Goal: Information Seeking & Learning: Learn about a topic

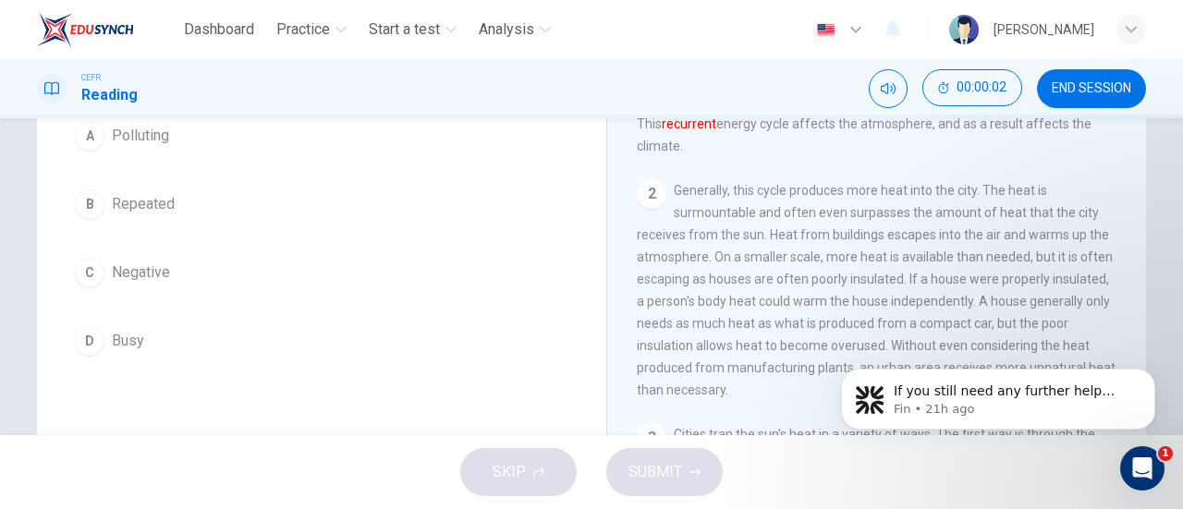
scroll to position [181, 0]
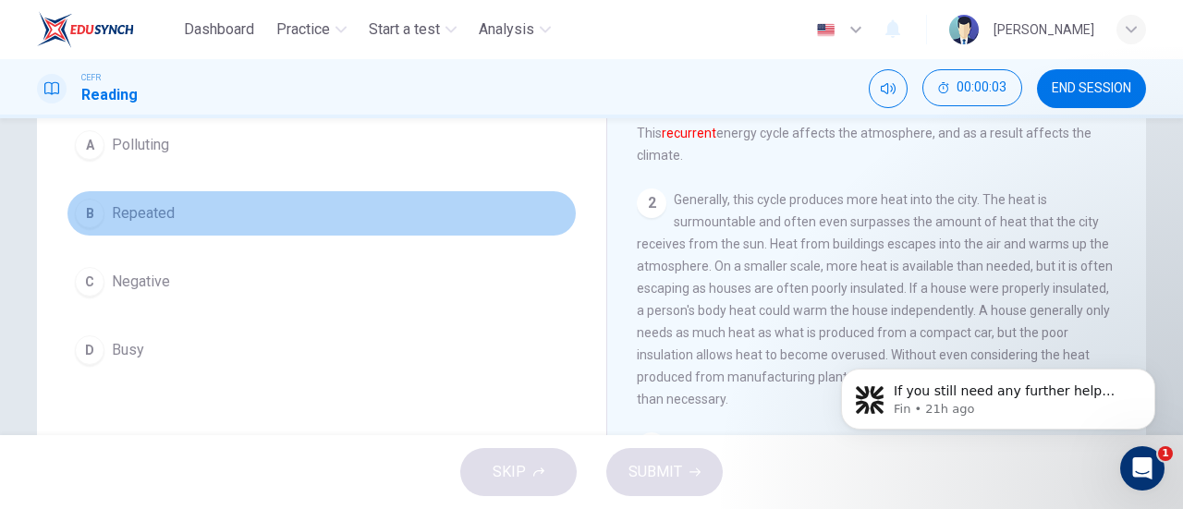
click at [184, 217] on button "B Repeated" at bounding box center [322, 213] width 510 height 46
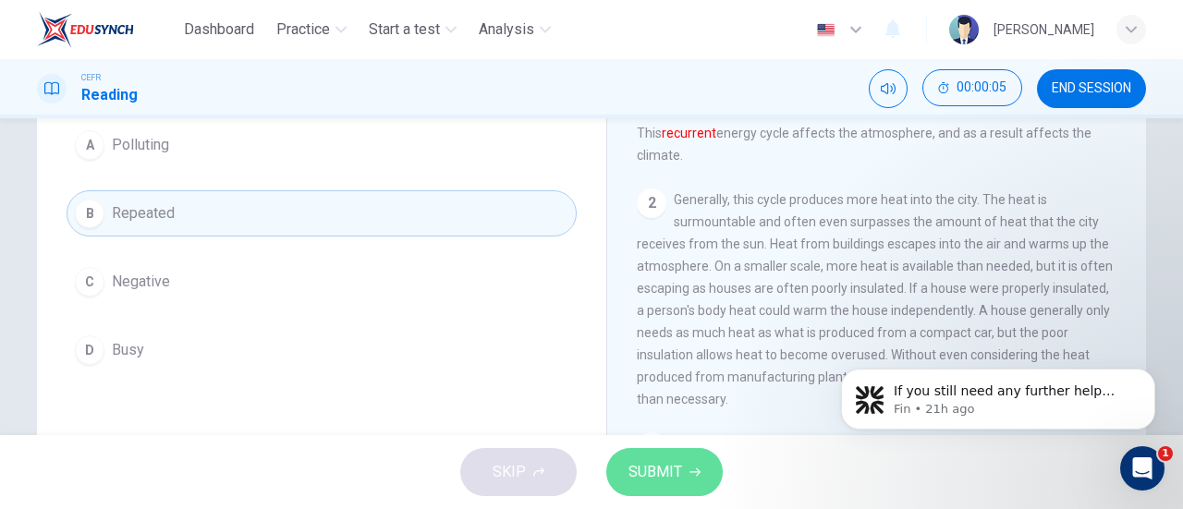
click at [663, 462] on span "SUBMIT" at bounding box center [655, 472] width 54 height 26
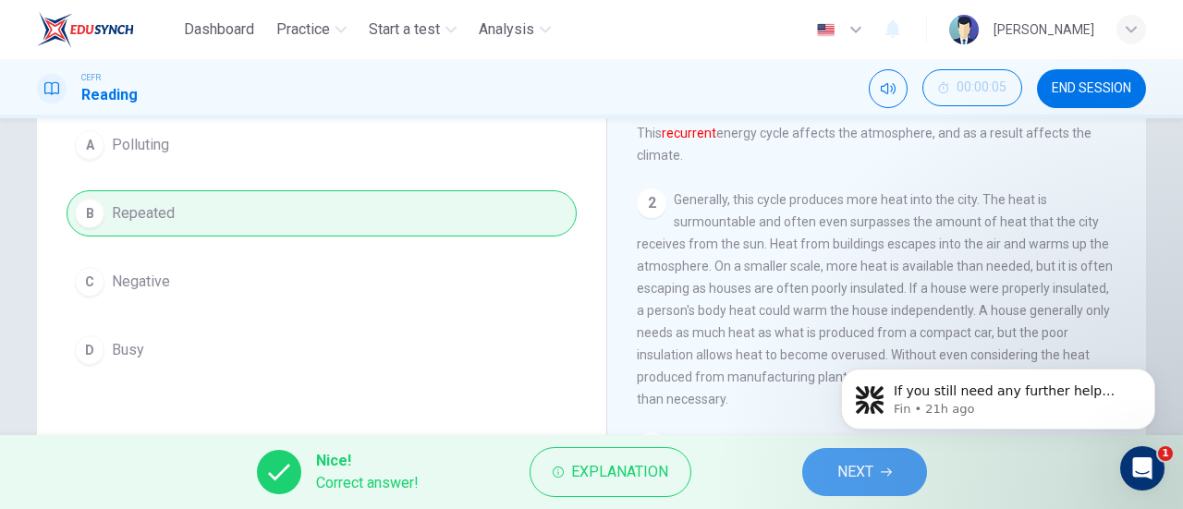
click at [832, 463] on button "NEXT" at bounding box center [864, 472] width 125 height 48
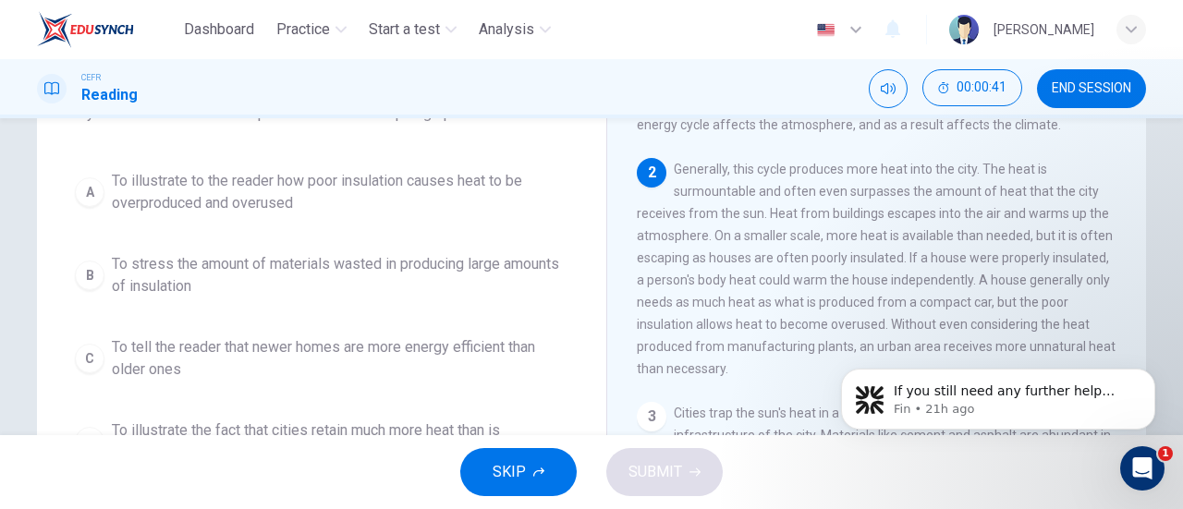
scroll to position [142, 0]
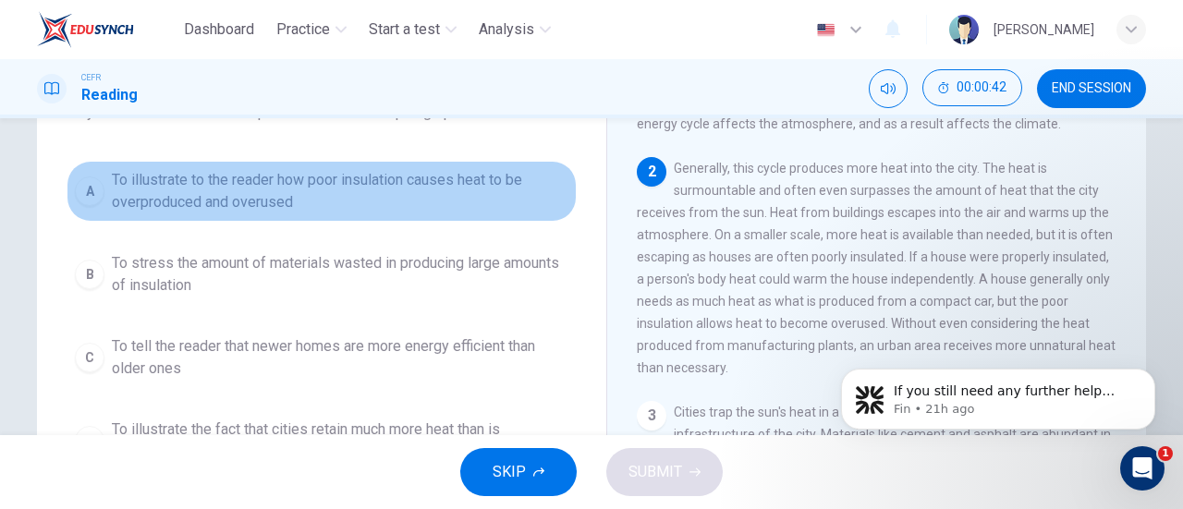
click at [347, 194] on span "To illustrate to the reader how poor insulation causes heat to be overproduced …" at bounding box center [340, 191] width 456 height 44
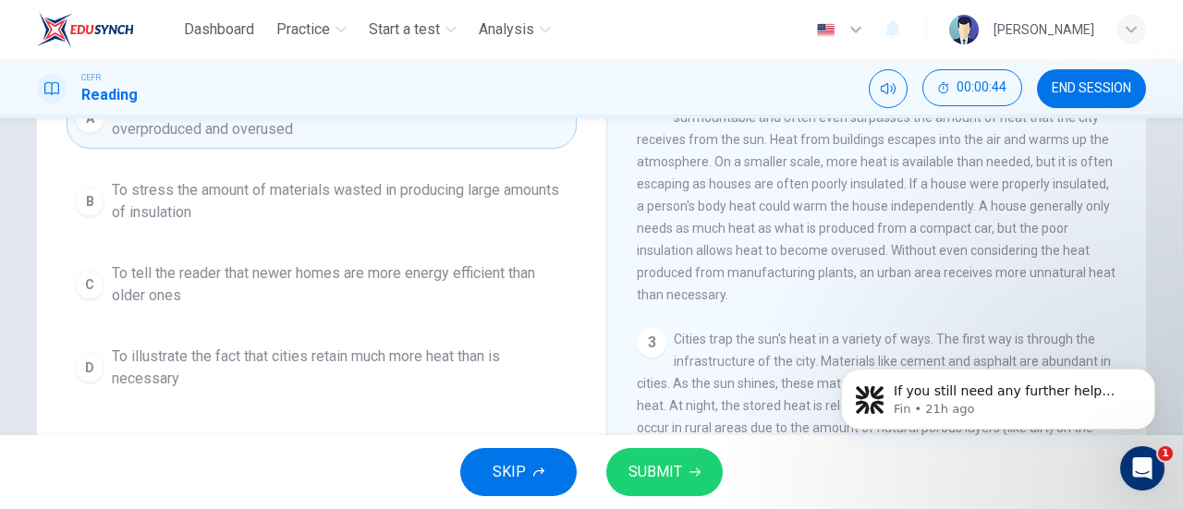
scroll to position [216, 0]
click at [668, 463] on span "SUBMIT" at bounding box center [655, 472] width 54 height 26
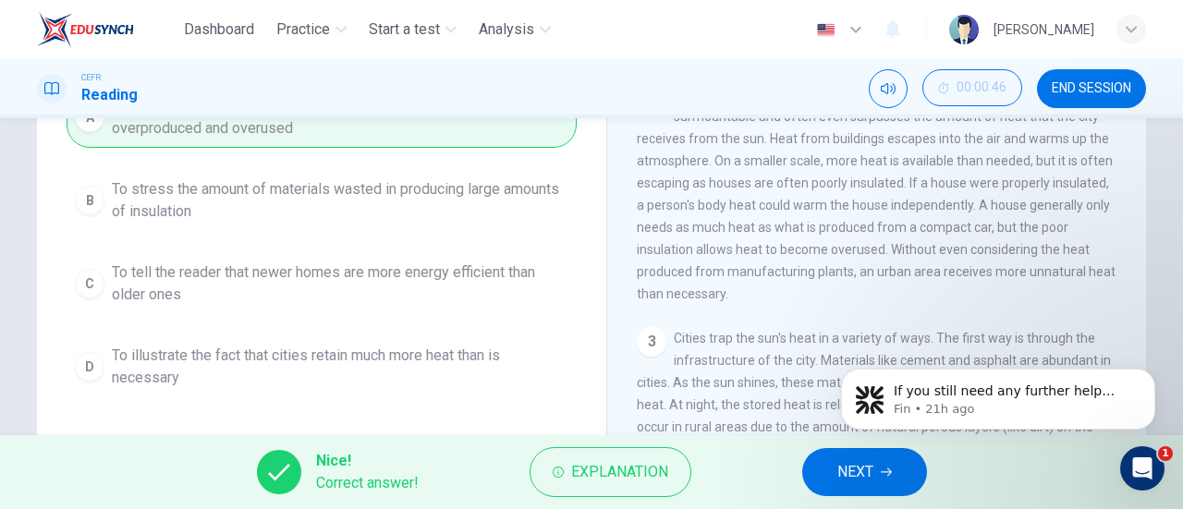
click at [804, 454] on div "Nice! Correct answer! Explanation NEXT" at bounding box center [591, 472] width 1183 height 74
click at [831, 468] on button "NEXT" at bounding box center [864, 472] width 125 height 48
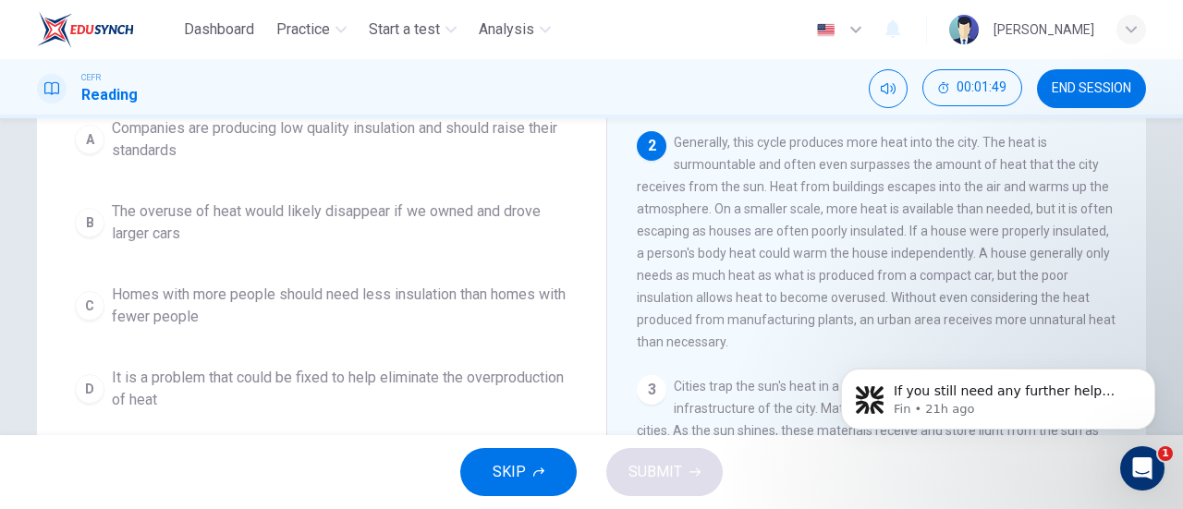
scroll to position [215, 0]
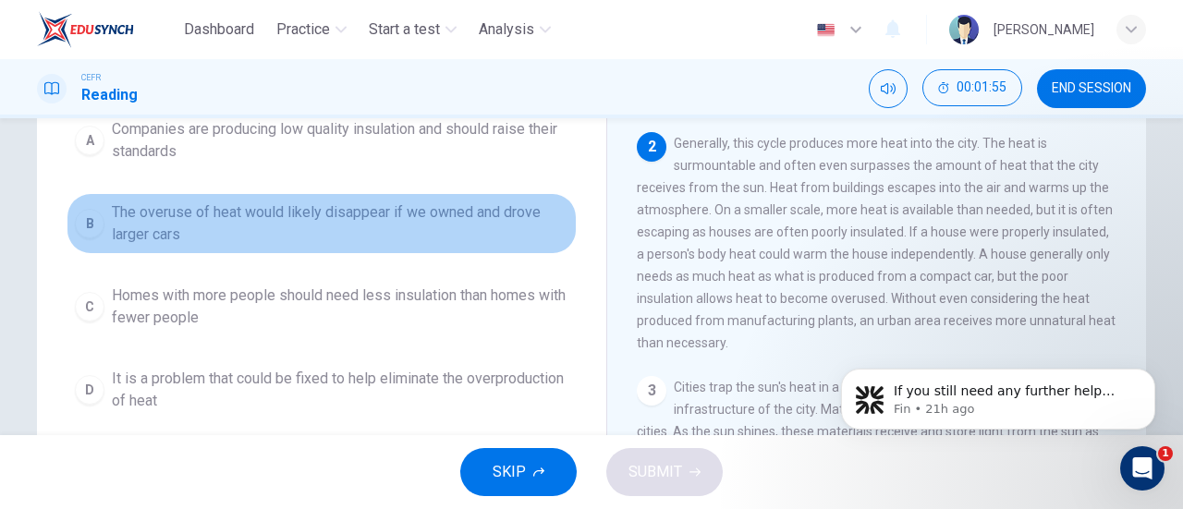
click at [403, 221] on span "The overuse of heat would likely disappear if we owned and drove larger cars" at bounding box center [340, 223] width 456 height 44
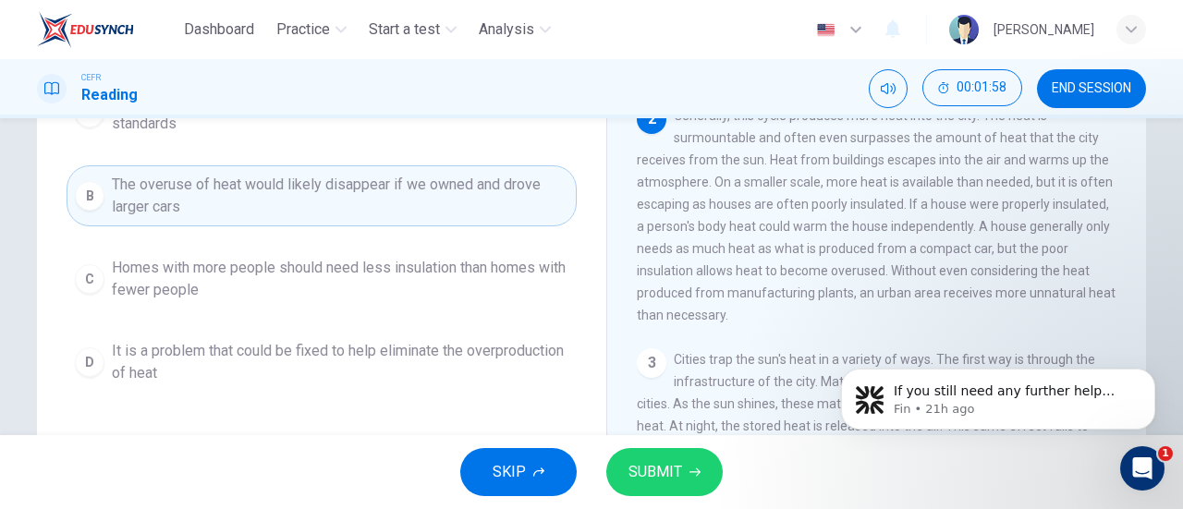
scroll to position [244, 0]
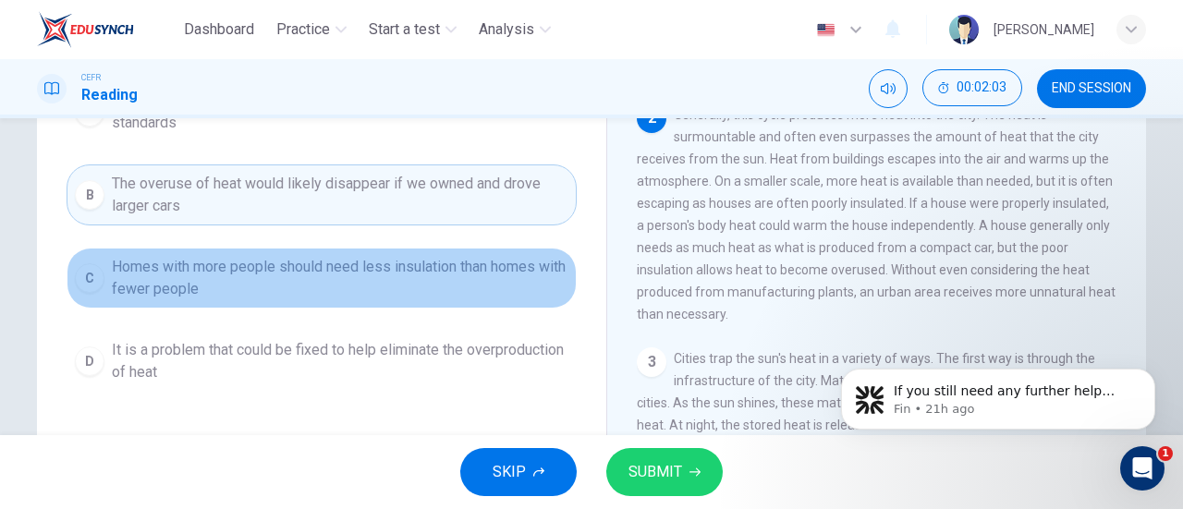
click at [399, 269] on span "Homes with more people should need less insulation than homes with fewer people" at bounding box center [340, 278] width 456 height 44
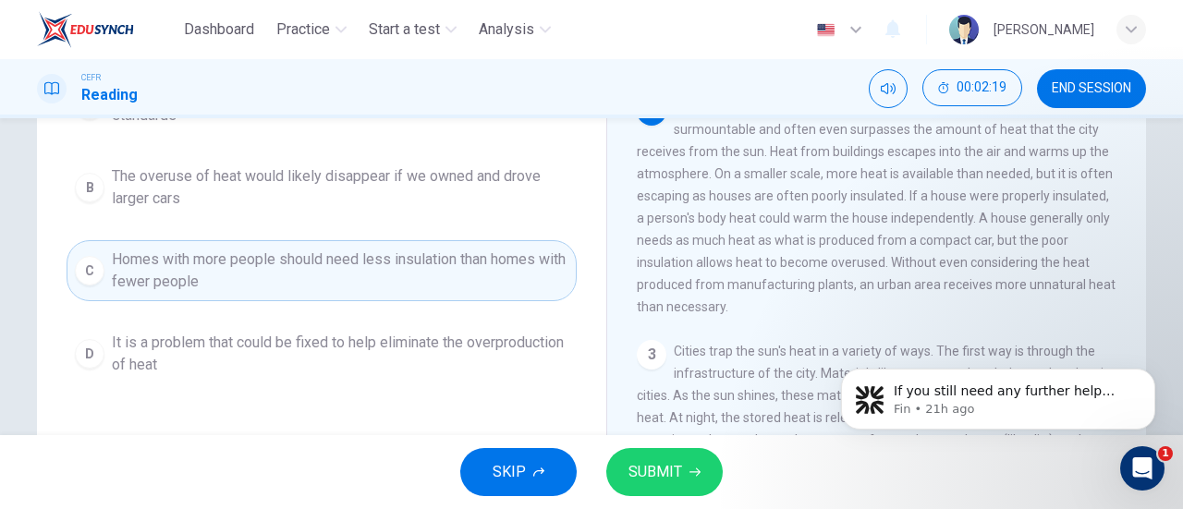
scroll to position [257, 0]
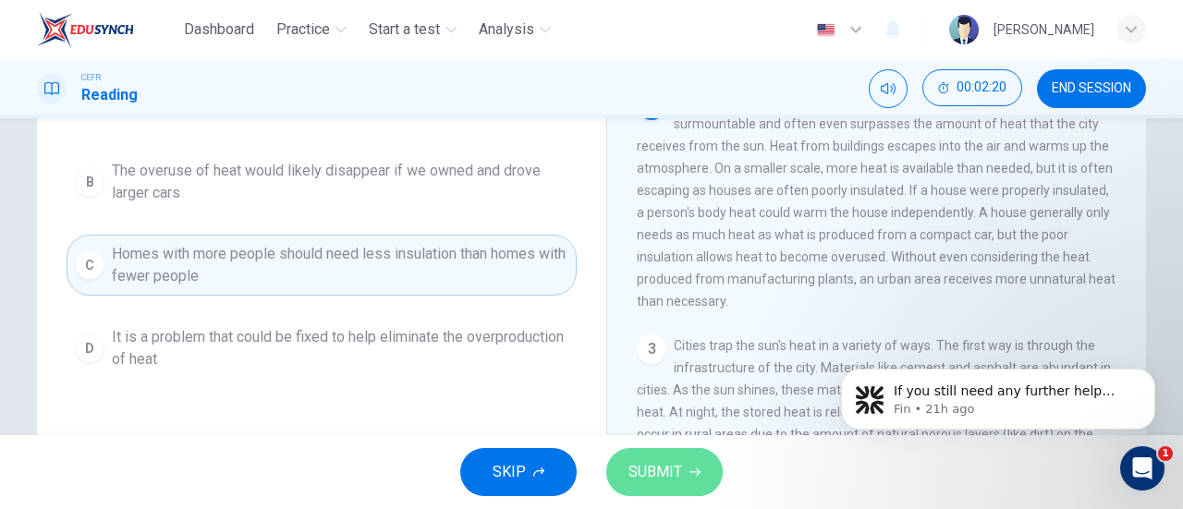
click at [638, 465] on span "SUBMIT" at bounding box center [655, 472] width 54 height 26
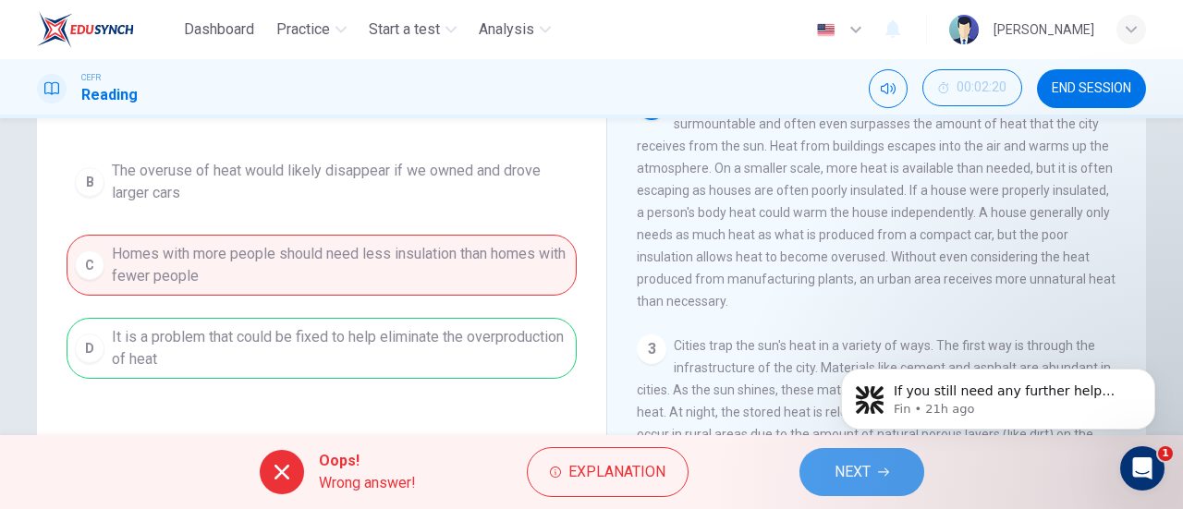
click at [834, 474] on span "NEXT" at bounding box center [852, 472] width 36 height 26
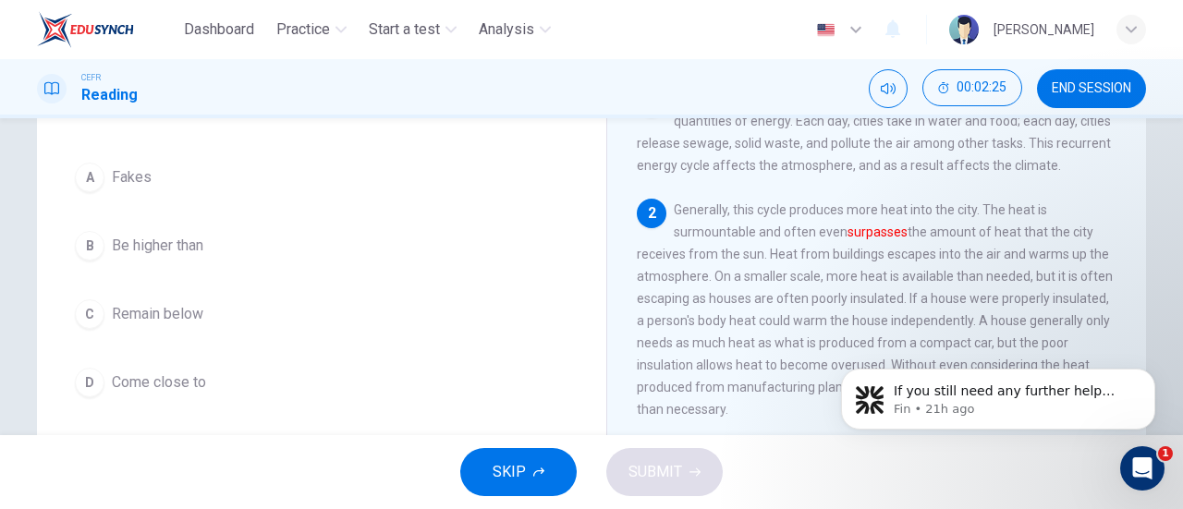
scroll to position [150, 0]
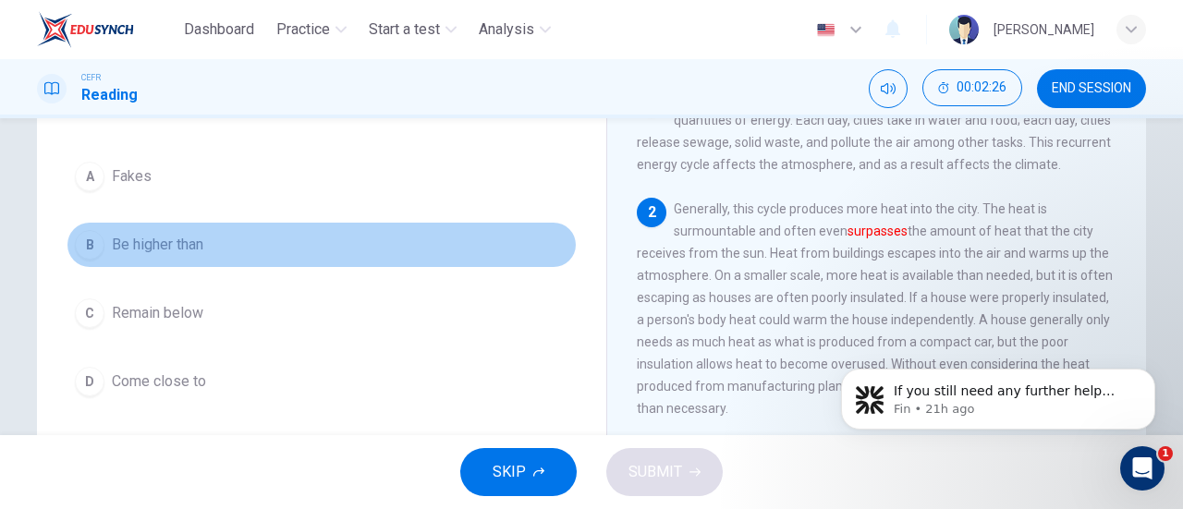
click at [181, 252] on span "Be higher than" at bounding box center [157, 245] width 91 height 22
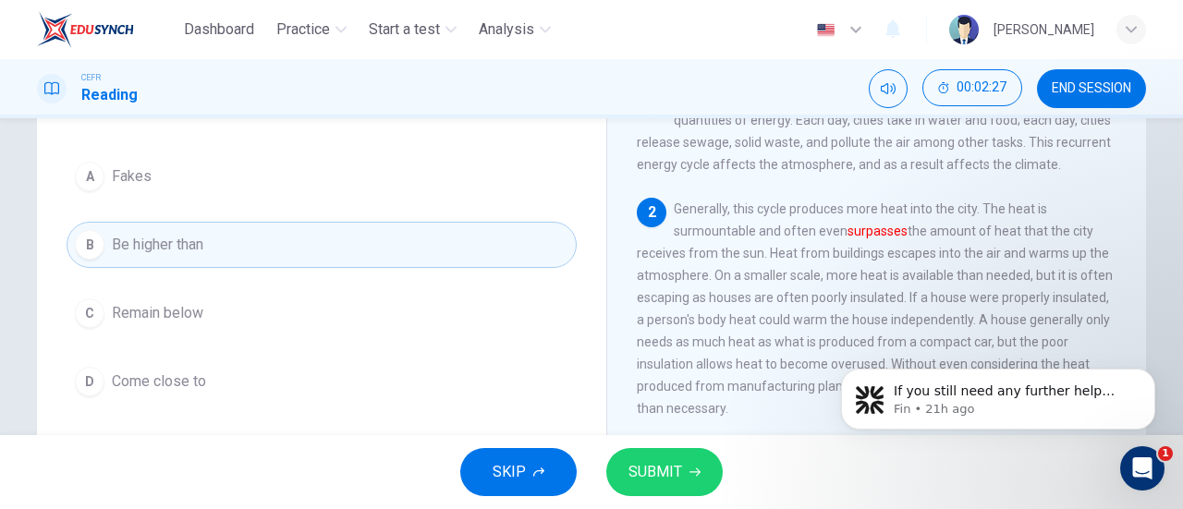
click at [647, 446] on div "SKIP SUBMIT" at bounding box center [591, 472] width 1183 height 74
click at [660, 463] on span "SUBMIT" at bounding box center [655, 472] width 54 height 26
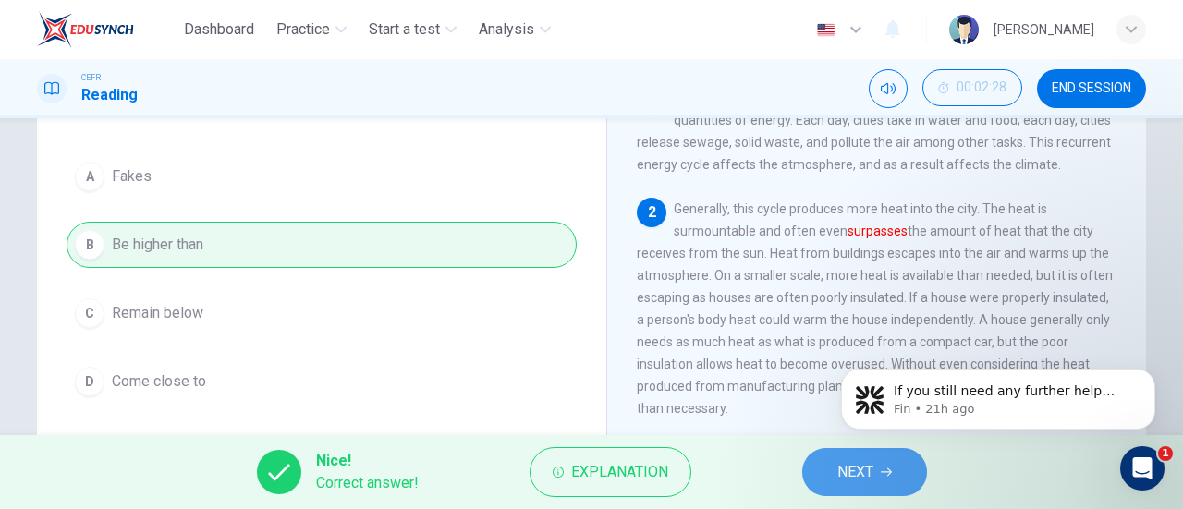
click at [859, 468] on span "NEXT" at bounding box center [855, 472] width 36 height 26
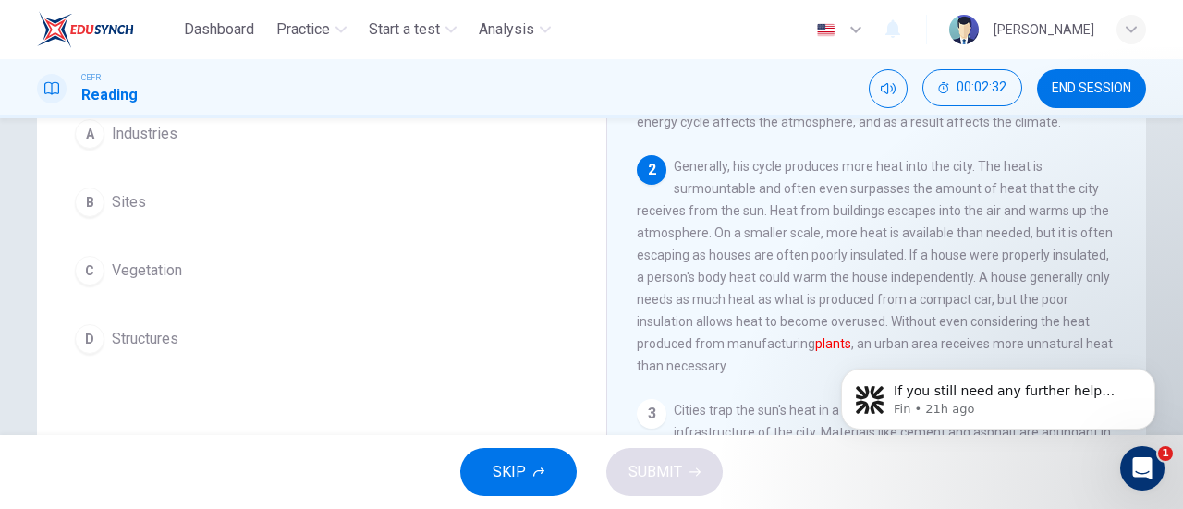
scroll to position [196, 0]
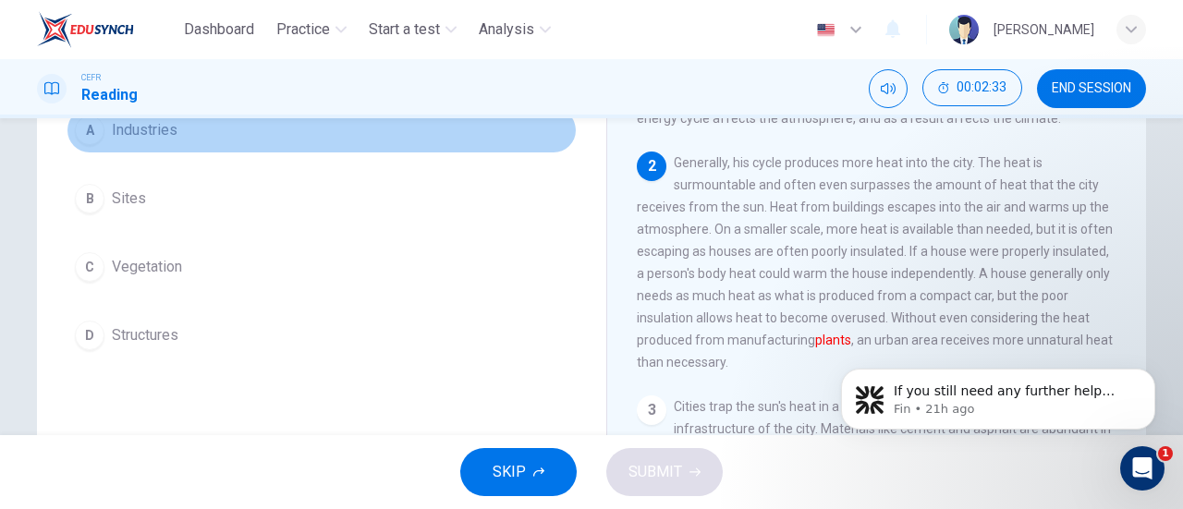
click at [163, 145] on button "A Industries" at bounding box center [322, 130] width 510 height 46
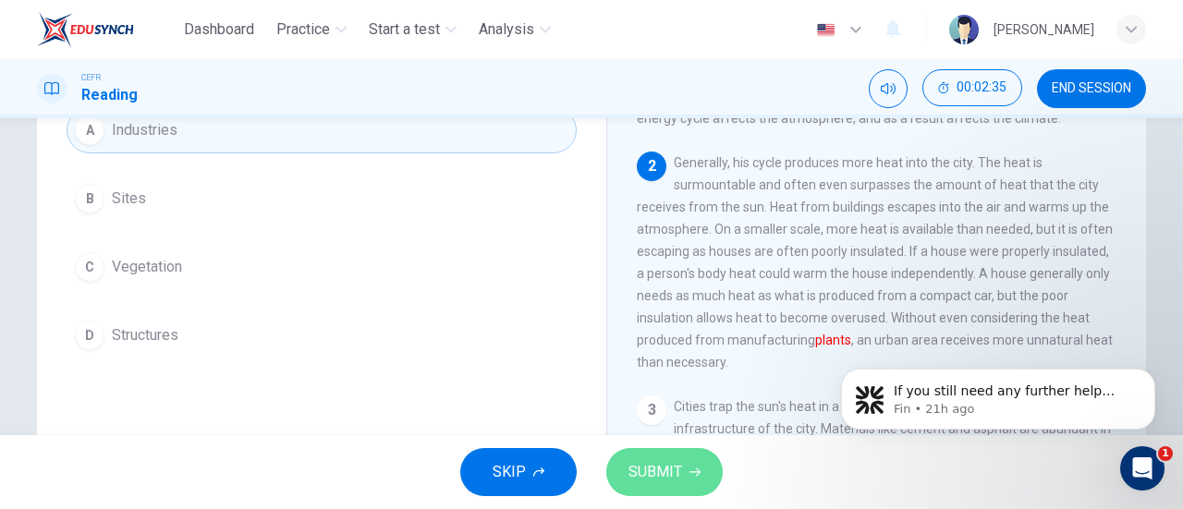
click at [701, 489] on button "SUBMIT" at bounding box center [664, 472] width 116 height 48
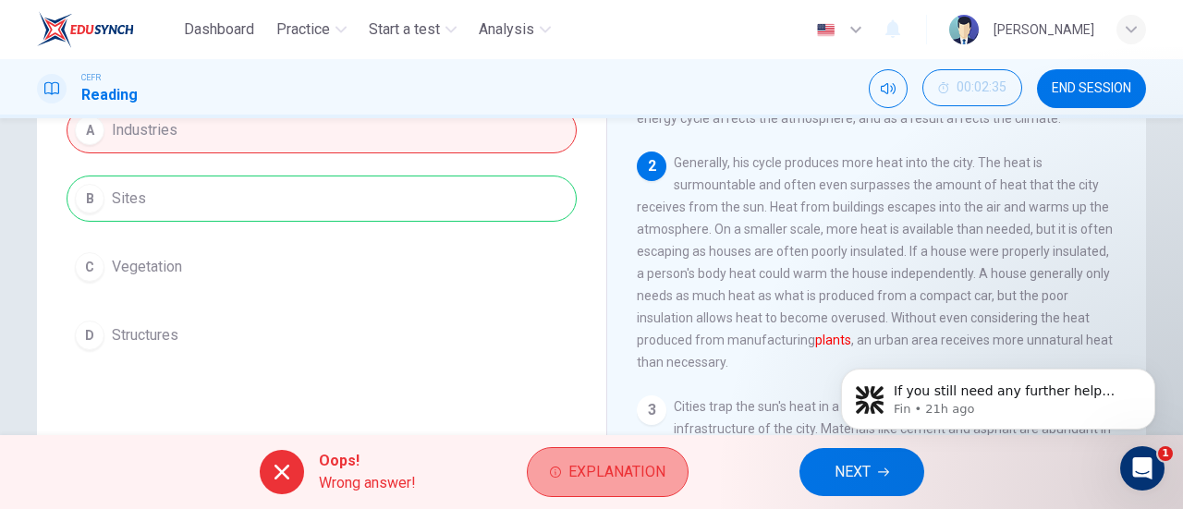
click at [670, 481] on button "Explanation" at bounding box center [608, 472] width 162 height 50
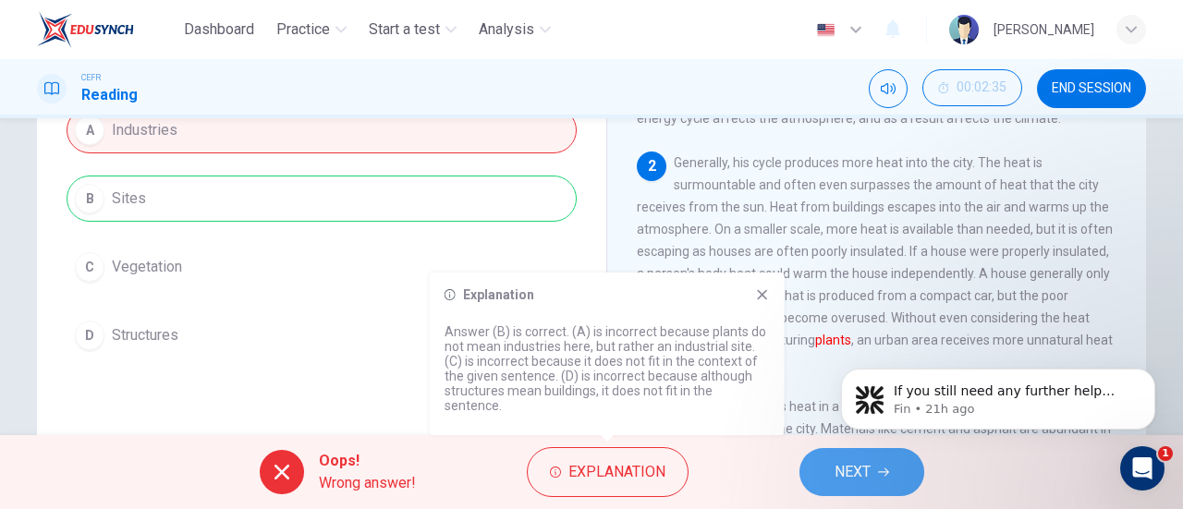
click at [856, 483] on span "NEXT" at bounding box center [852, 472] width 36 height 26
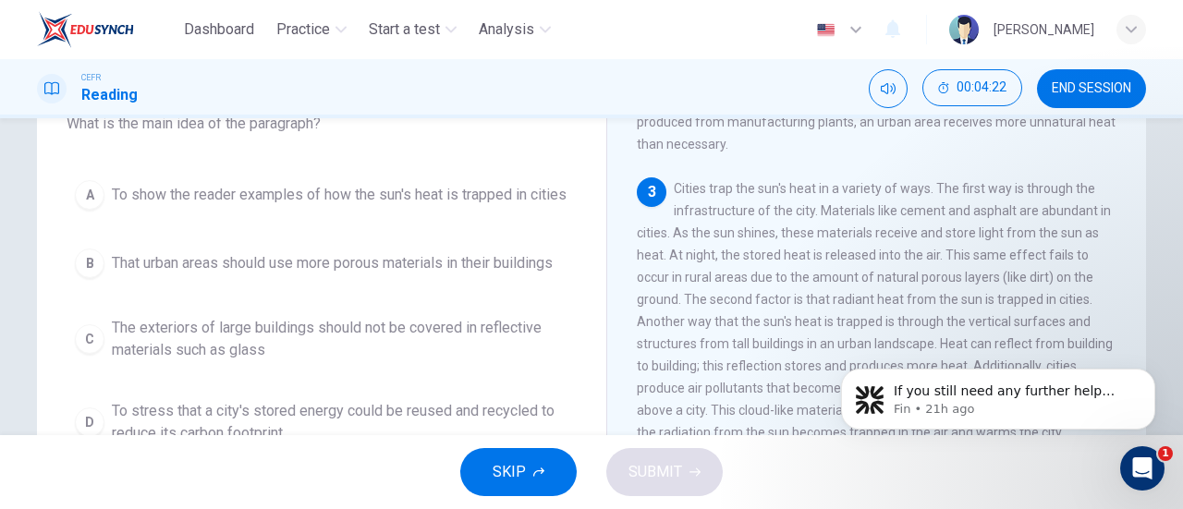
scroll to position [128, 0]
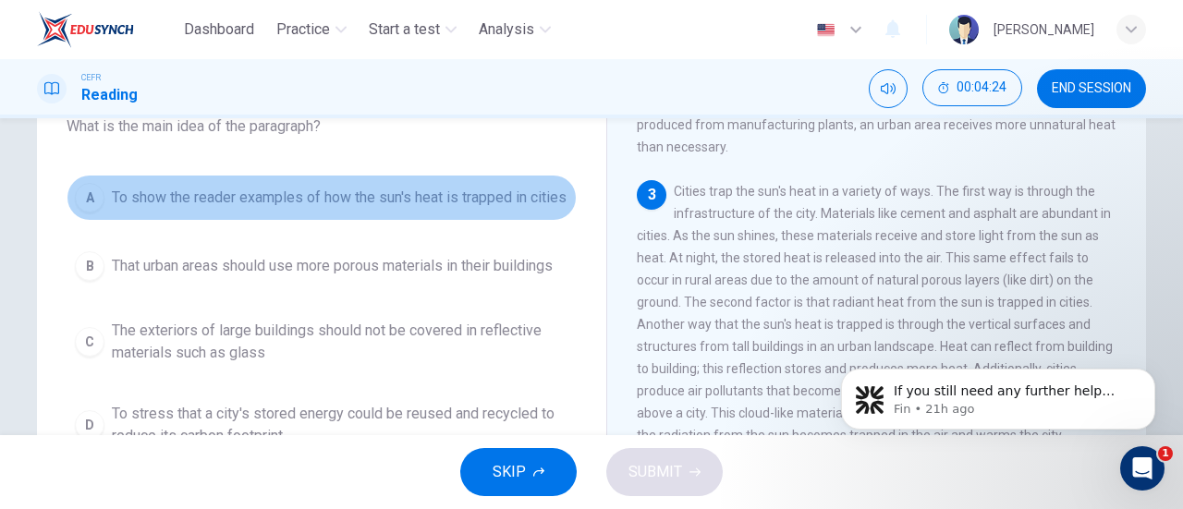
click at [372, 204] on span "To show the reader examples of how the sun's heat is trapped in cities" at bounding box center [339, 198] width 455 height 22
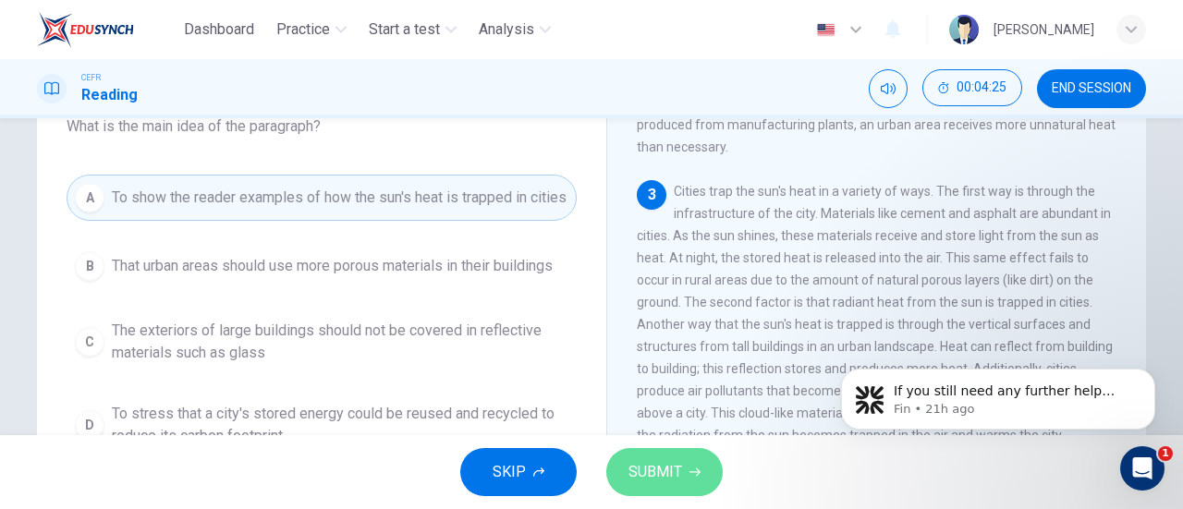
click at [654, 472] on span "SUBMIT" at bounding box center [655, 472] width 54 height 26
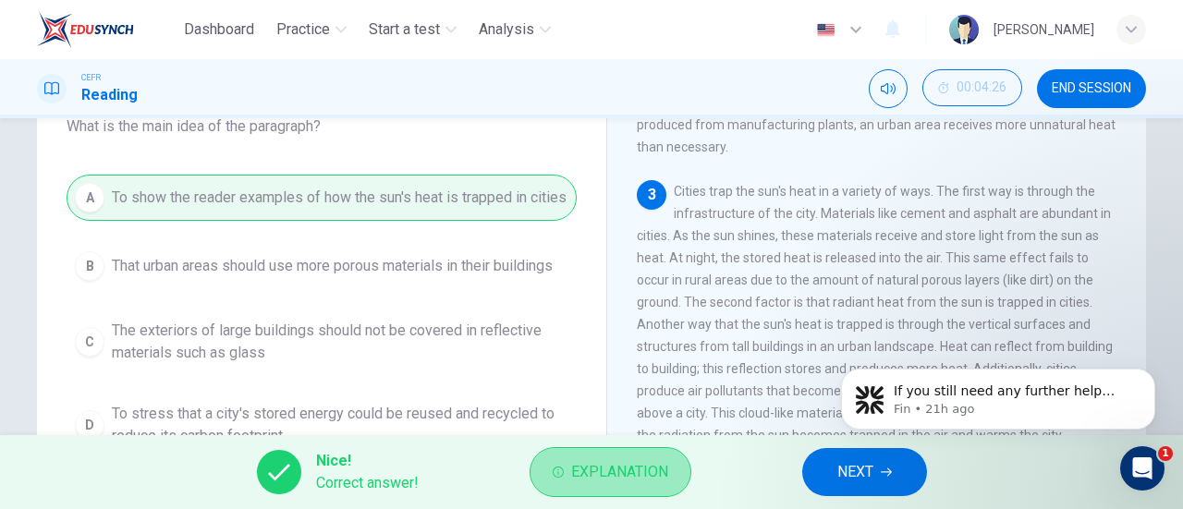
click at [619, 472] on span "Explanation" at bounding box center [619, 472] width 97 height 26
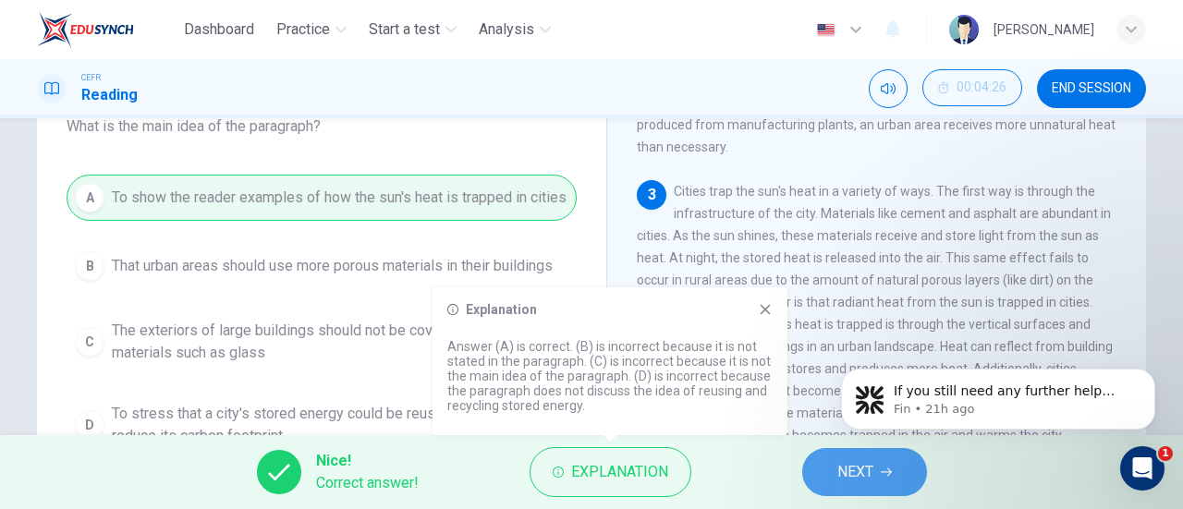
click at [883, 471] on icon "button" at bounding box center [886, 472] width 11 height 11
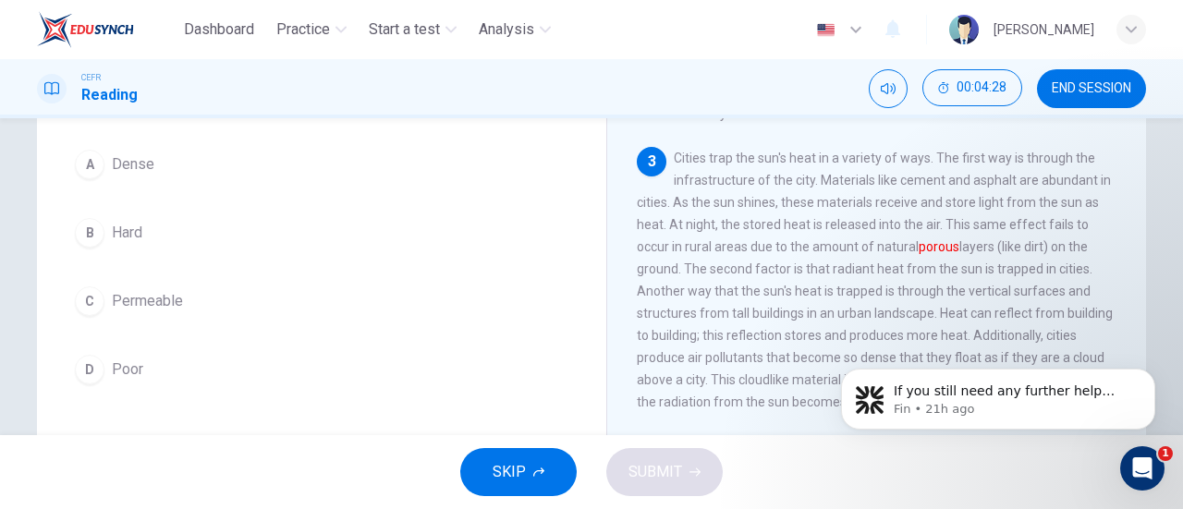
scroll to position [163, 0]
click at [199, 304] on button "C Permeable" at bounding box center [322, 300] width 510 height 46
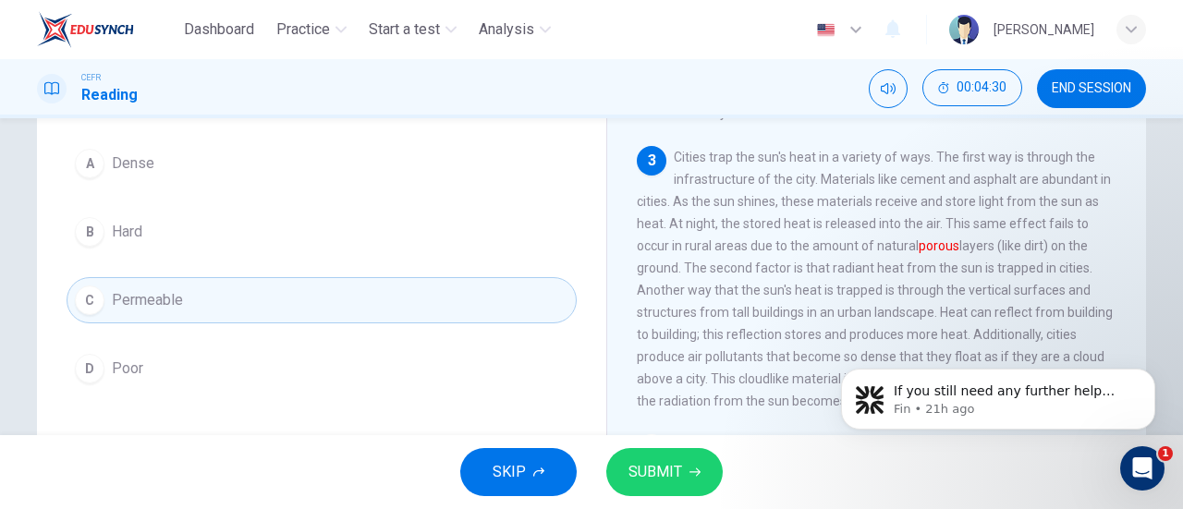
click at [702, 466] on button "SUBMIT" at bounding box center [664, 472] width 116 height 48
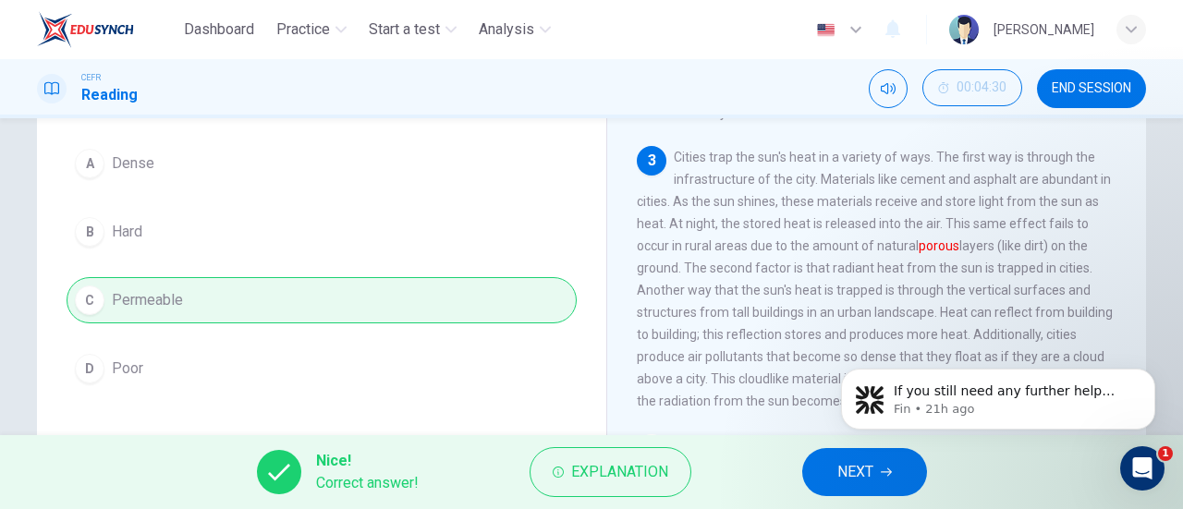
click at [838, 469] on span "NEXT" at bounding box center [855, 472] width 36 height 26
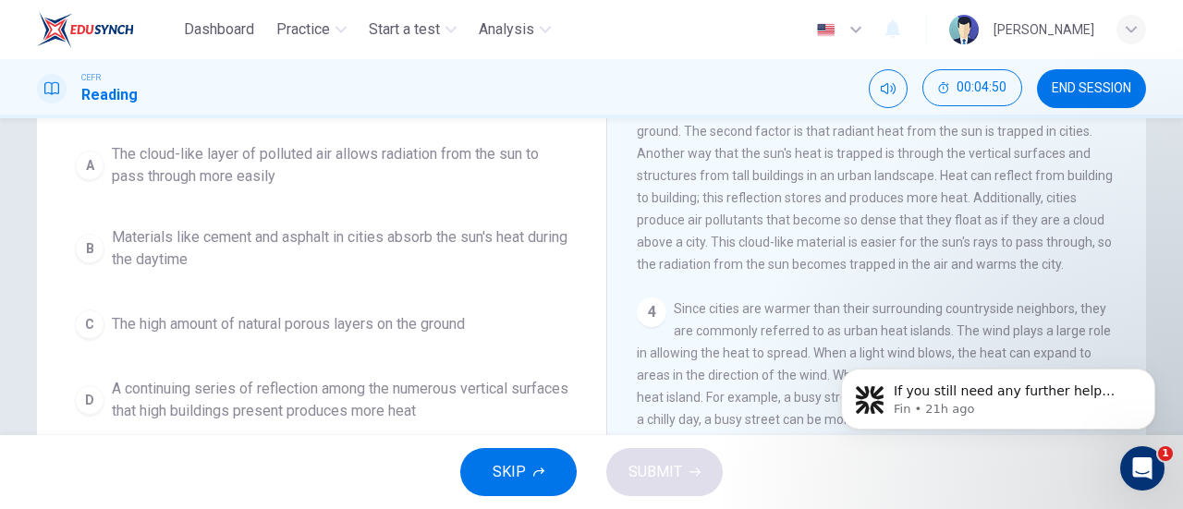
scroll to position [199, 0]
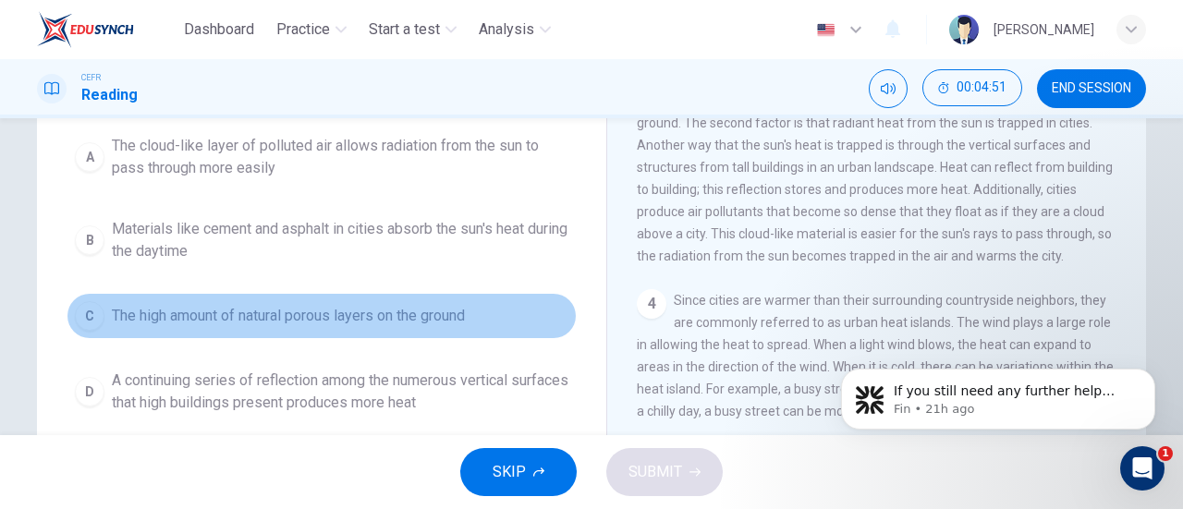
click at [445, 298] on button "C The high amount of natural porous layers on the ground" at bounding box center [322, 316] width 510 height 46
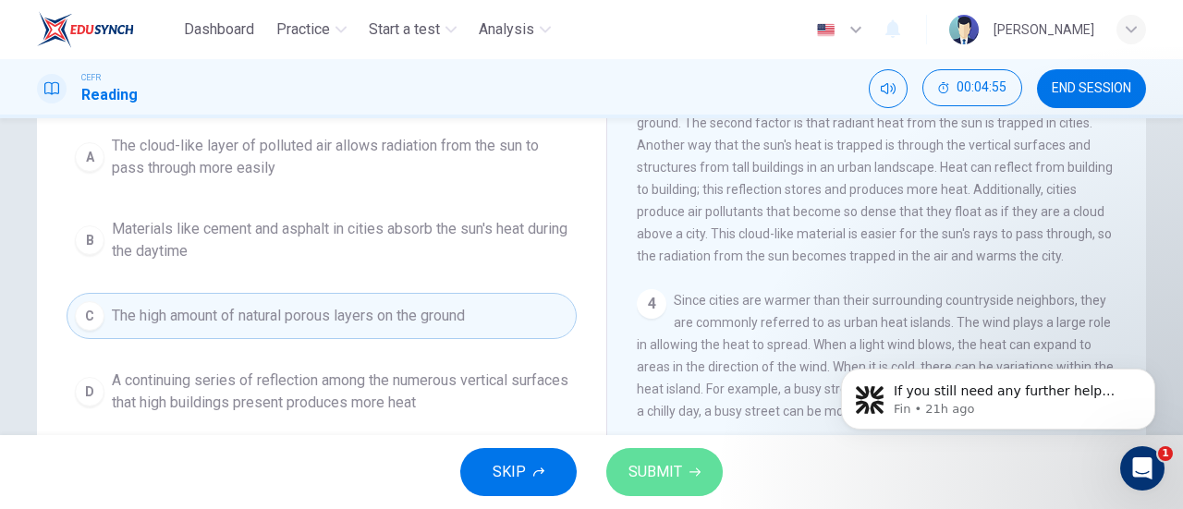
click at [696, 473] on icon "button" at bounding box center [694, 472] width 11 height 11
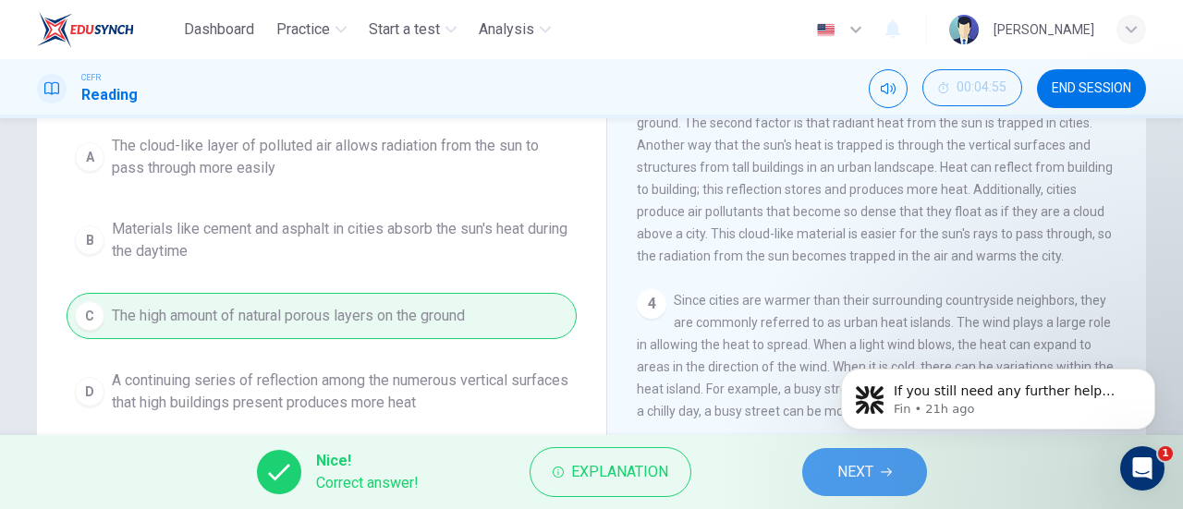
click at [859, 467] on span "NEXT" at bounding box center [855, 472] width 36 height 26
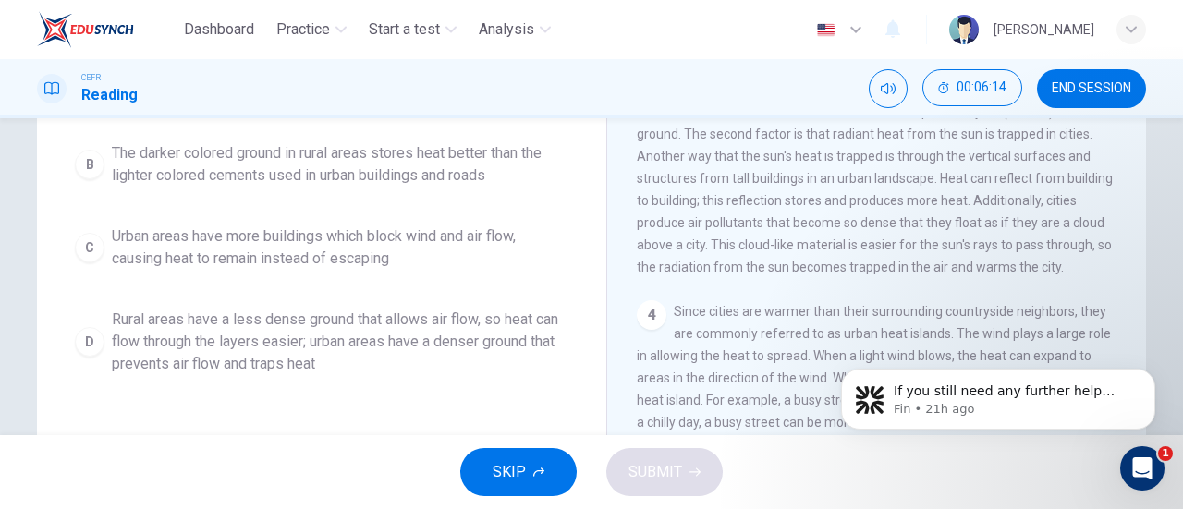
scroll to position [253, 0]
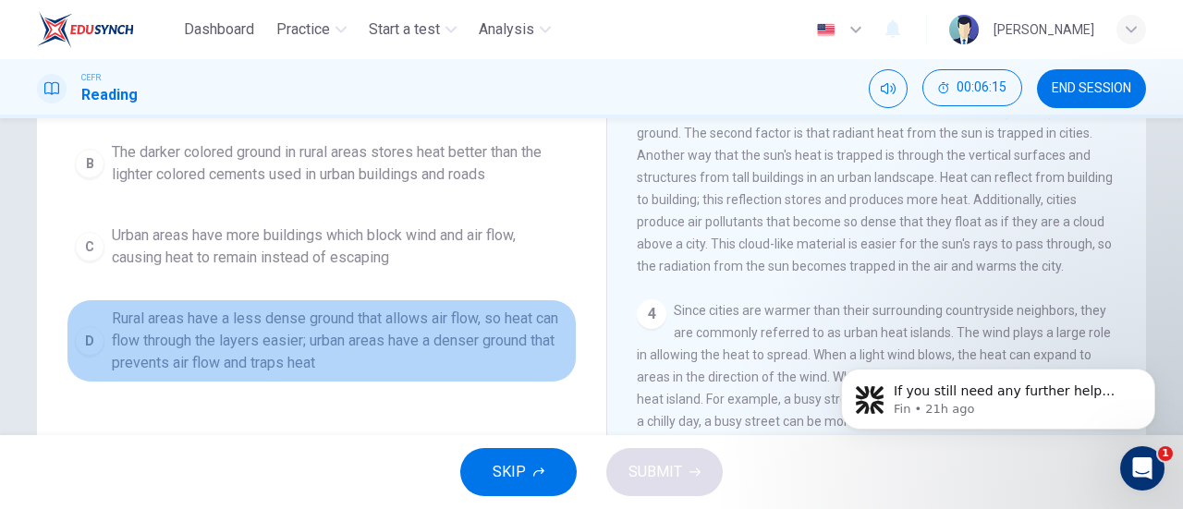
click at [452, 332] on span "Rural areas have a less dense ground that allows air flow, so heat can flow thr…" at bounding box center [340, 341] width 456 height 67
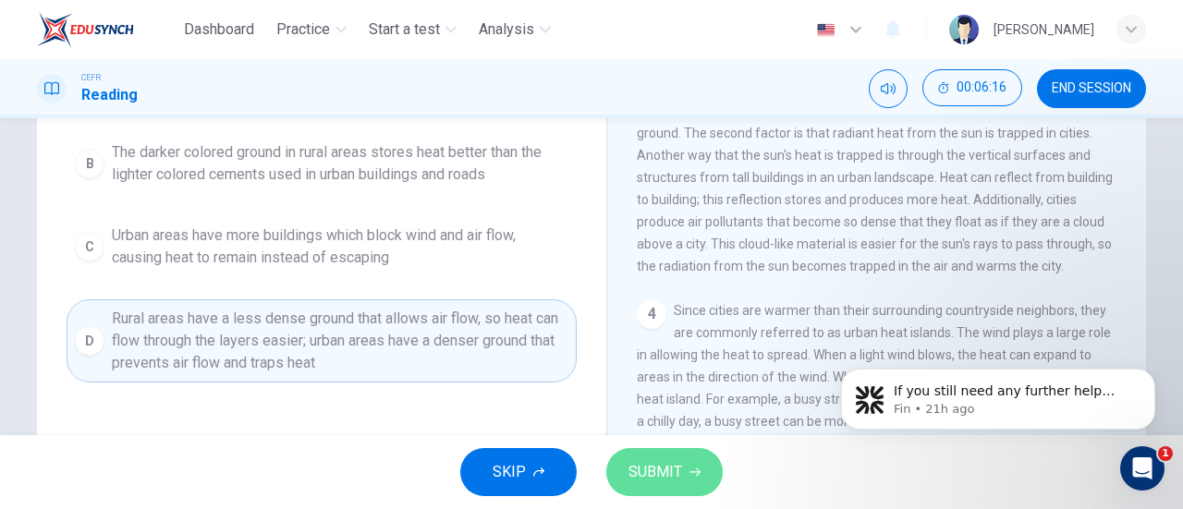
click at [680, 492] on button "SUBMIT" at bounding box center [664, 472] width 116 height 48
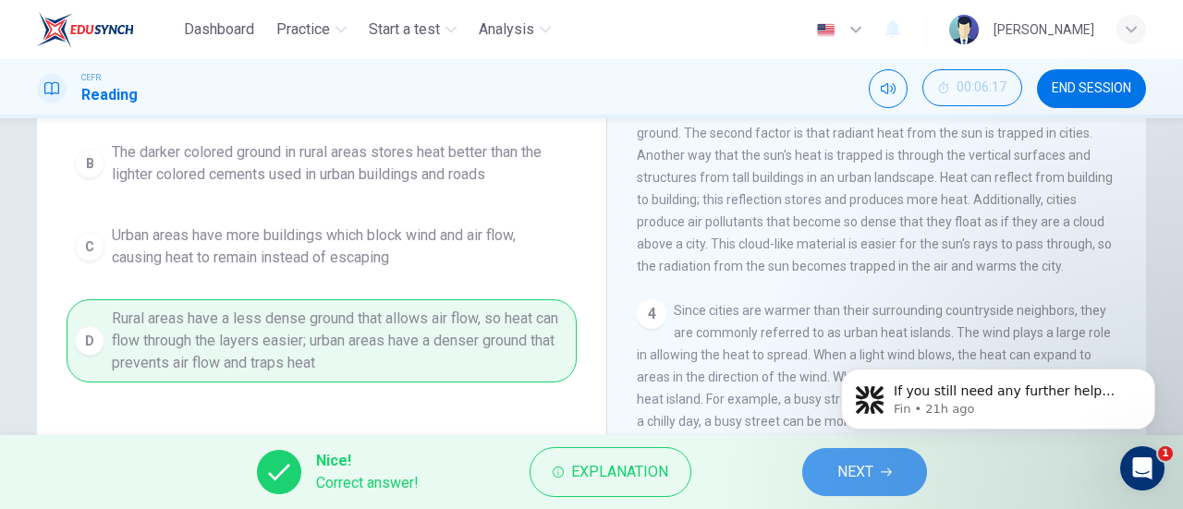
click at [841, 472] on span "NEXT" at bounding box center [855, 472] width 36 height 26
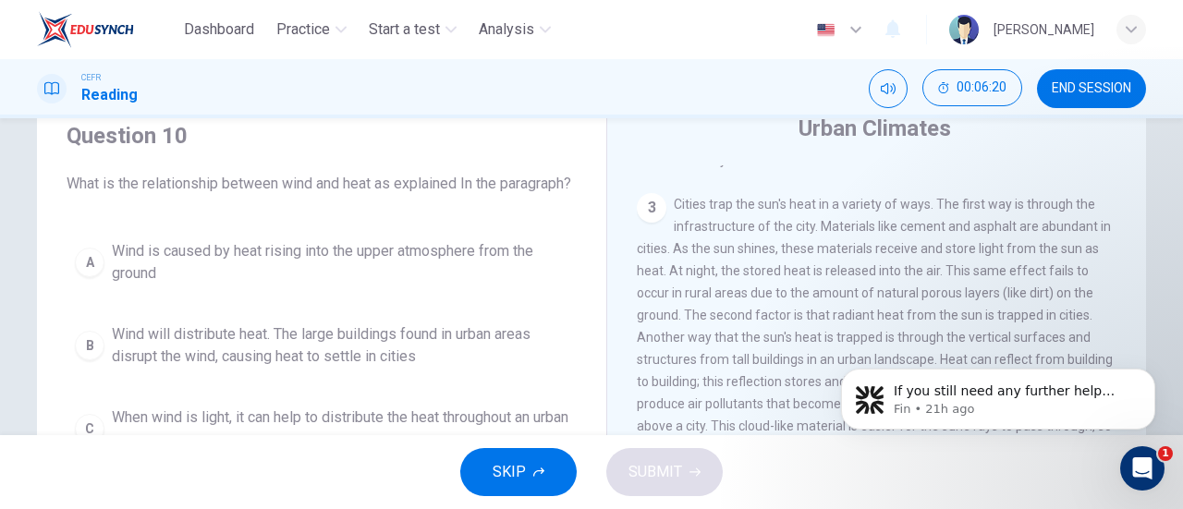
scroll to position [67, 0]
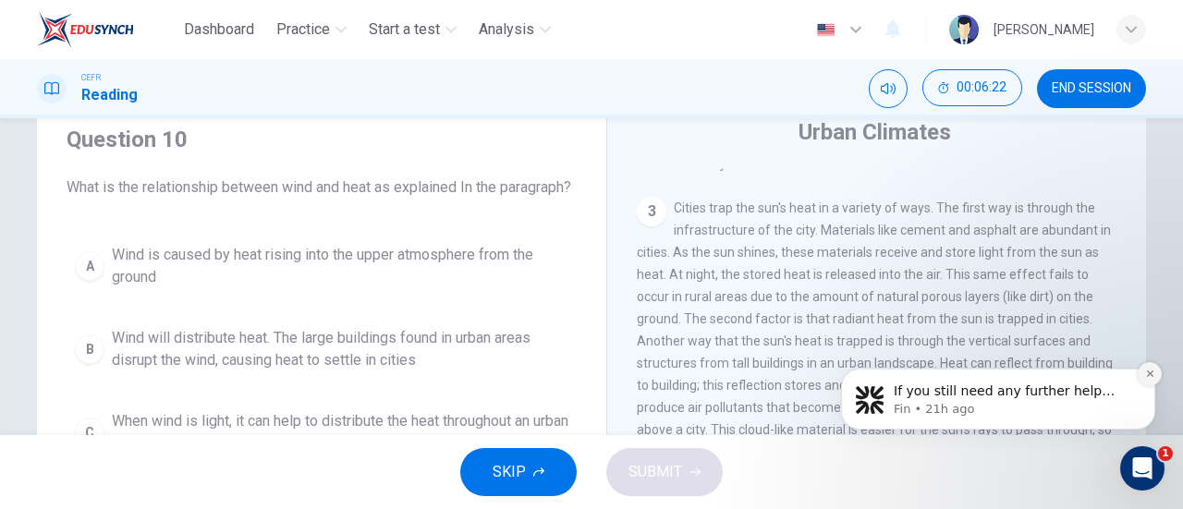
click at [1151, 376] on icon "Dismiss notification" at bounding box center [1149, 374] width 6 height 6
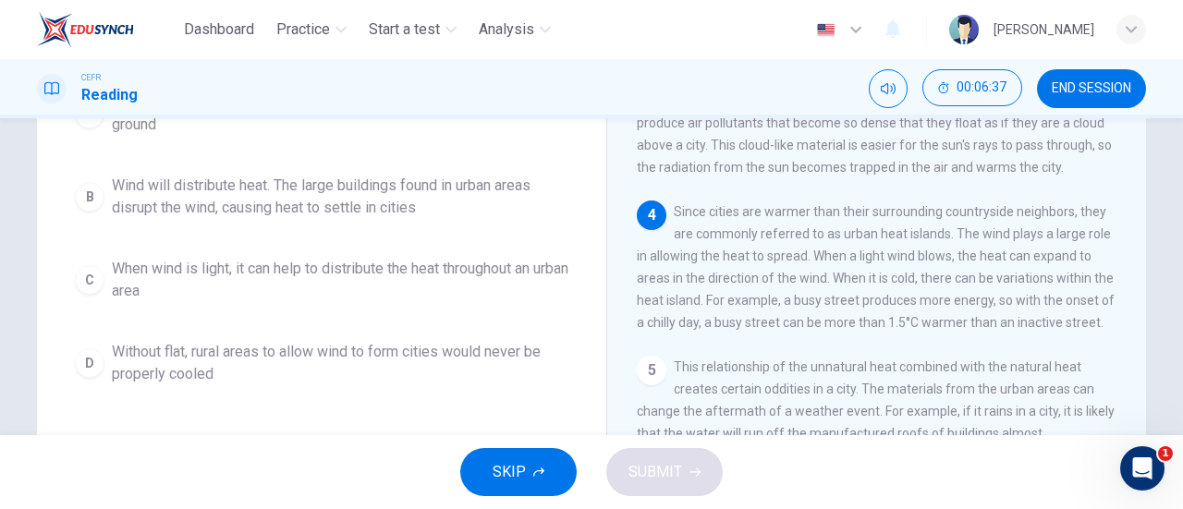
scroll to position [221, 0]
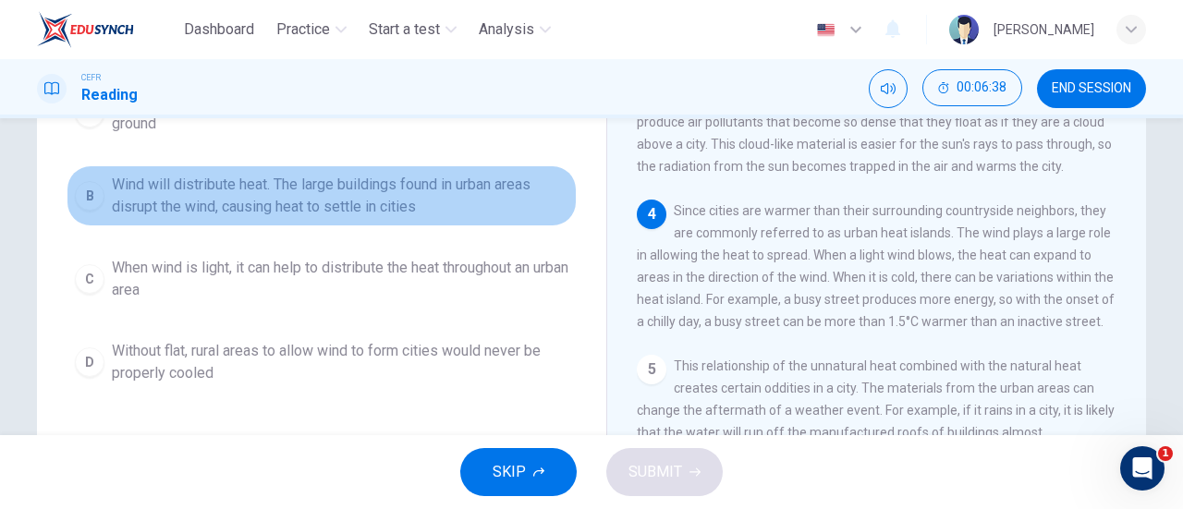
click at [453, 218] on span "Wind will distribute heat. The large buildings found in urban areas disrupt the…" at bounding box center [340, 196] width 456 height 44
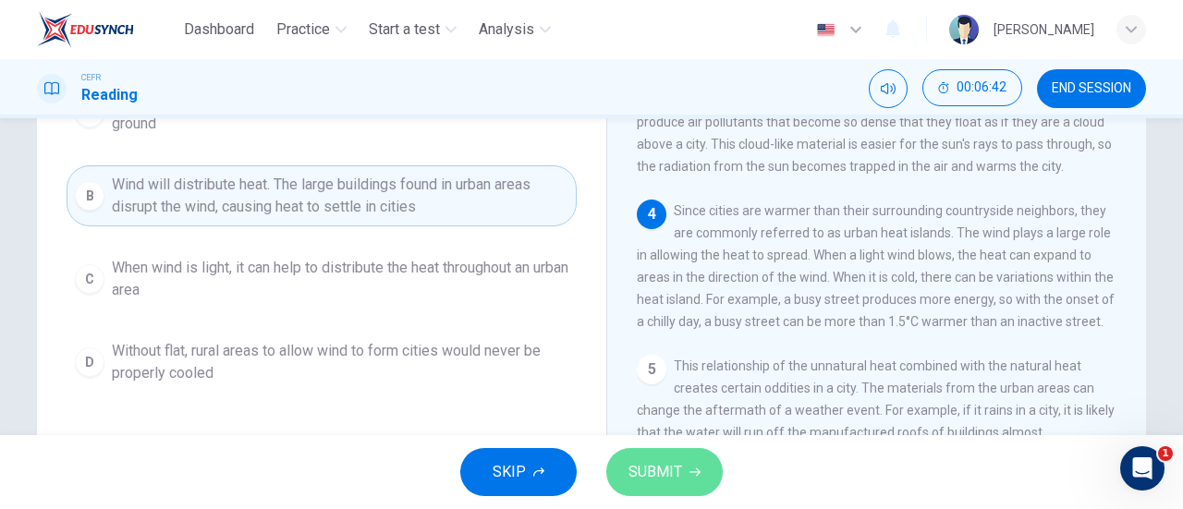
click at [669, 471] on span "SUBMIT" at bounding box center [655, 472] width 54 height 26
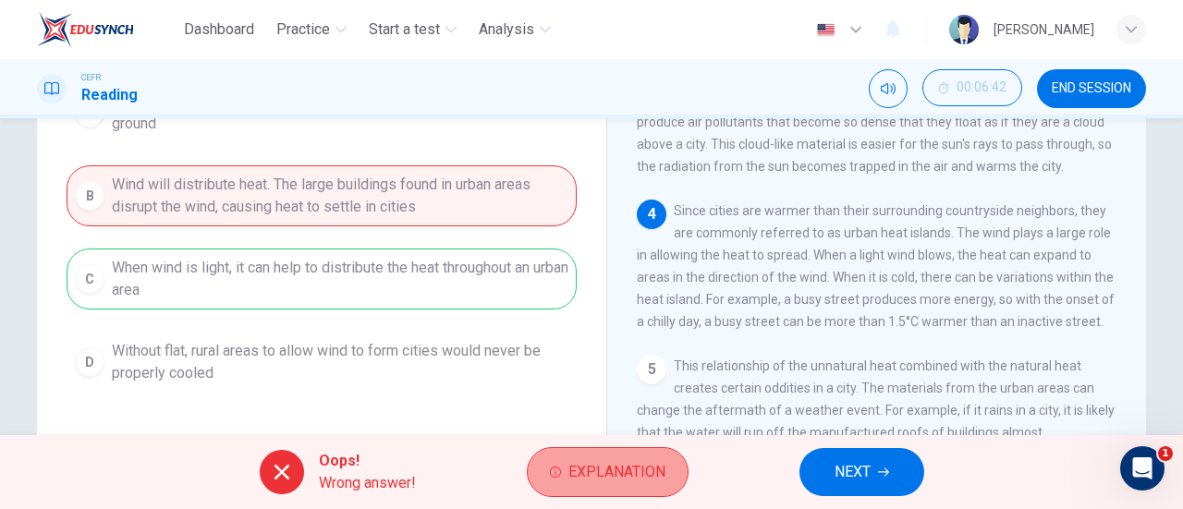
click at [574, 459] on span "Explanation" at bounding box center [616, 472] width 97 height 26
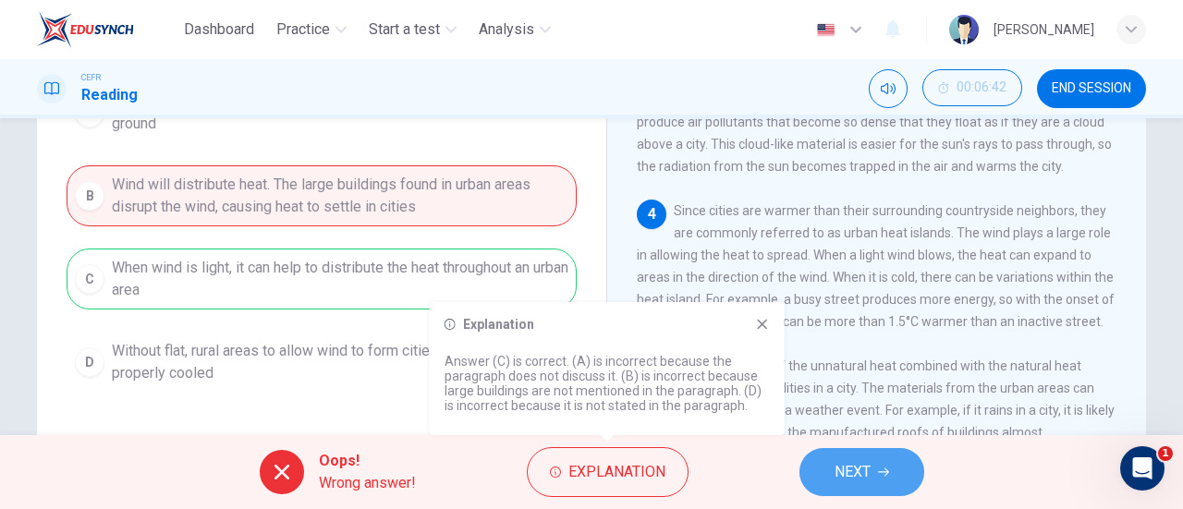
click at [840, 458] on button "NEXT" at bounding box center [861, 472] width 125 height 48
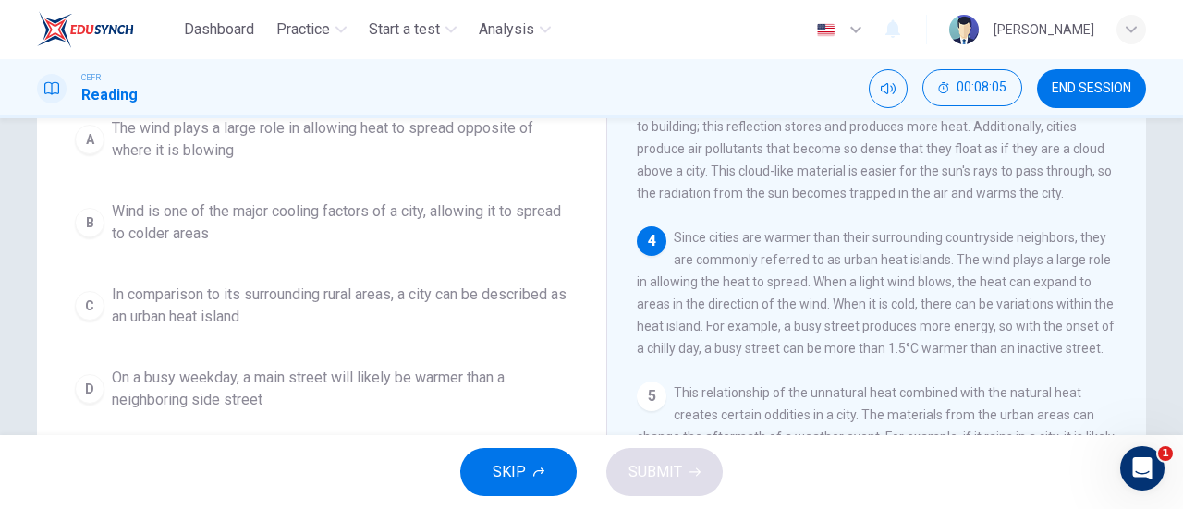
scroll to position [193, 0]
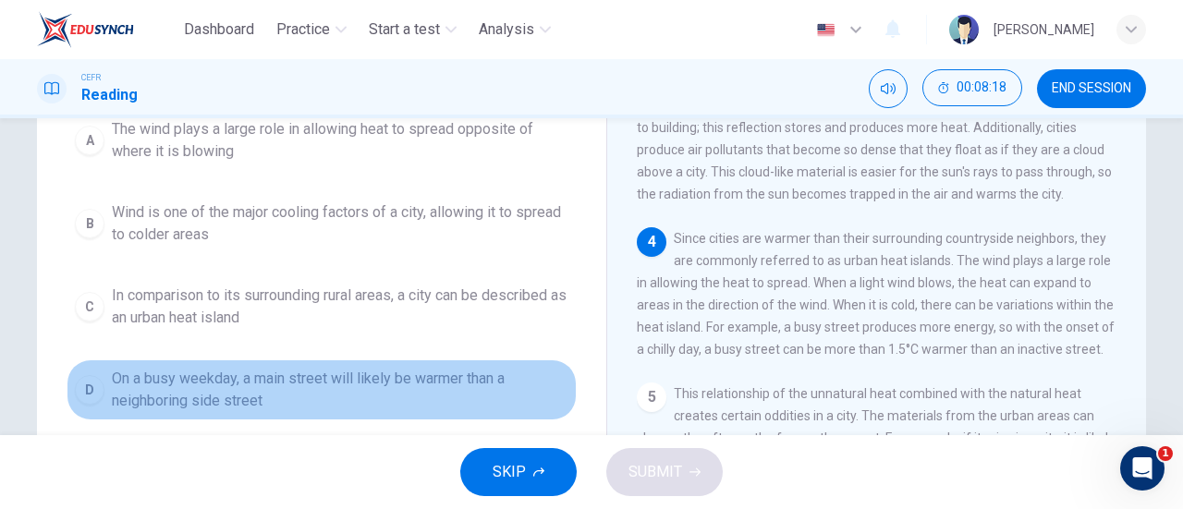
click at [224, 383] on span "On a busy weekday, a main street will likely be warmer than a neighboring side …" at bounding box center [340, 390] width 456 height 44
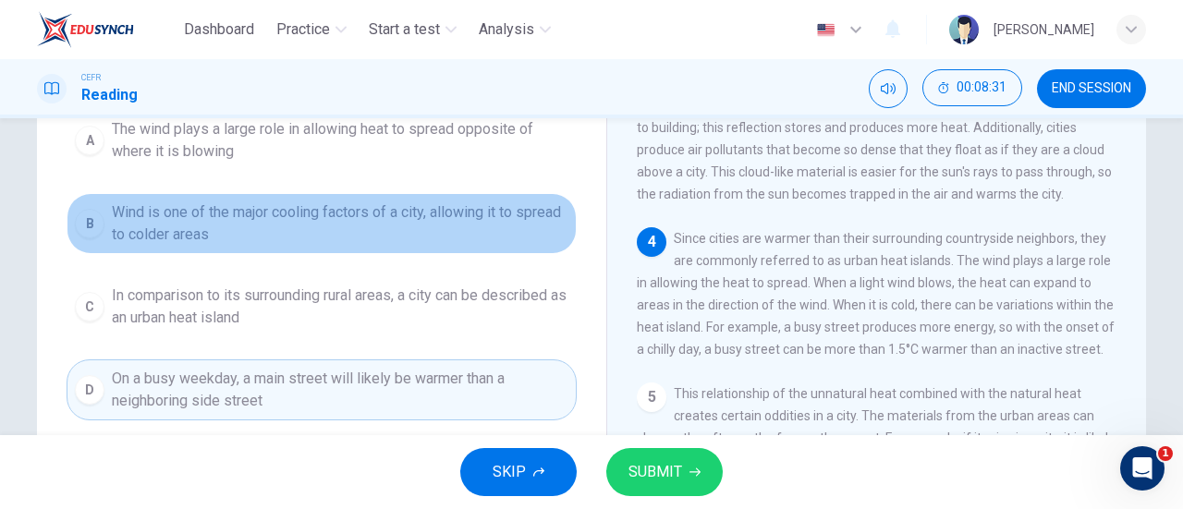
click at [403, 218] on span "Wind is one of the major cooling factors of a city, allowing it to spread to co…" at bounding box center [340, 223] width 456 height 44
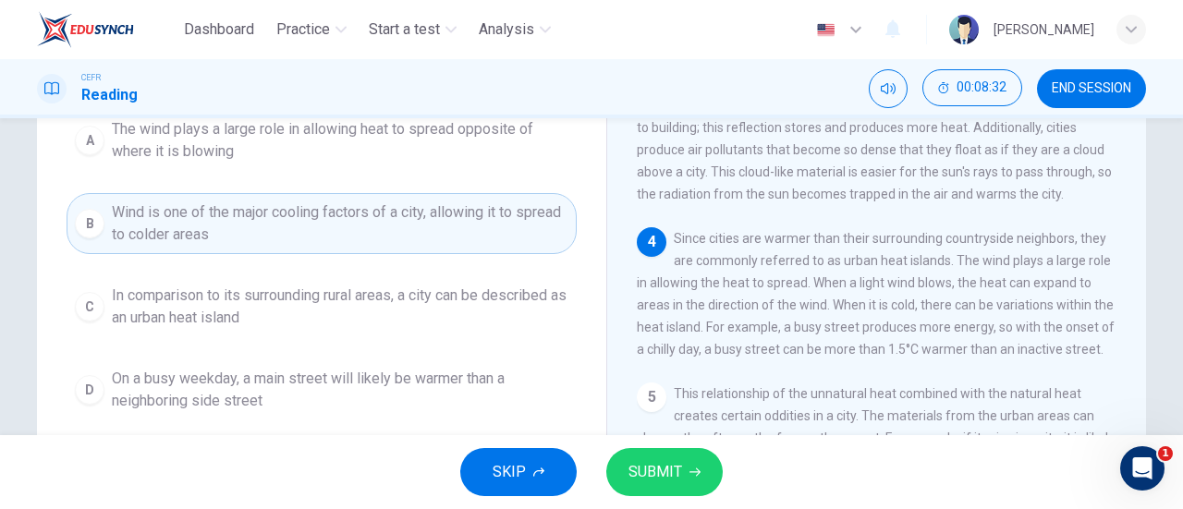
click at [687, 477] on button "SUBMIT" at bounding box center [664, 472] width 116 height 48
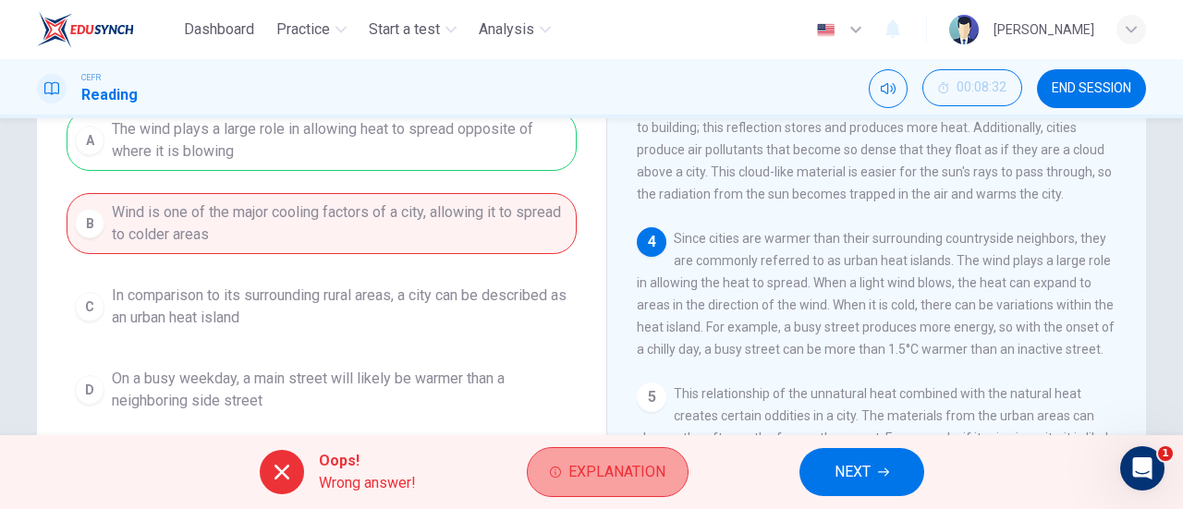
click at [551, 462] on button "Explanation" at bounding box center [608, 472] width 162 height 50
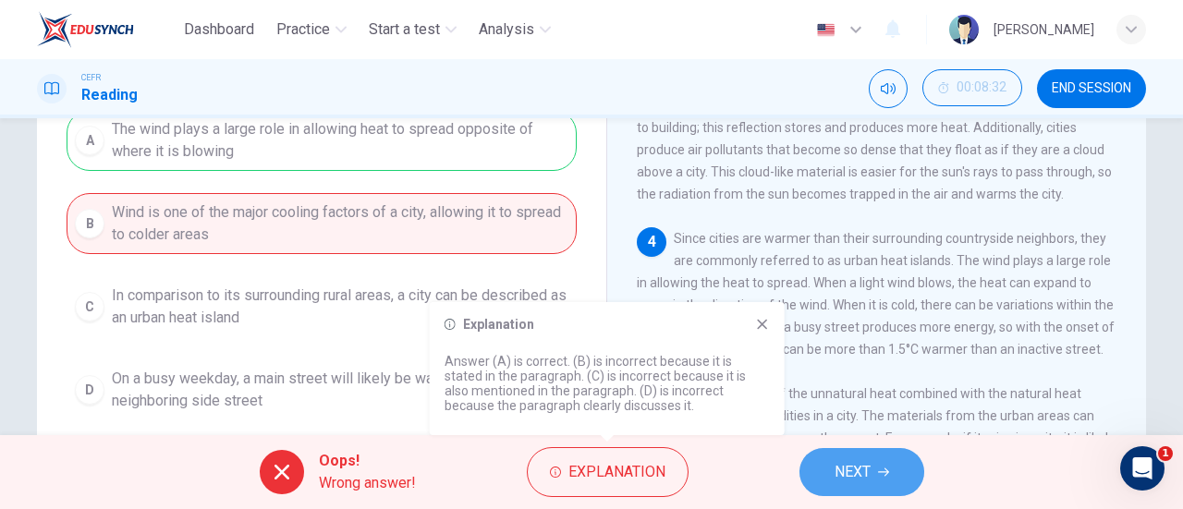
click at [841, 465] on span "NEXT" at bounding box center [852, 472] width 36 height 26
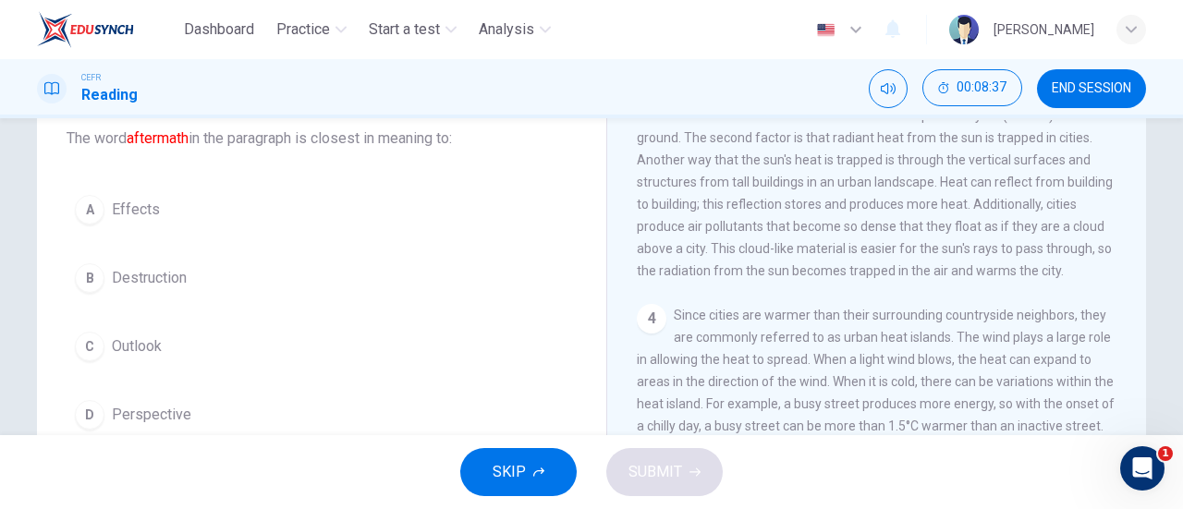
scroll to position [118, 0]
click at [129, 182] on div "Question 12 The word aftermath in the paragraph is closest in meaning to: A Eff…" at bounding box center [322, 254] width 540 height 399
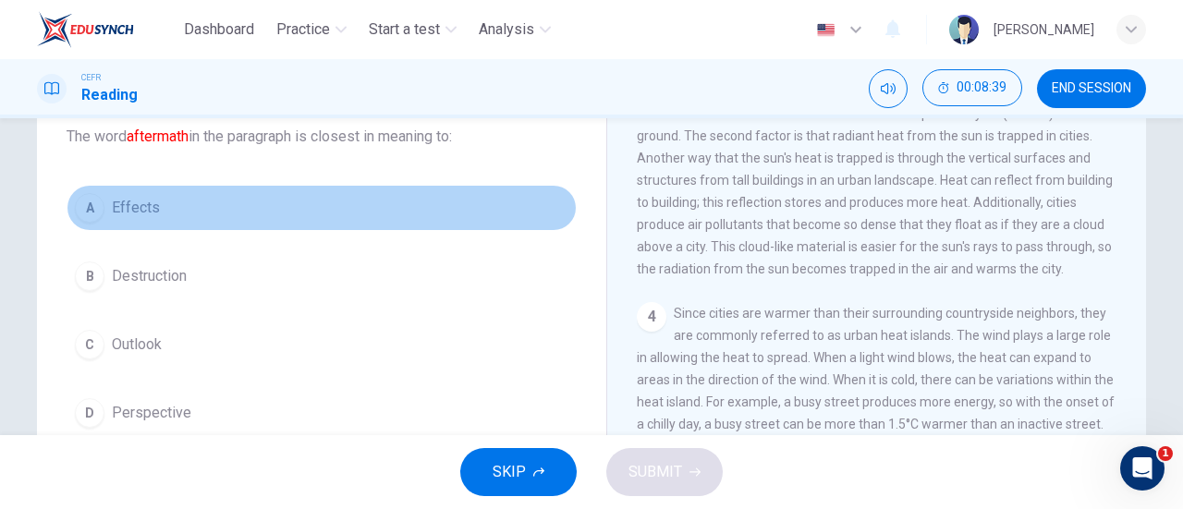
click at [144, 200] on span "Effects" at bounding box center [136, 208] width 48 height 22
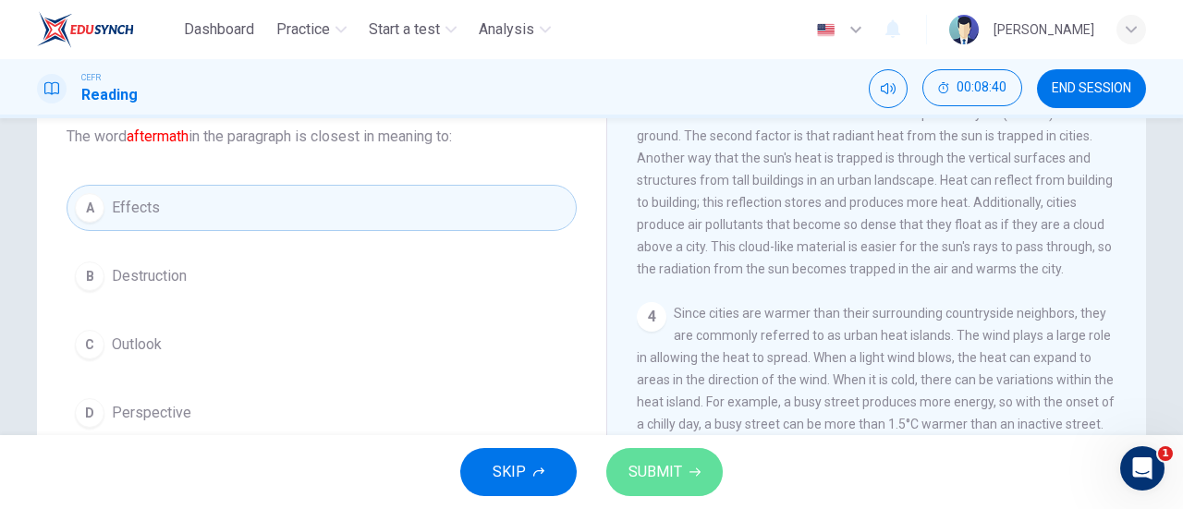
click at [656, 469] on span "SUBMIT" at bounding box center [655, 472] width 54 height 26
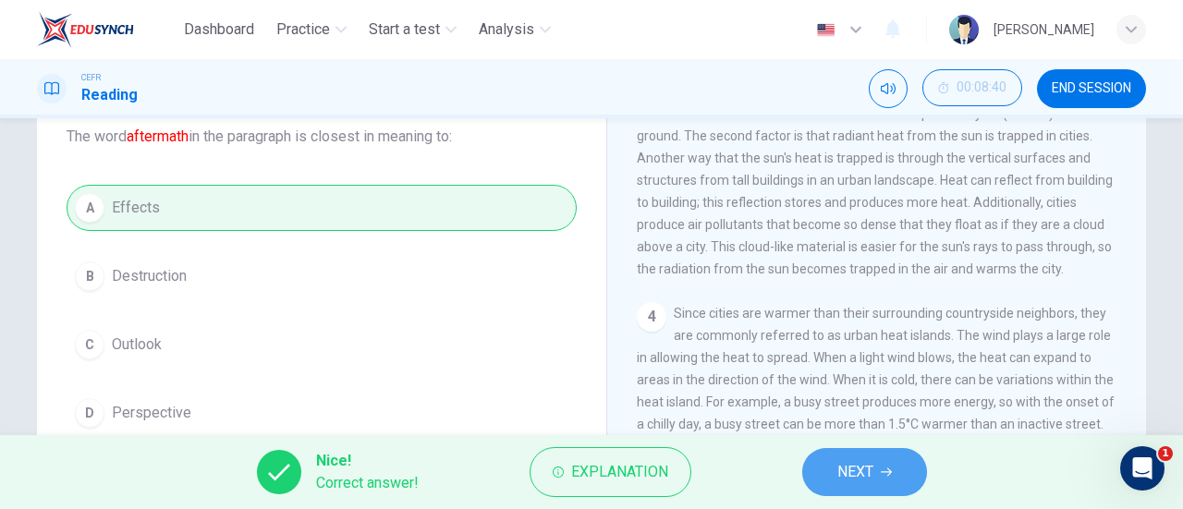
click at [885, 475] on icon "button" at bounding box center [886, 472] width 11 height 11
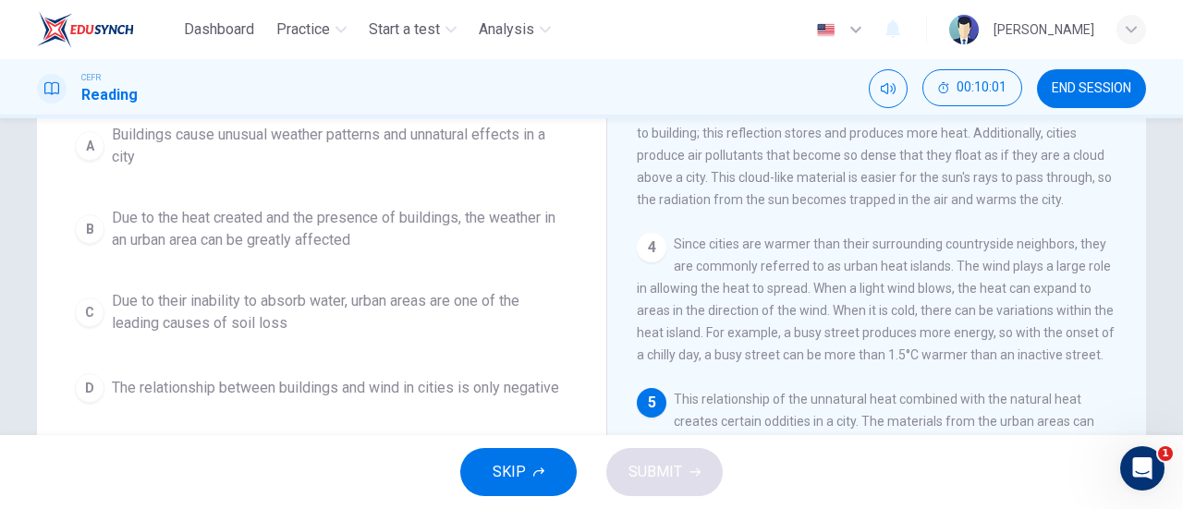
scroll to position [189, 0]
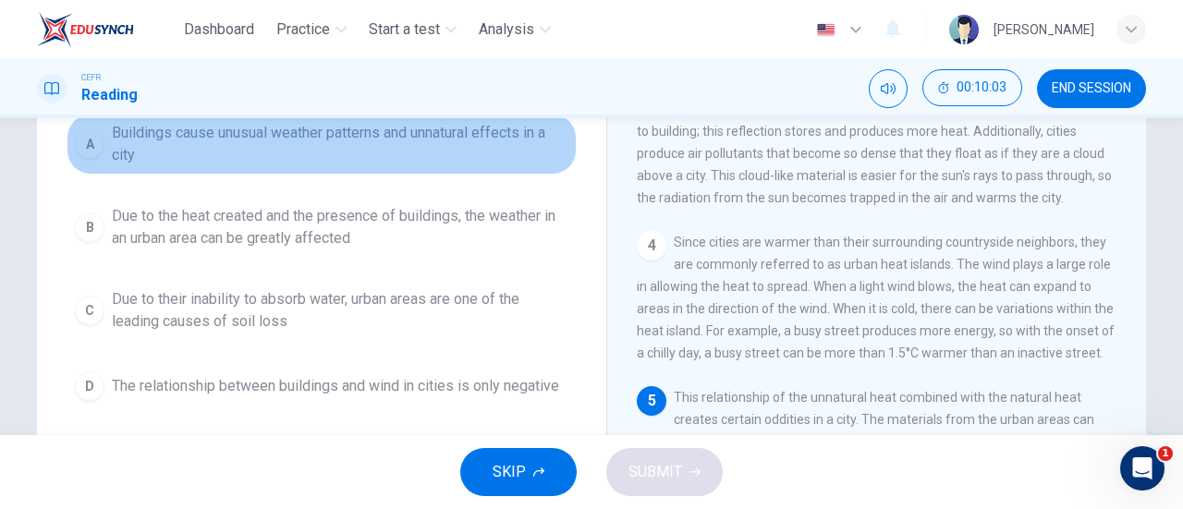
click at [373, 132] on span "Buildings cause unusual weather patterns and unnatural effects in a city" at bounding box center [340, 144] width 456 height 44
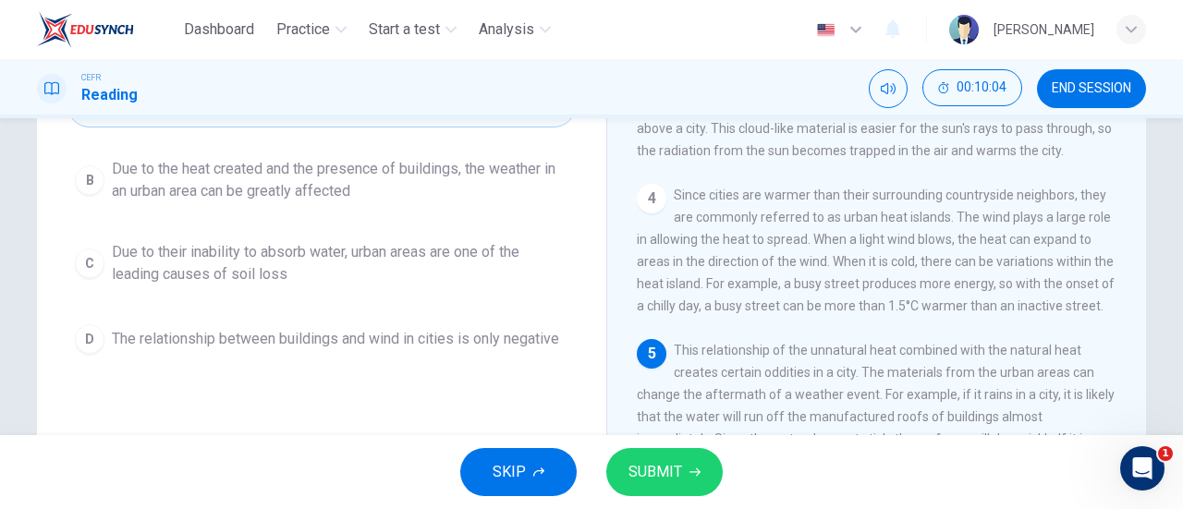
scroll to position [240, 0]
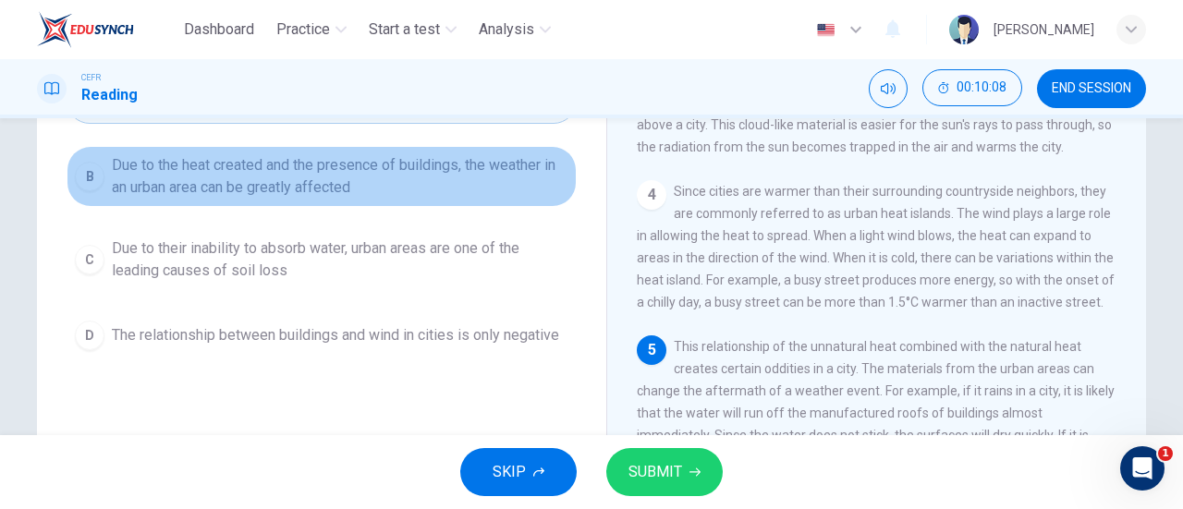
click at [397, 165] on span "Due to the heat created and the presence of buildings, the weather in an urban …" at bounding box center [340, 176] width 456 height 44
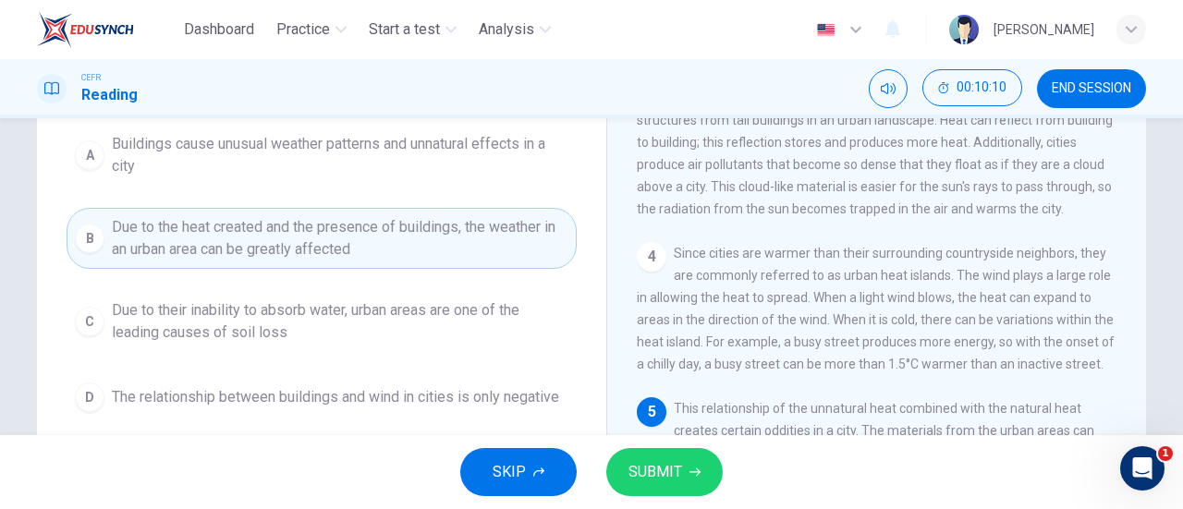
scroll to position [177, 0]
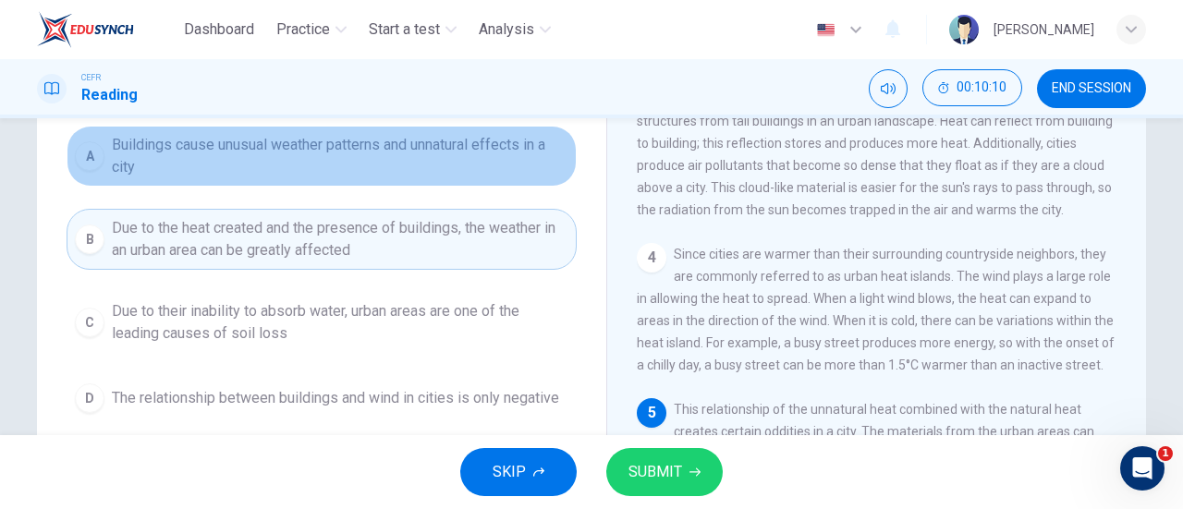
click at [397, 178] on button "A Buildings cause unusual weather patterns and unnatural effects in a city" at bounding box center [322, 156] width 510 height 61
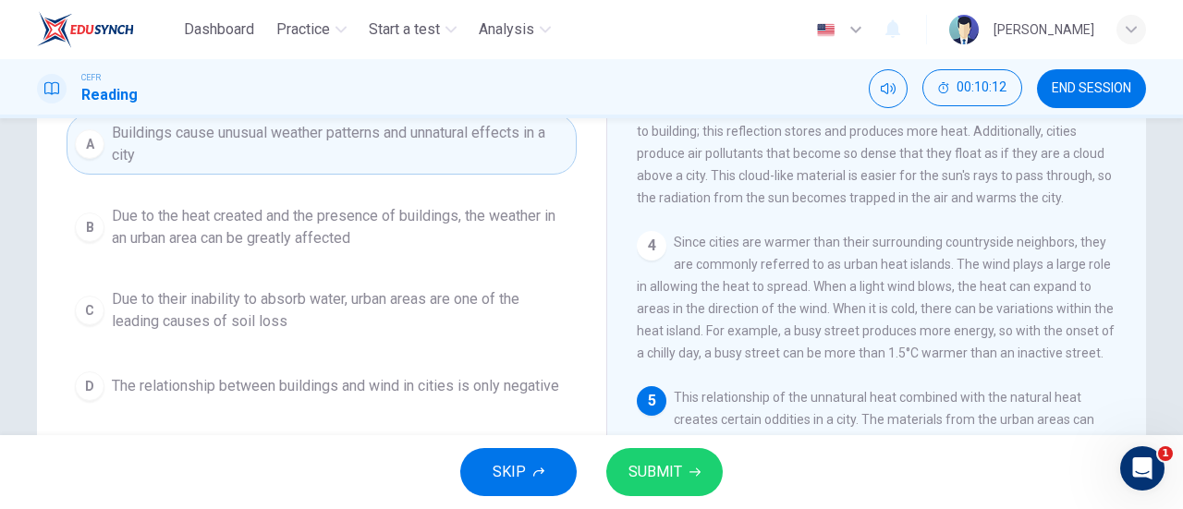
scroll to position [186, 0]
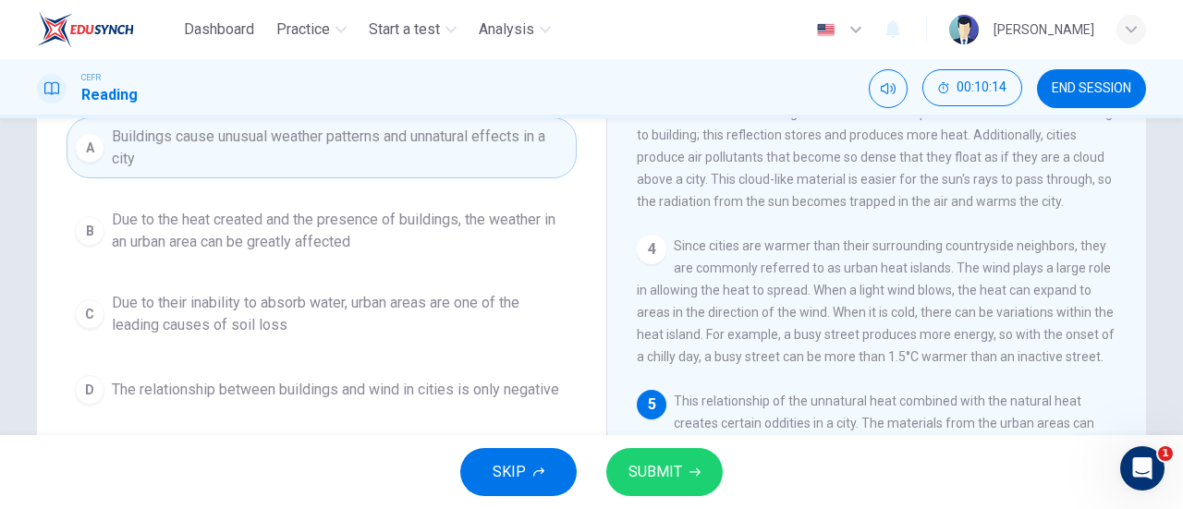
click at [654, 472] on span "SUBMIT" at bounding box center [655, 472] width 54 height 26
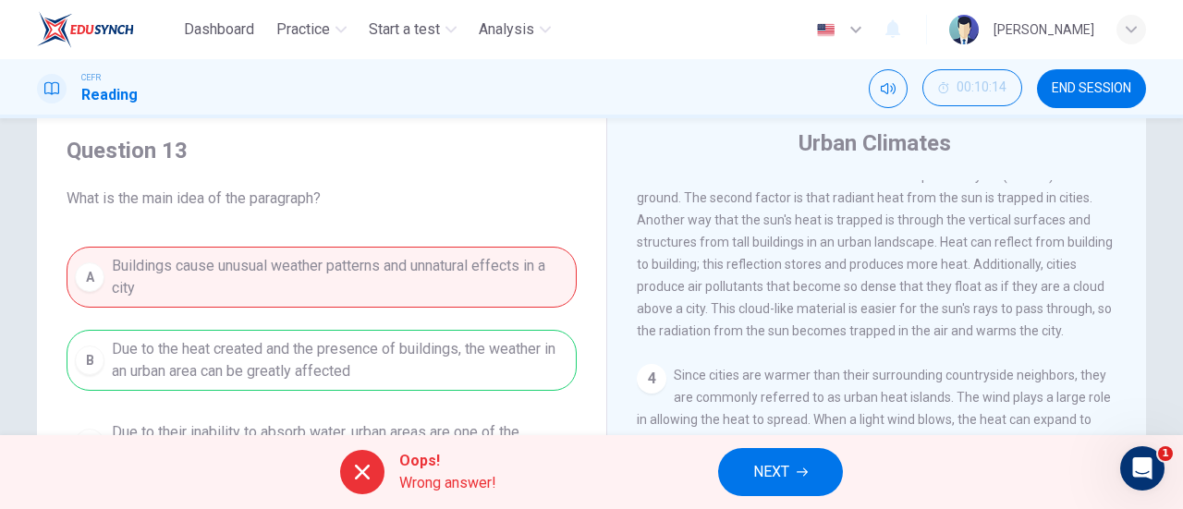
scroll to position [55, 0]
click at [747, 467] on button "NEXT" at bounding box center [780, 472] width 125 height 48
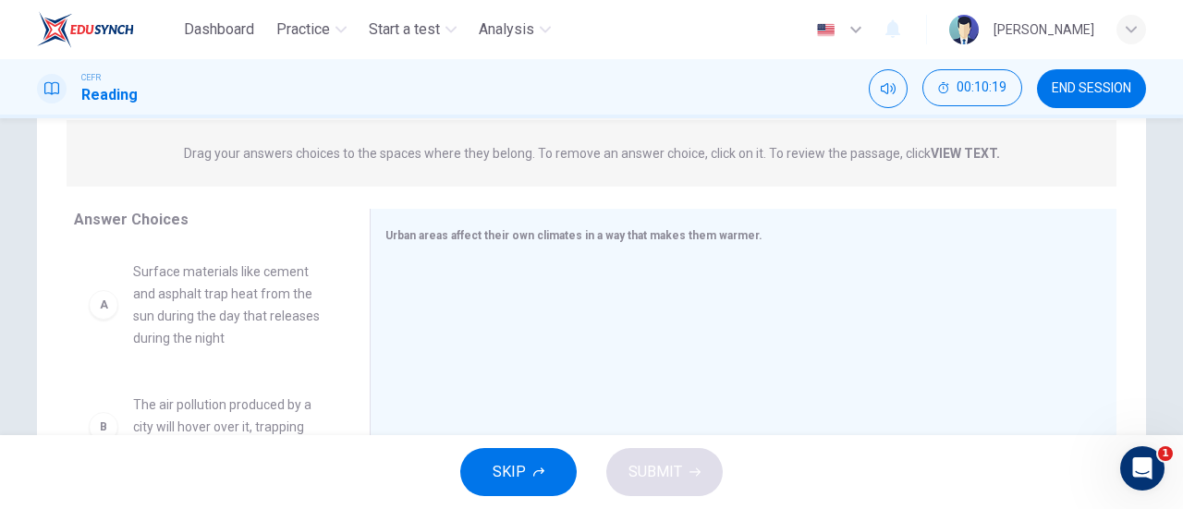
scroll to position [260, 0]
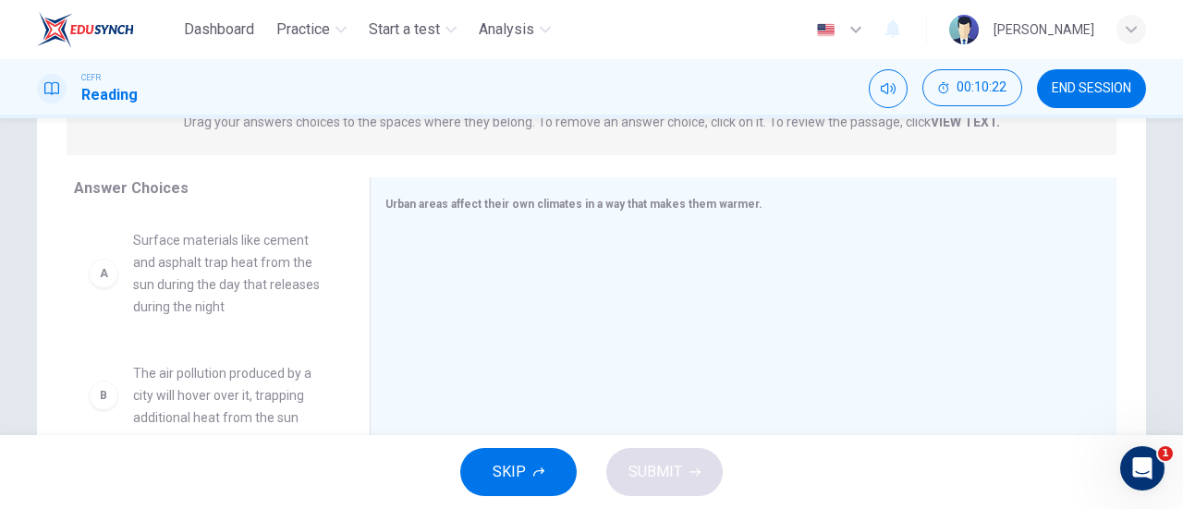
click at [296, 288] on span "Surface materials like cement and asphalt trap heat from the sun during the day…" at bounding box center [229, 273] width 192 height 89
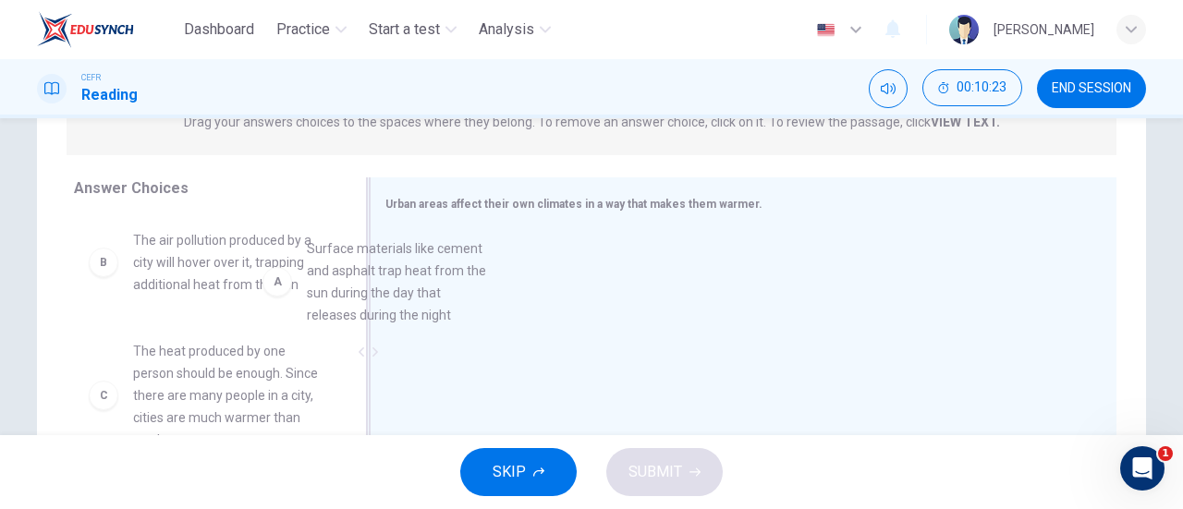
drag, startPoint x: 296, startPoint y: 288, endPoint x: 519, endPoint y: 289, distance: 223.6
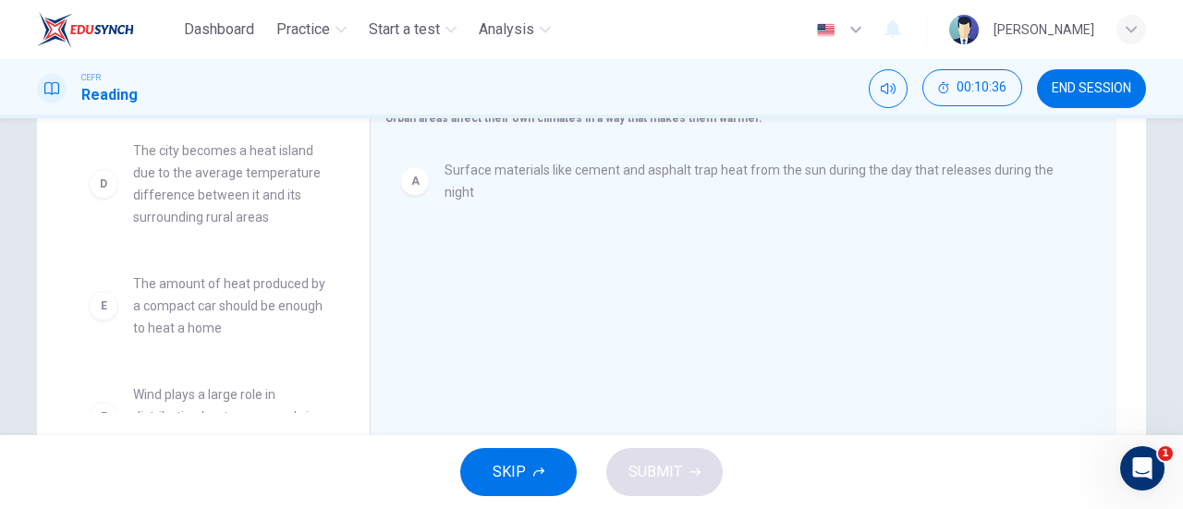
scroll to position [279, 0]
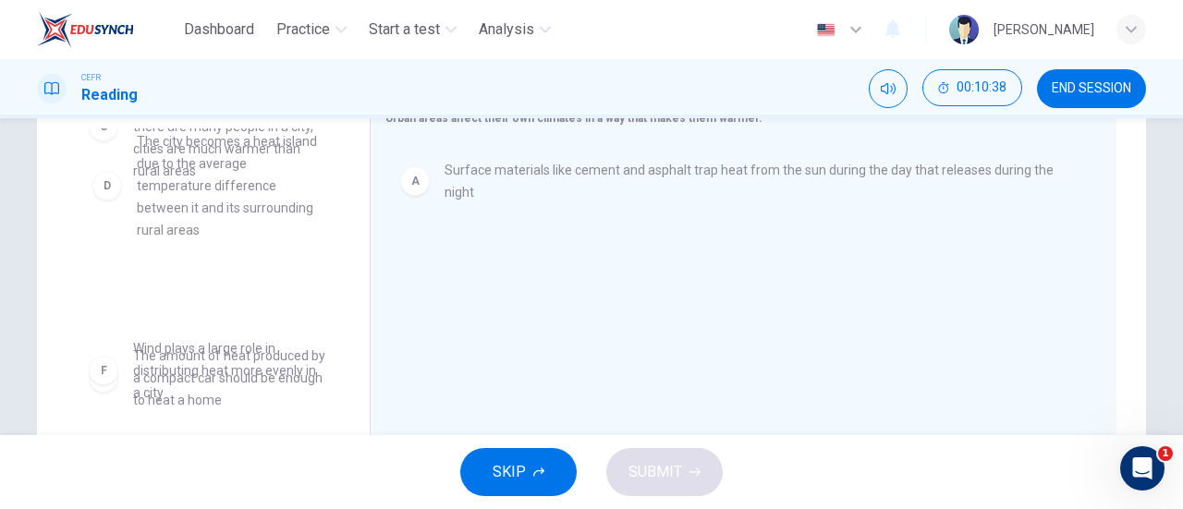
drag, startPoint x: 225, startPoint y: 208, endPoint x: 235, endPoint y: 210, distance: 10.3
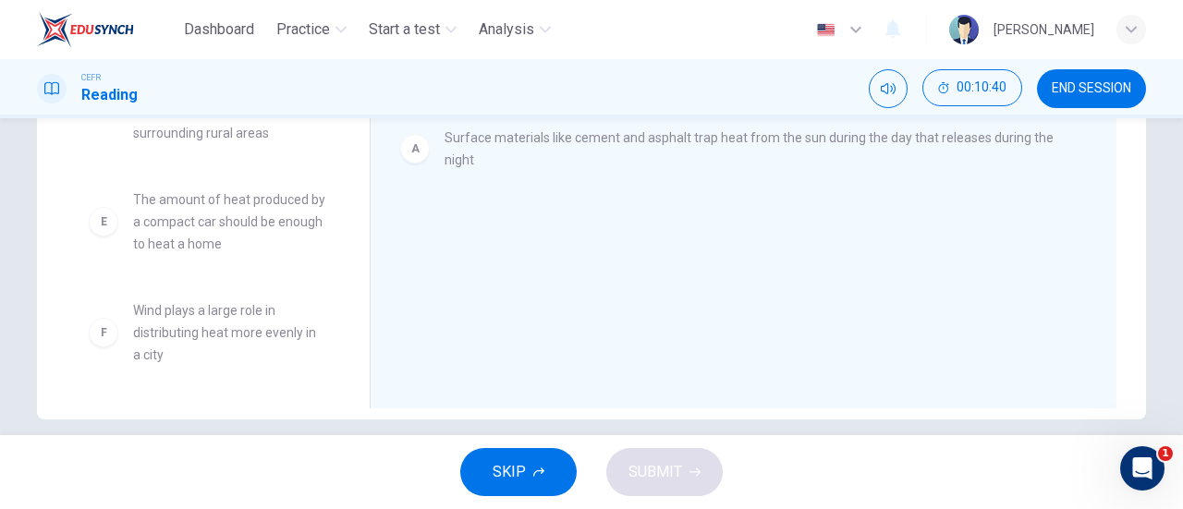
scroll to position [377, 0]
drag, startPoint x: 283, startPoint y: 326, endPoint x: 316, endPoint y: 335, distance: 34.5
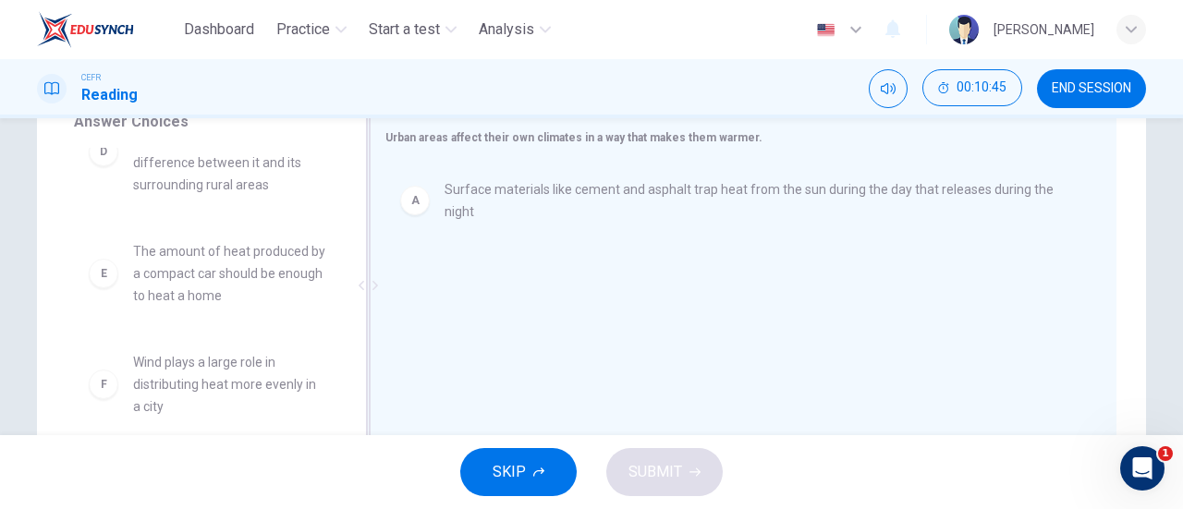
scroll to position [327, 0]
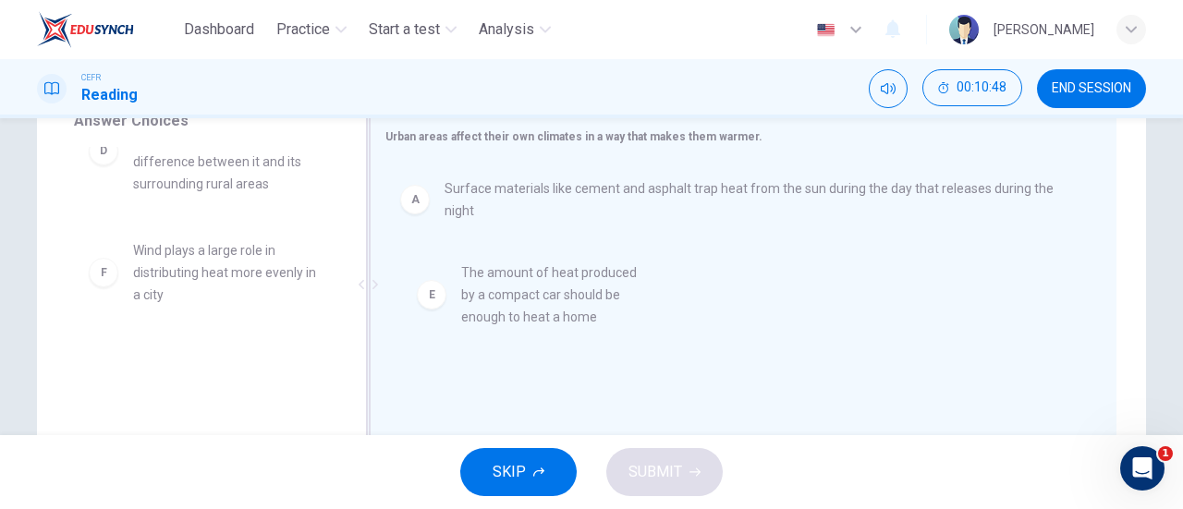
drag, startPoint x: 259, startPoint y: 283, endPoint x: 644, endPoint y: 299, distance: 385.6
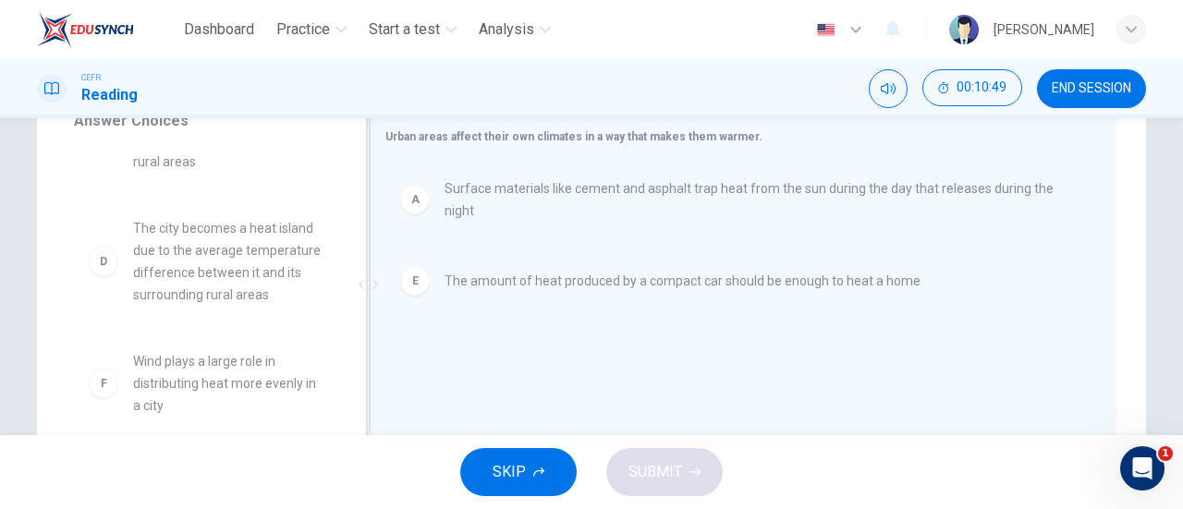
scroll to position [211, 0]
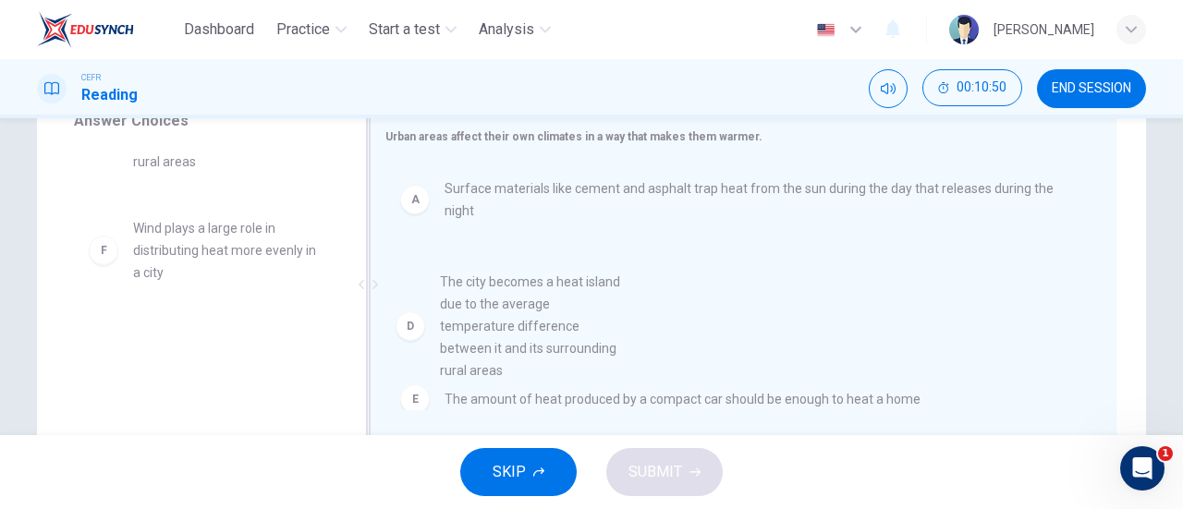
drag, startPoint x: 285, startPoint y: 261, endPoint x: 603, endPoint y: 317, distance: 322.6
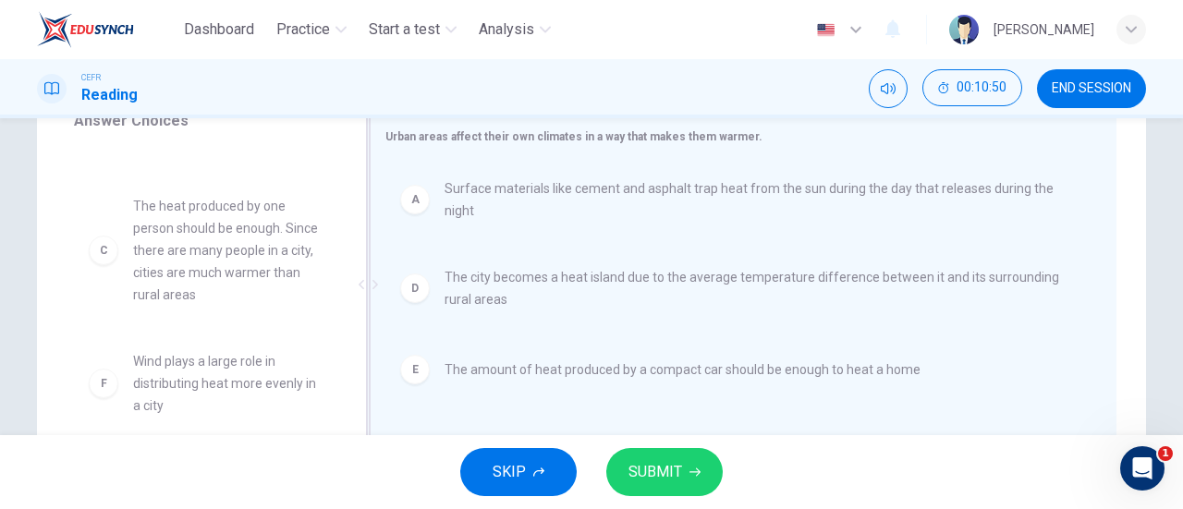
scroll to position [78, 0]
click at [683, 452] on button "SUBMIT" at bounding box center [664, 472] width 116 height 48
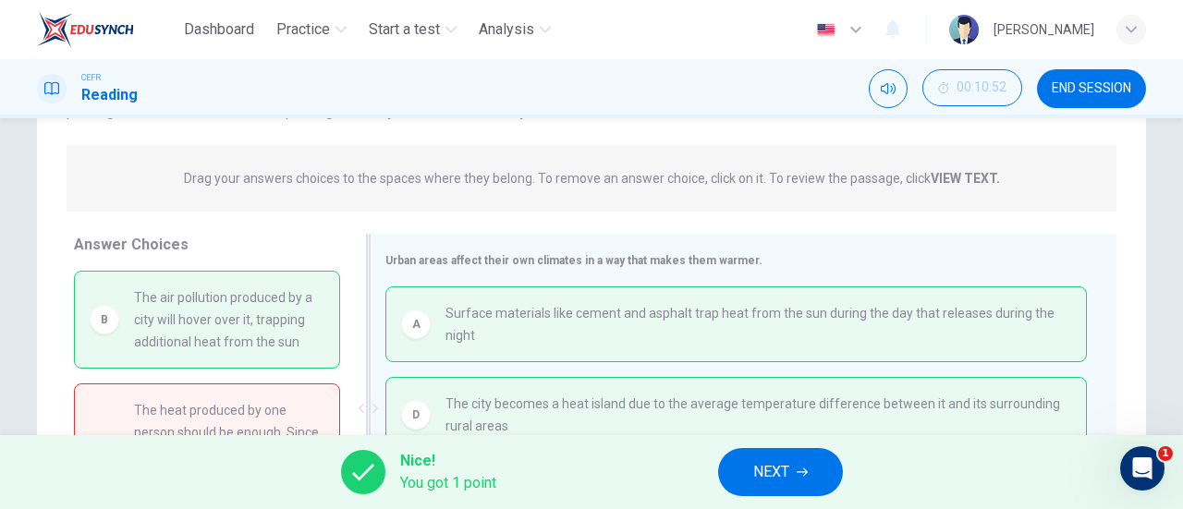
scroll to position [198, 0]
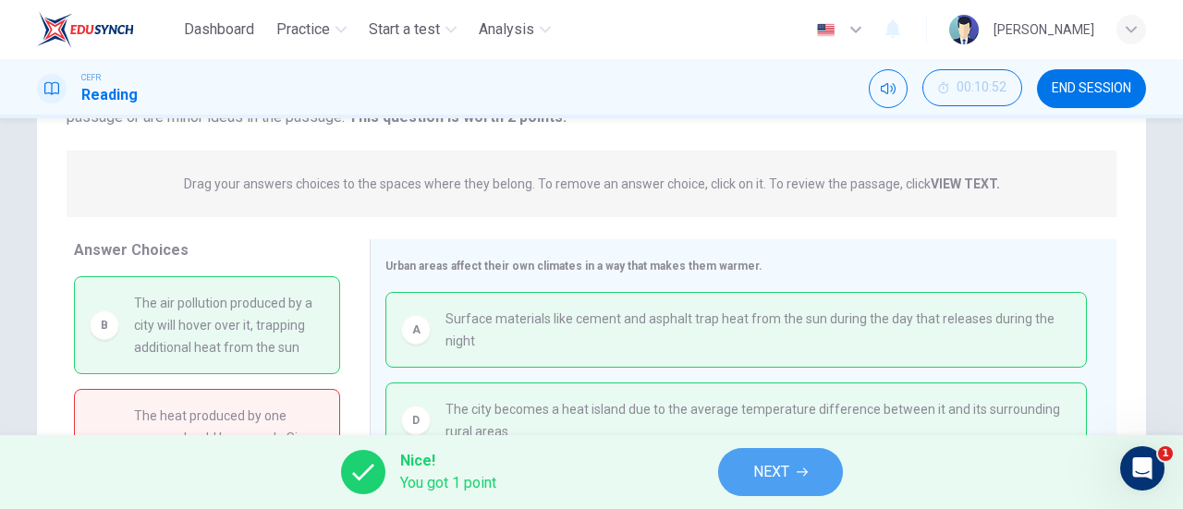
click at [793, 488] on button "NEXT" at bounding box center [780, 472] width 125 height 48
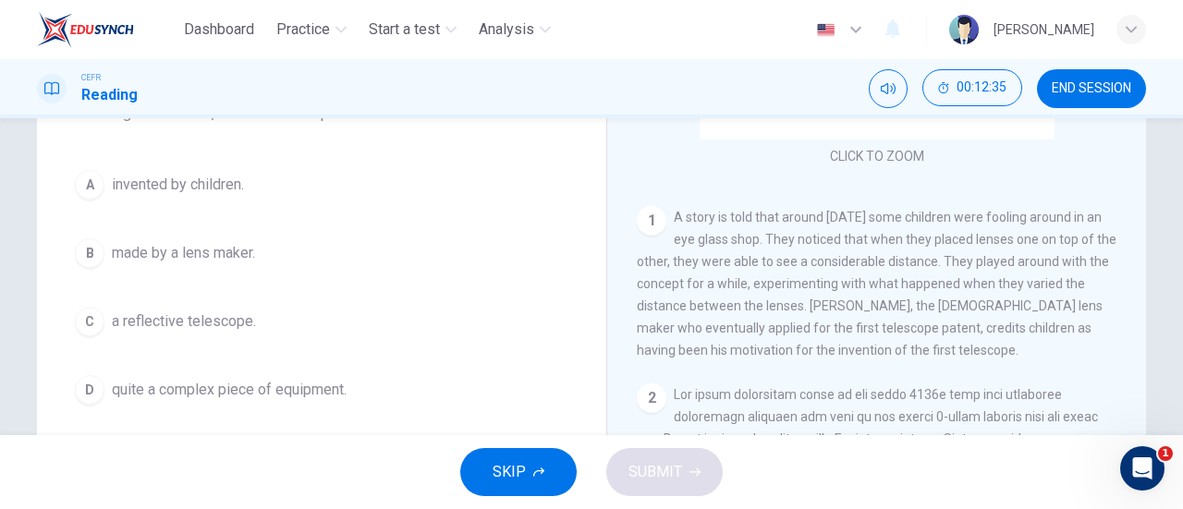
scroll to position [237, 0]
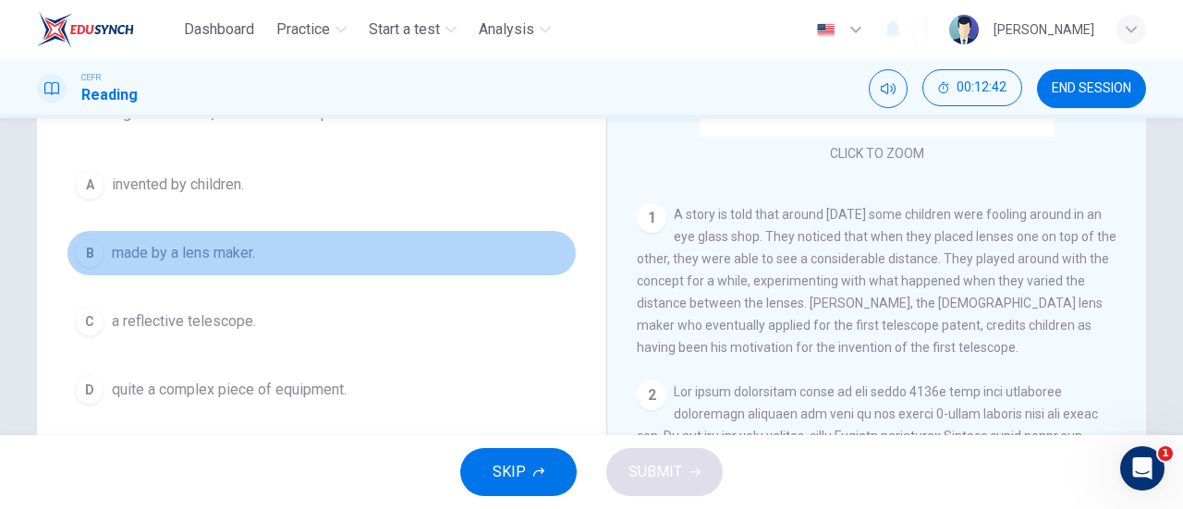
click at [293, 265] on button "B made by a lens maker." at bounding box center [322, 253] width 510 height 46
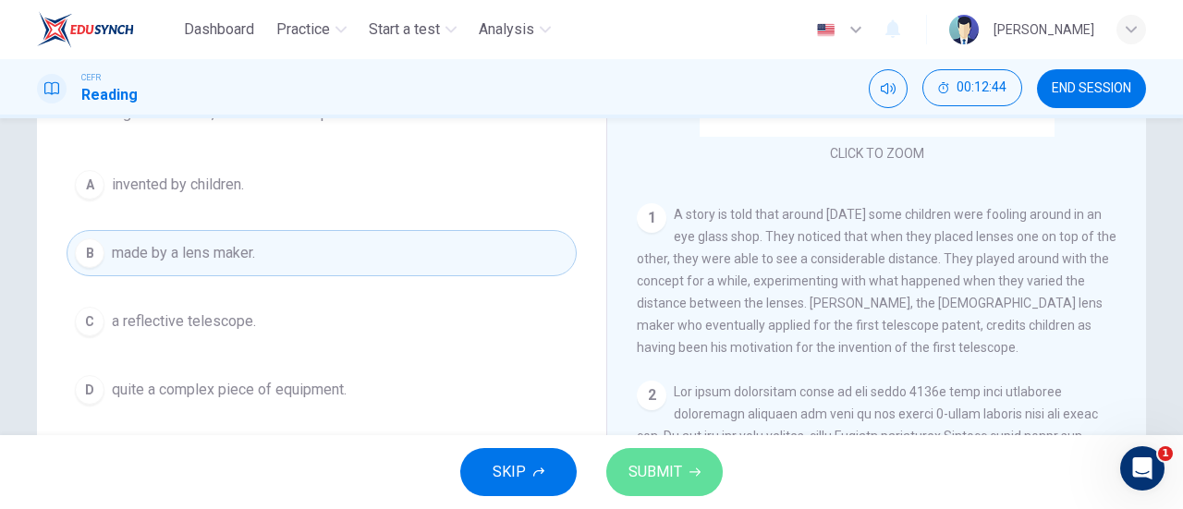
click at [696, 478] on icon "button" at bounding box center [694, 472] width 11 height 11
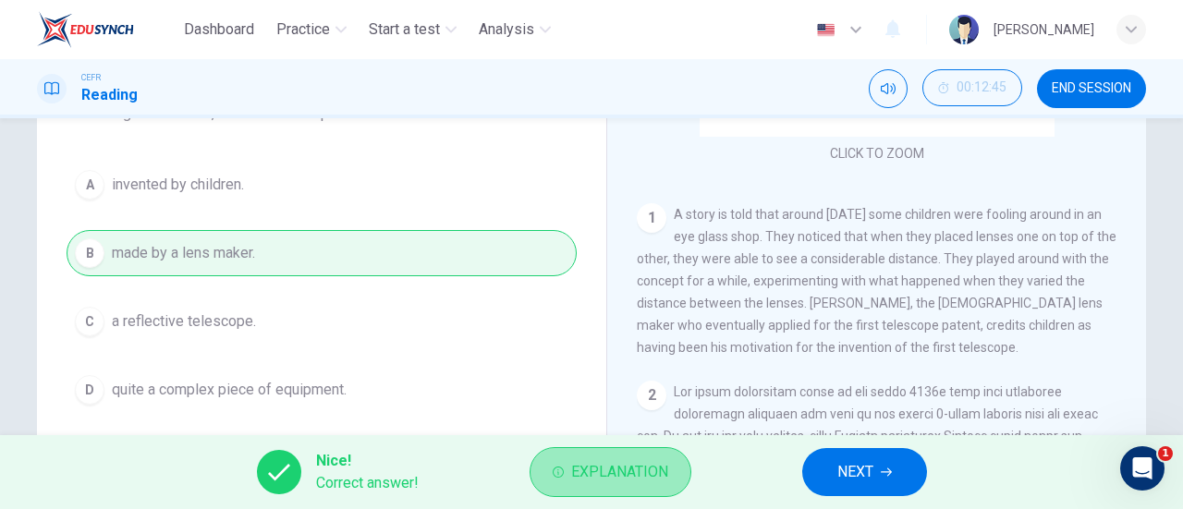
click at [654, 470] on span "Explanation" at bounding box center [619, 472] width 97 height 26
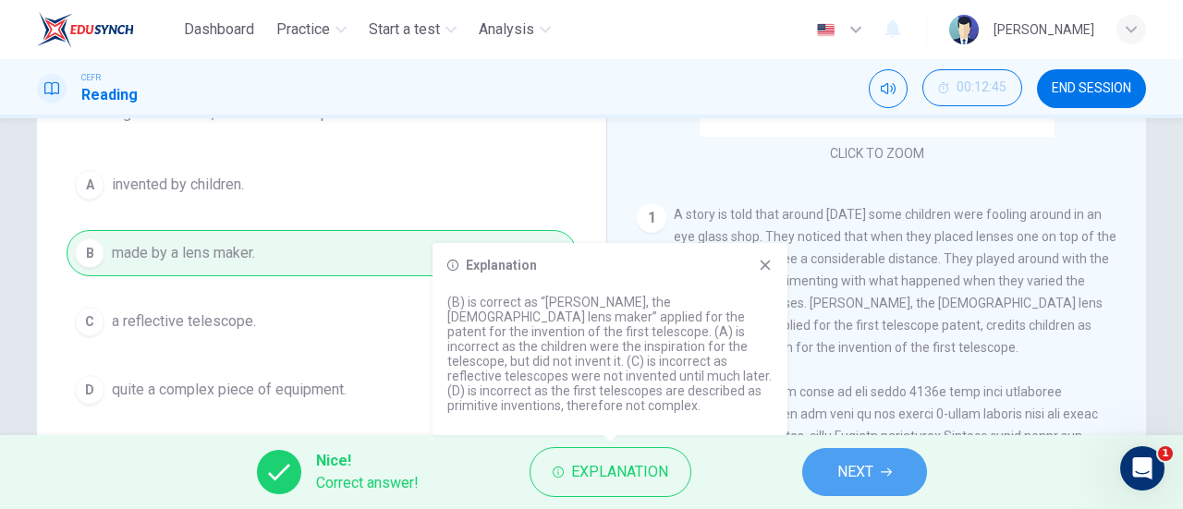
click at [832, 468] on button "NEXT" at bounding box center [864, 472] width 125 height 48
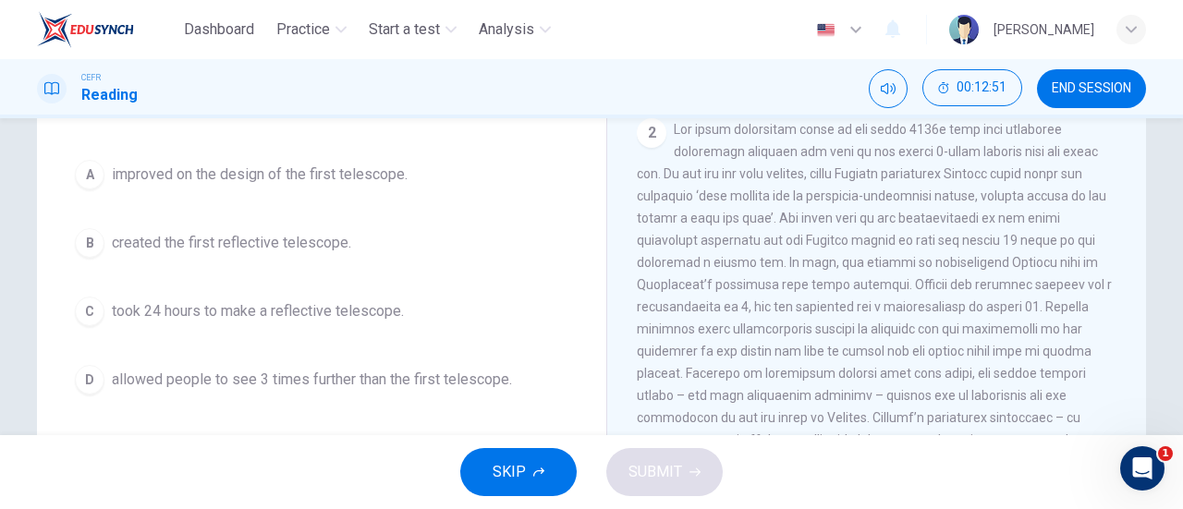
scroll to position [490, 0]
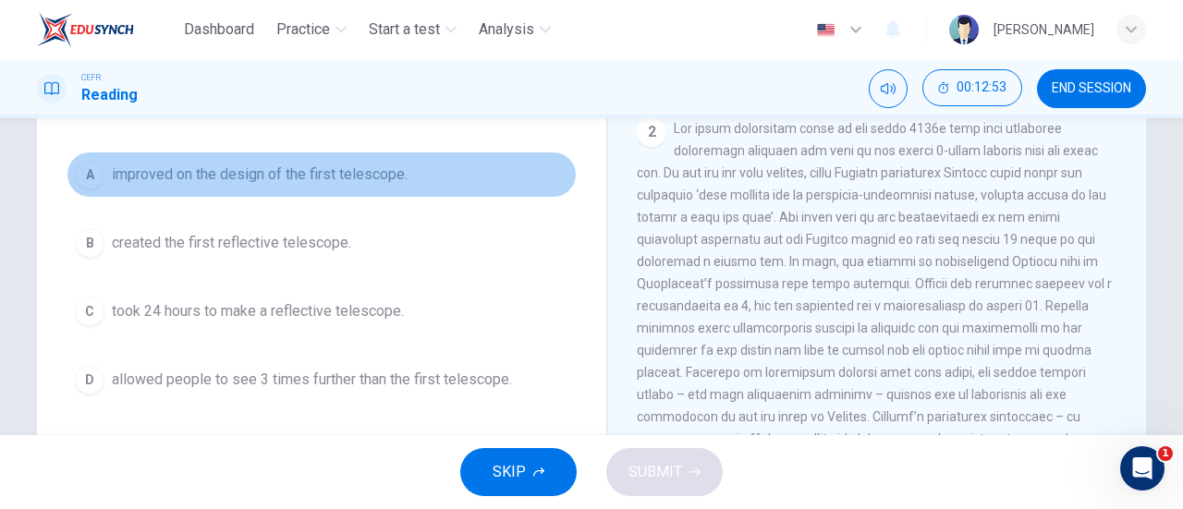
click at [364, 189] on button "A improved on the design of the first telescope." at bounding box center [322, 175] width 510 height 46
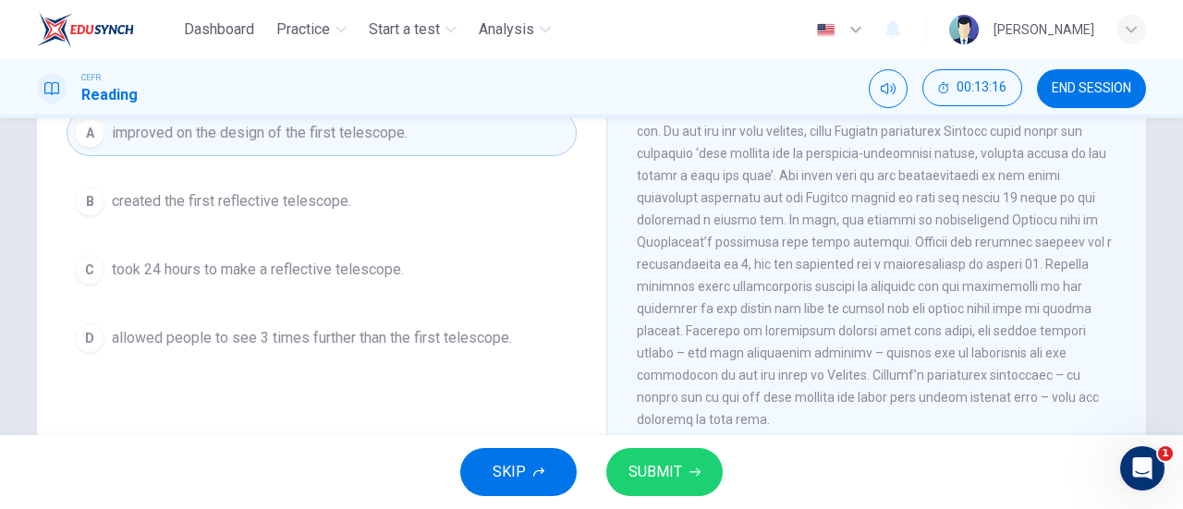
scroll to position [237, 0]
click at [667, 469] on span "SUBMIT" at bounding box center [655, 472] width 54 height 26
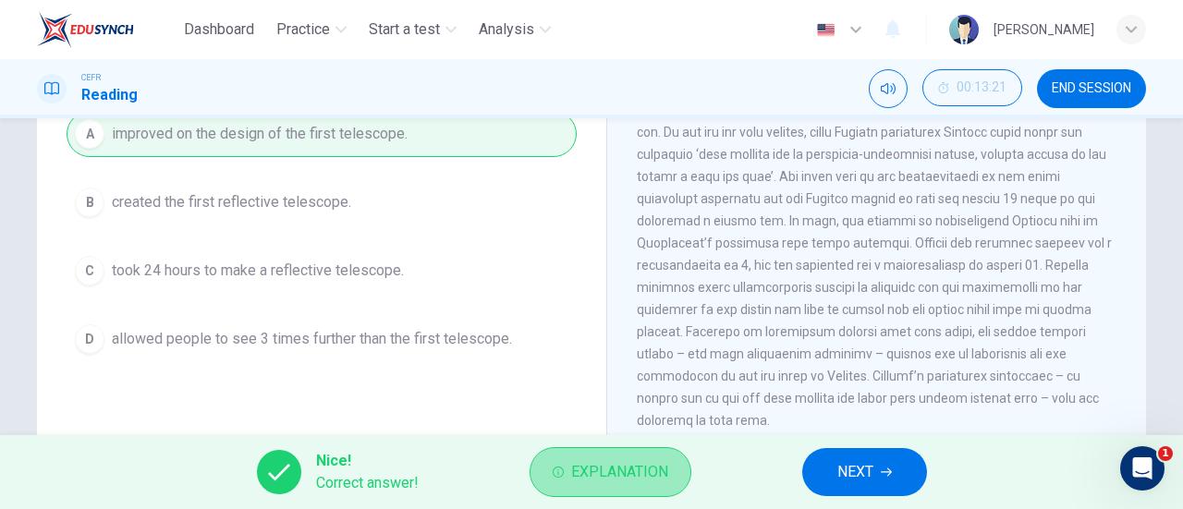
click at [665, 466] on span "Explanation" at bounding box center [619, 472] width 97 height 26
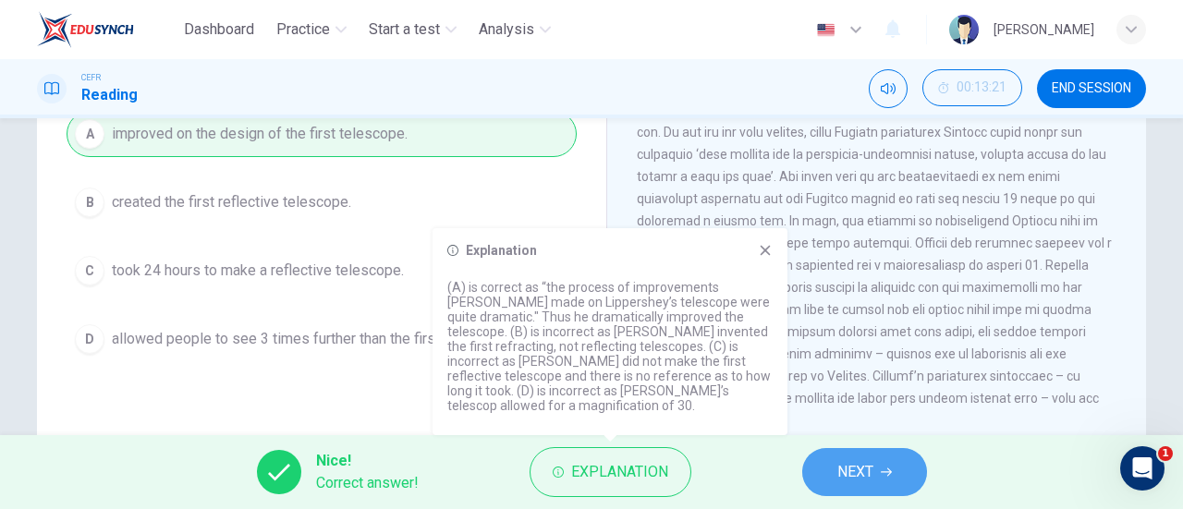
click at [835, 465] on button "NEXT" at bounding box center [864, 472] width 125 height 48
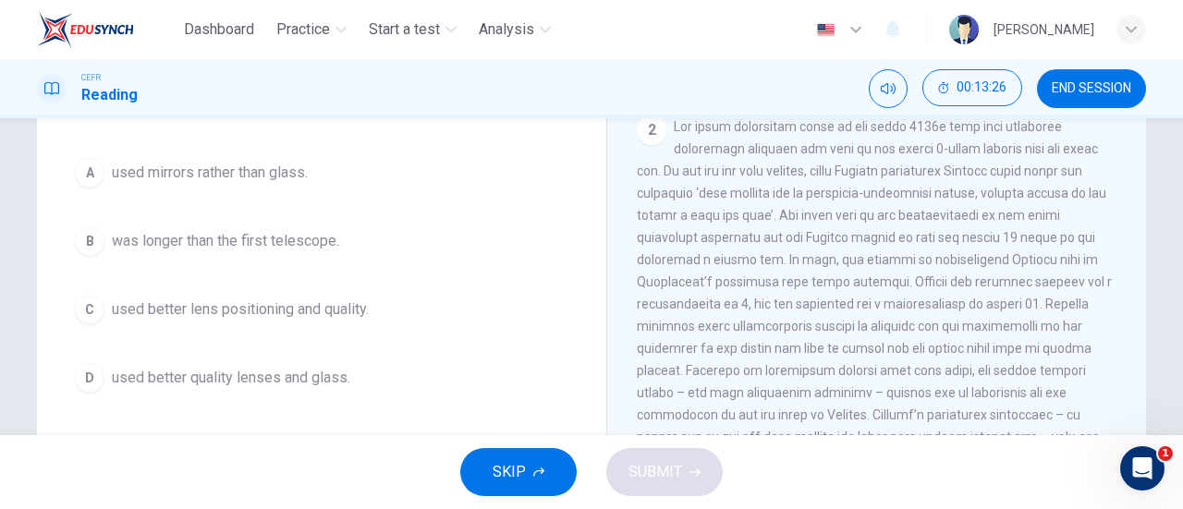
scroll to position [200, 0]
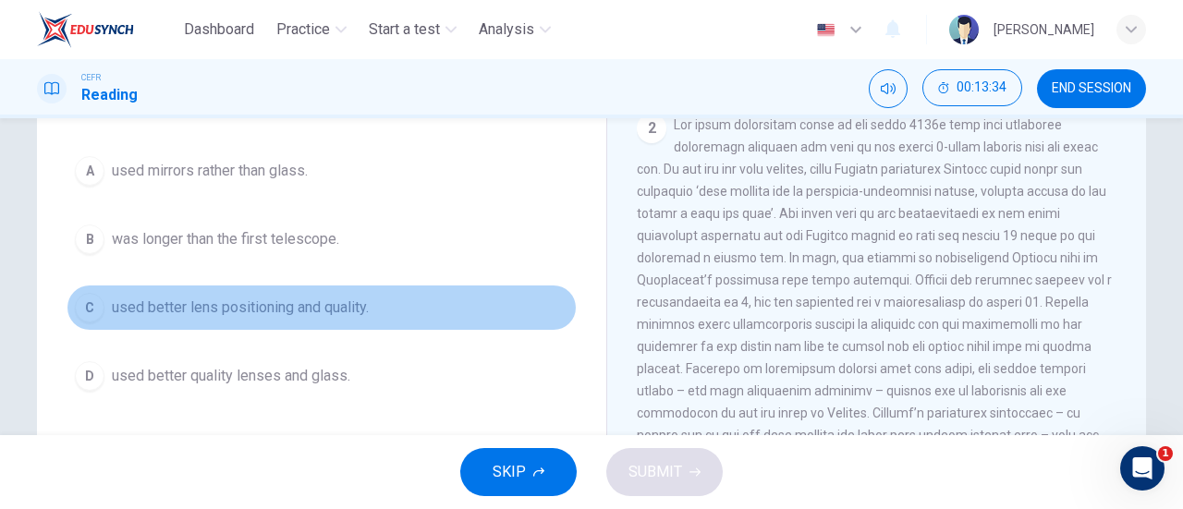
click at [335, 302] on span "used better lens positioning and quality." at bounding box center [240, 308] width 257 height 22
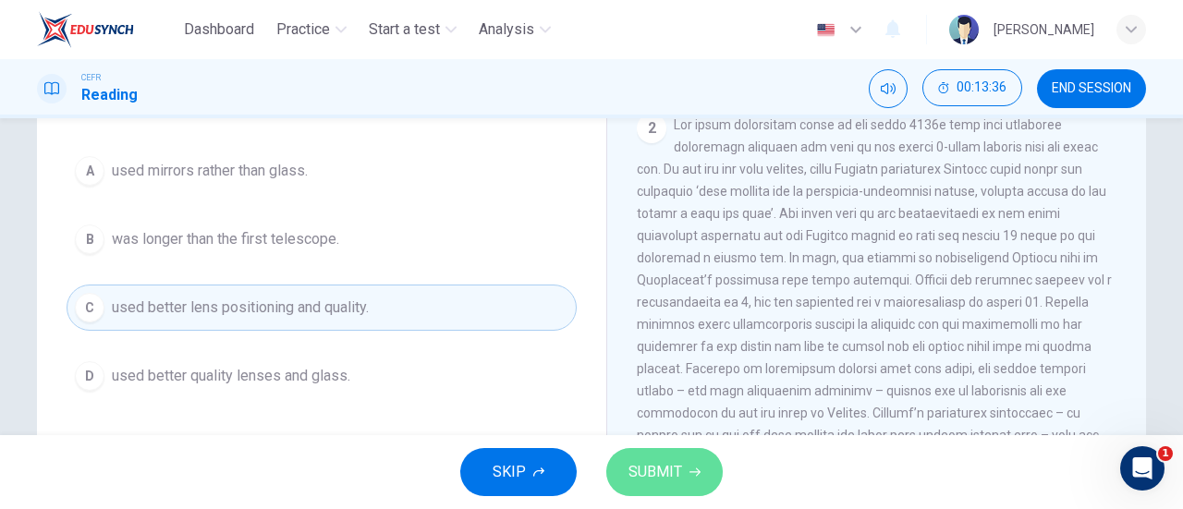
click at [670, 470] on span "SUBMIT" at bounding box center [655, 472] width 54 height 26
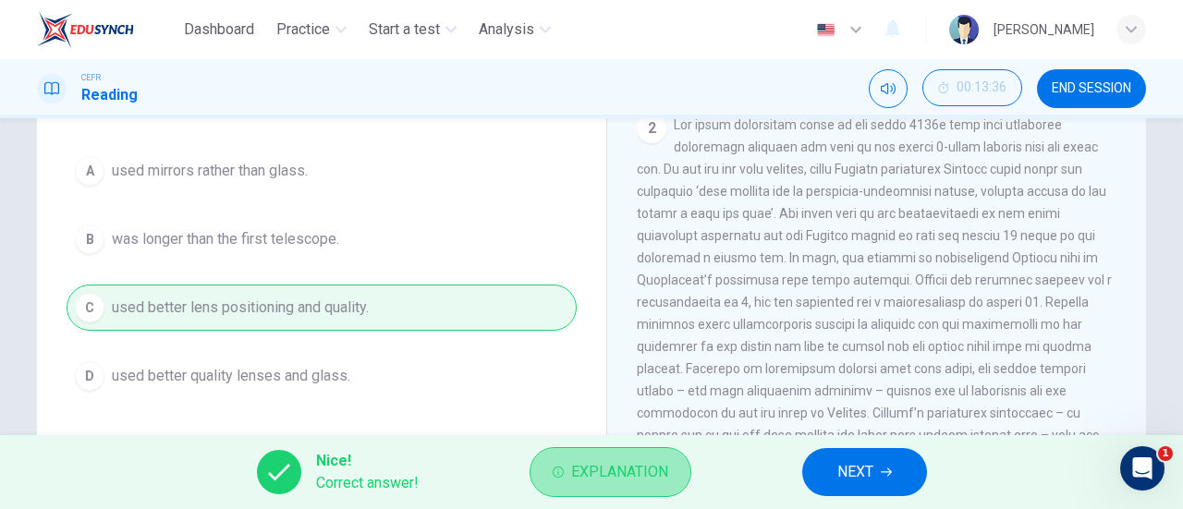
click at [671, 467] on button "Explanation" at bounding box center [610, 472] width 162 height 50
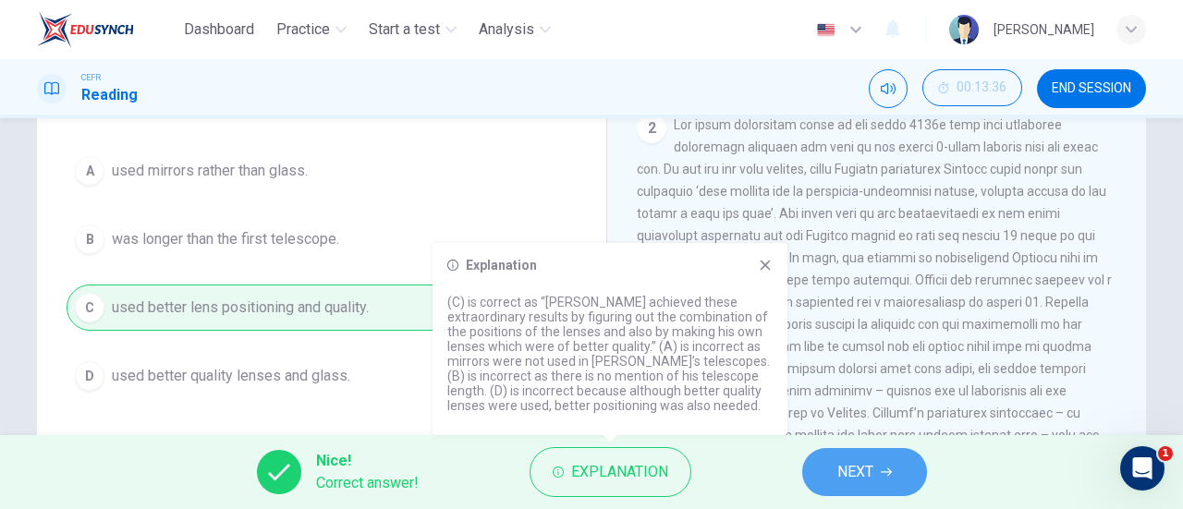
click at [881, 465] on button "NEXT" at bounding box center [864, 472] width 125 height 48
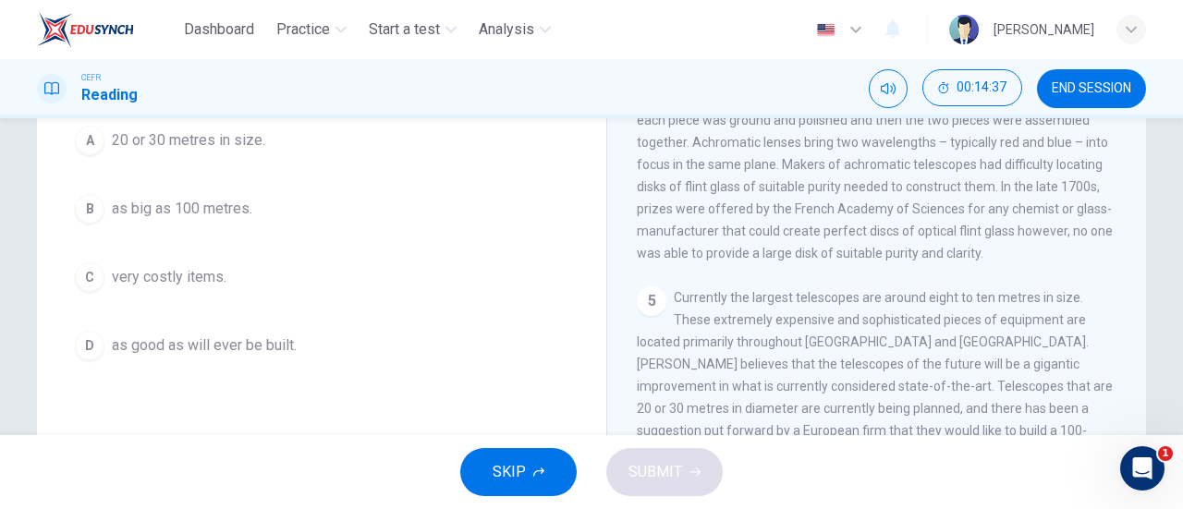
scroll to position [276, 0]
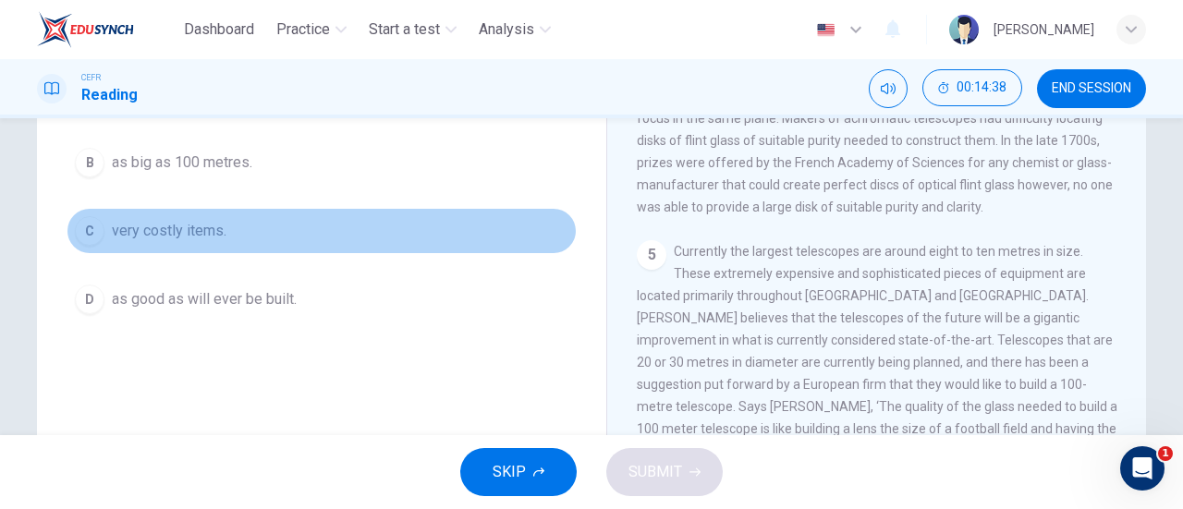
click at [188, 212] on button "C very costly items." at bounding box center [322, 231] width 510 height 46
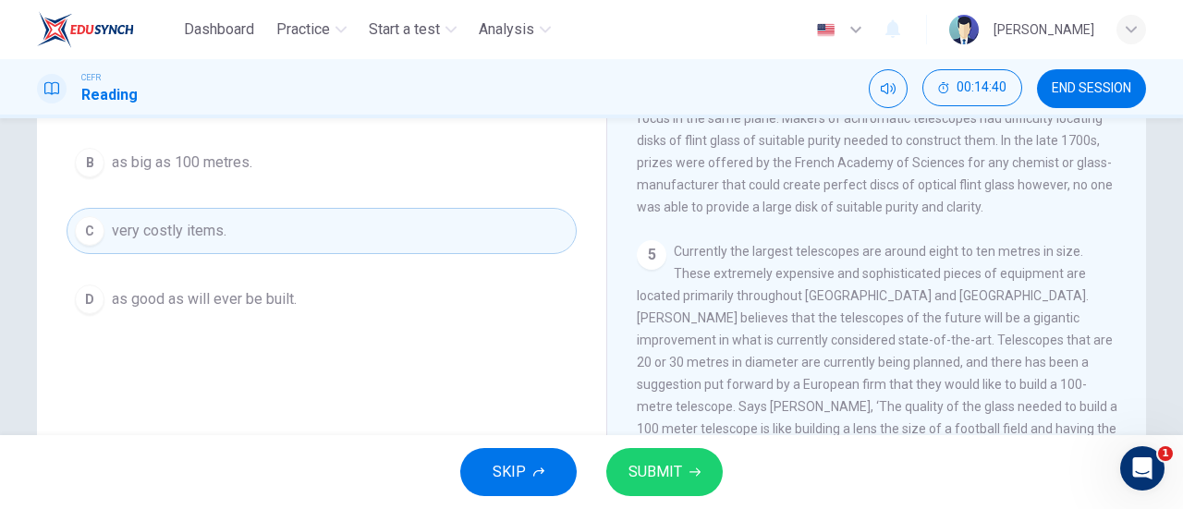
click at [644, 457] on button "SUBMIT" at bounding box center [664, 472] width 116 height 48
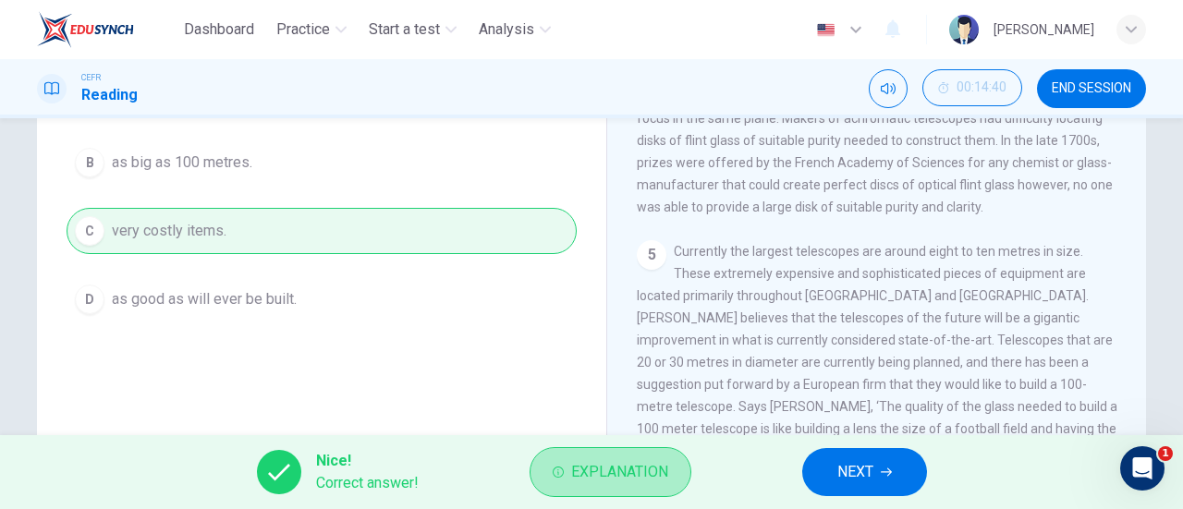
click at [644, 457] on button "Explanation" at bounding box center [610, 472] width 162 height 50
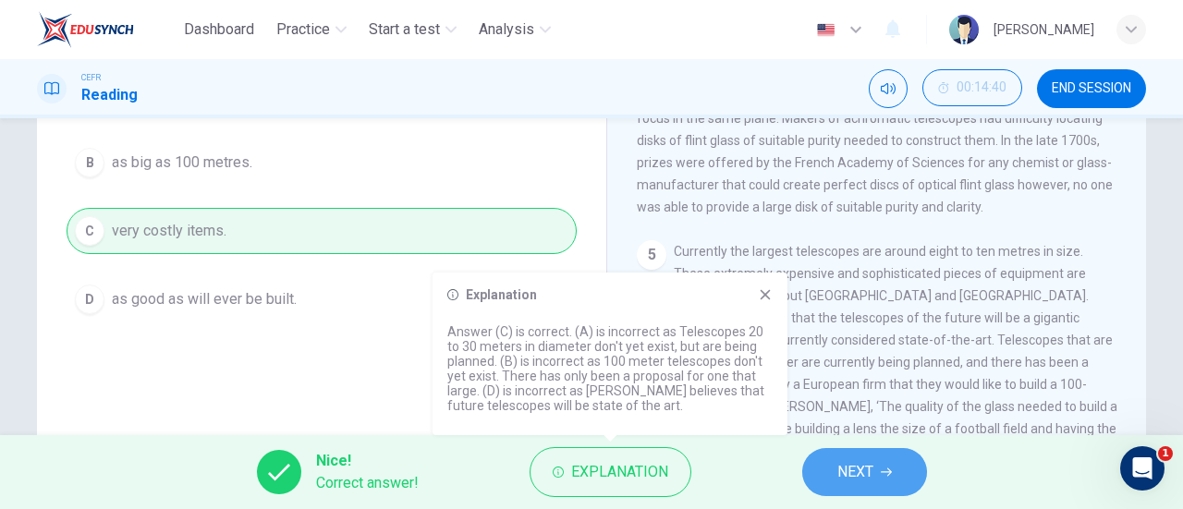
click at [852, 476] on span "NEXT" at bounding box center [855, 472] width 36 height 26
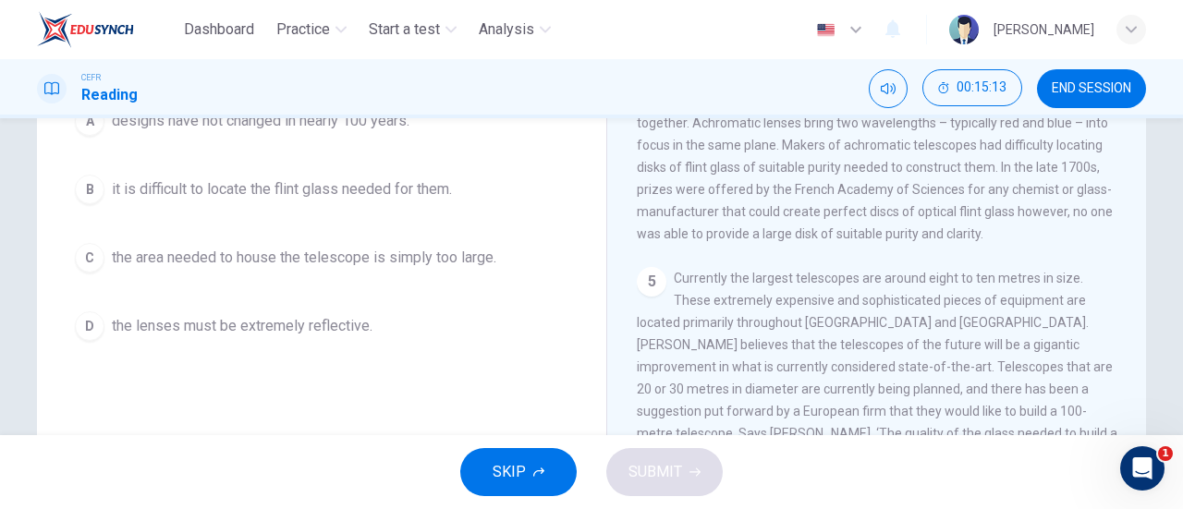
scroll to position [277, 0]
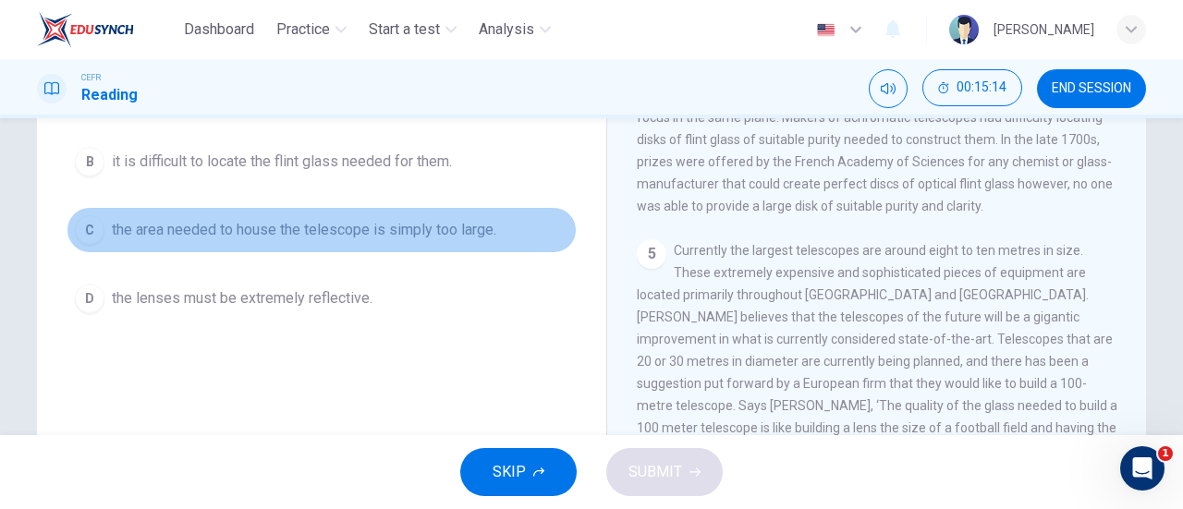
click at [419, 249] on button "C the area needed to house the telescope is simply too large." at bounding box center [322, 230] width 510 height 46
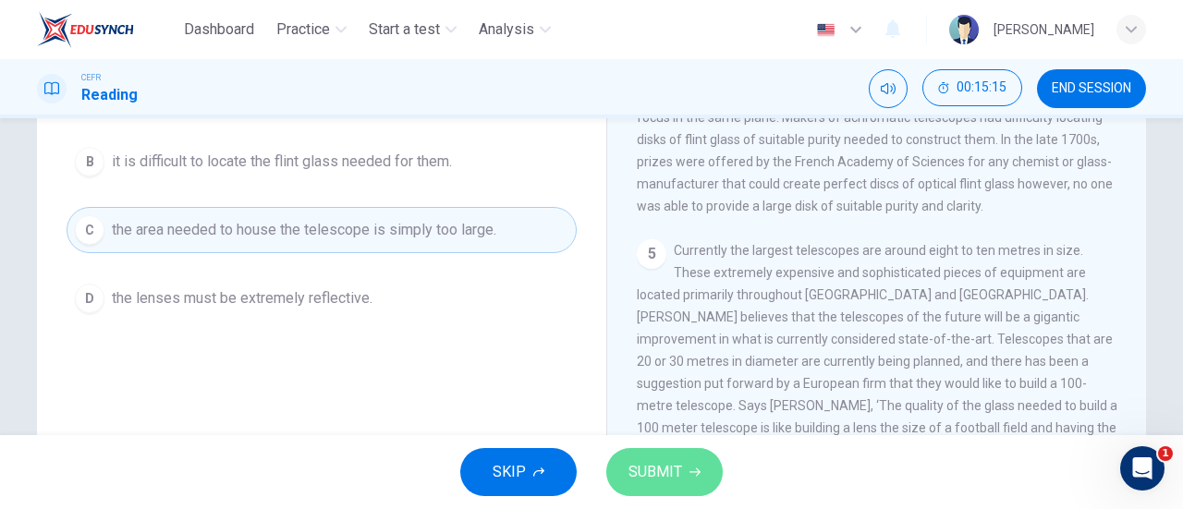
click at [675, 490] on button "SUBMIT" at bounding box center [664, 472] width 116 height 48
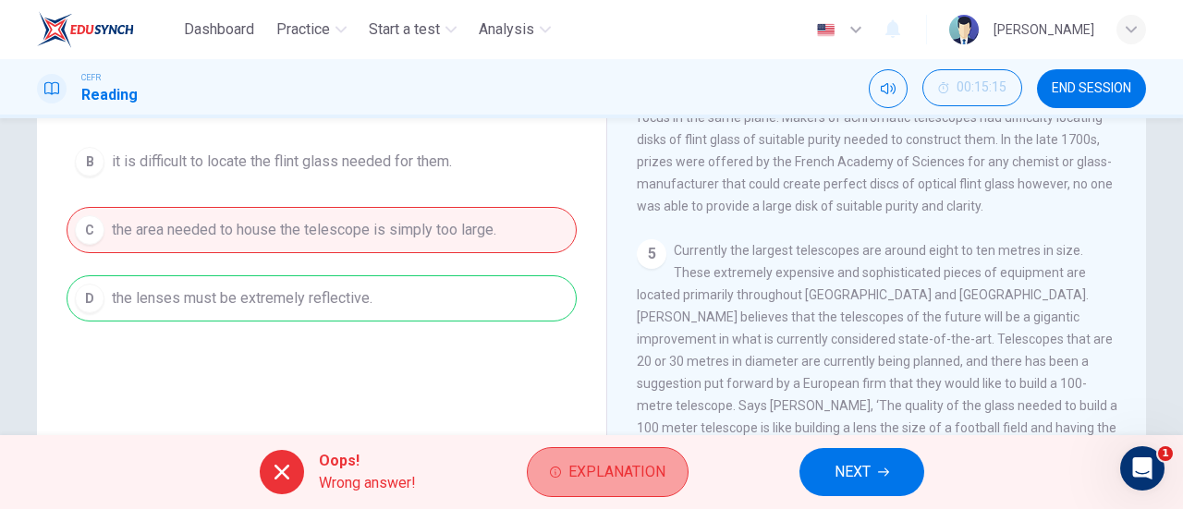
click at [608, 472] on span "Explanation" at bounding box center [616, 472] width 97 height 26
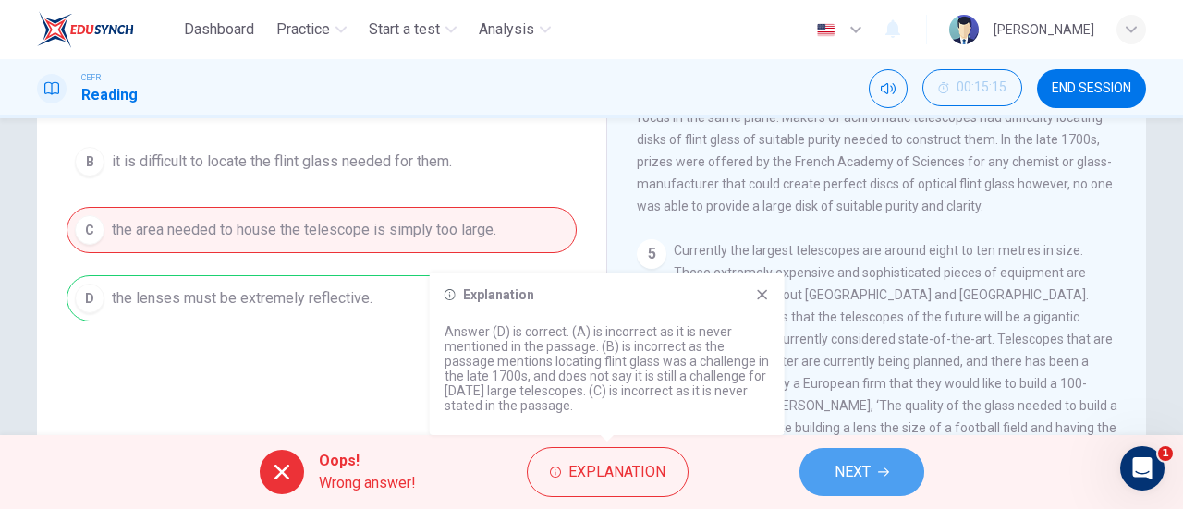
click at [870, 461] on button "NEXT" at bounding box center [861, 472] width 125 height 48
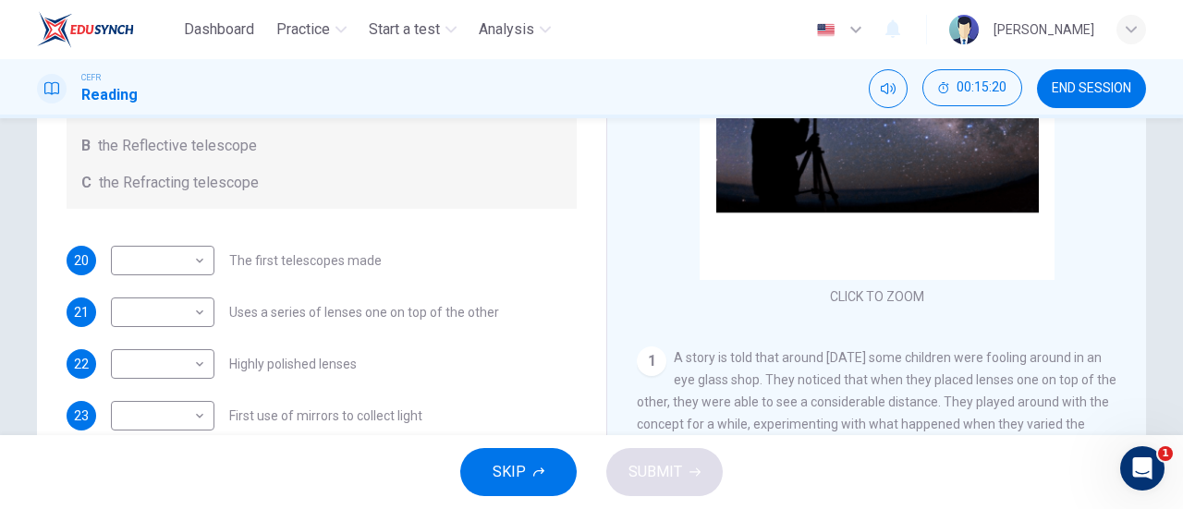
scroll to position [286, 0]
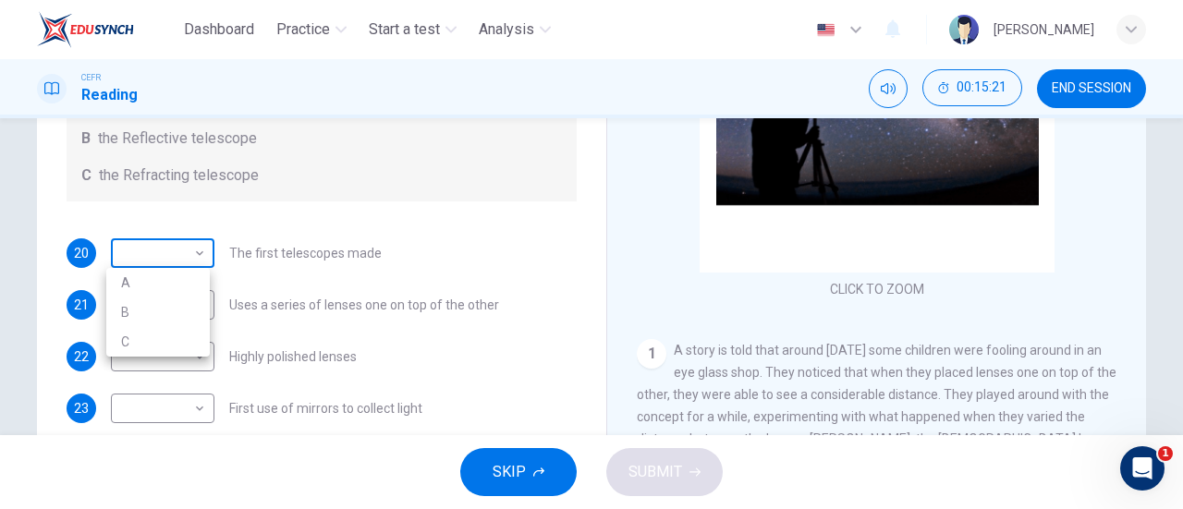
click at [172, 260] on body "Dashboard Practice Start a test Analysis English en ​ NUR IRDINA BINTI NOR AZHA…" at bounding box center [591, 254] width 1183 height 509
drag, startPoint x: 1182, startPoint y: 313, endPoint x: 1178, endPoint y: 297, distance: 17.0
click at [1178, 297] on div at bounding box center [591, 254] width 1183 height 509
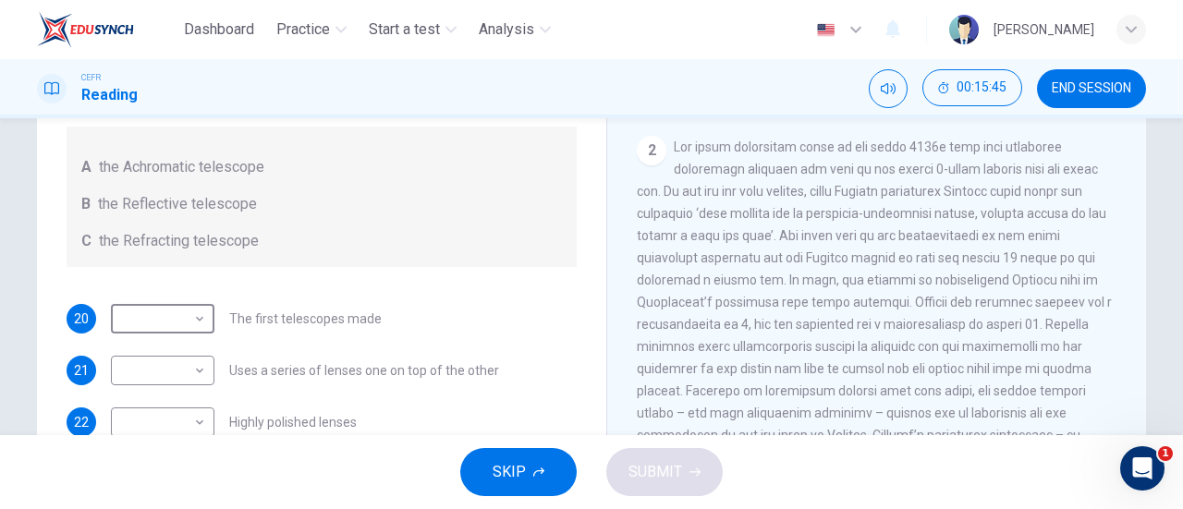
scroll to position [448, 0]
click at [137, 310] on body "Dashboard Practice Start a test Analysis English en ​ NUR IRDINA BINTI NOR AZHA…" at bounding box center [591, 254] width 1183 height 509
click at [162, 397] on li "C" at bounding box center [157, 408] width 103 height 30
type input "C"
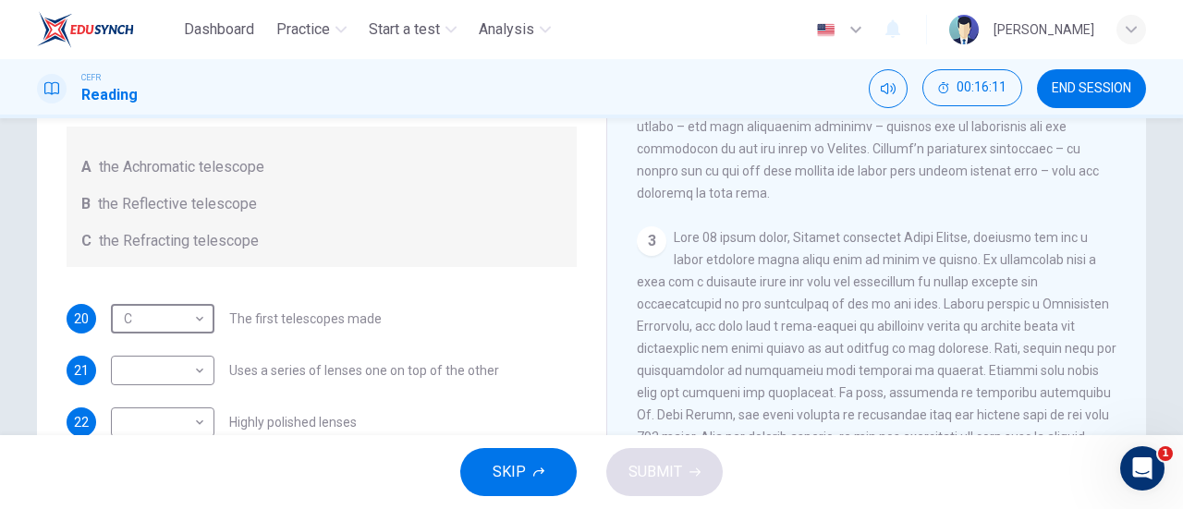
scroll to position [732, 0]
click at [178, 359] on body "Dashboard Practice Start a test Analysis English en ​ NUR IRDINA BINTI NOR AZHA…" at bounding box center [591, 254] width 1183 height 509
click at [156, 450] on li "C" at bounding box center [157, 458] width 103 height 30
type input "C"
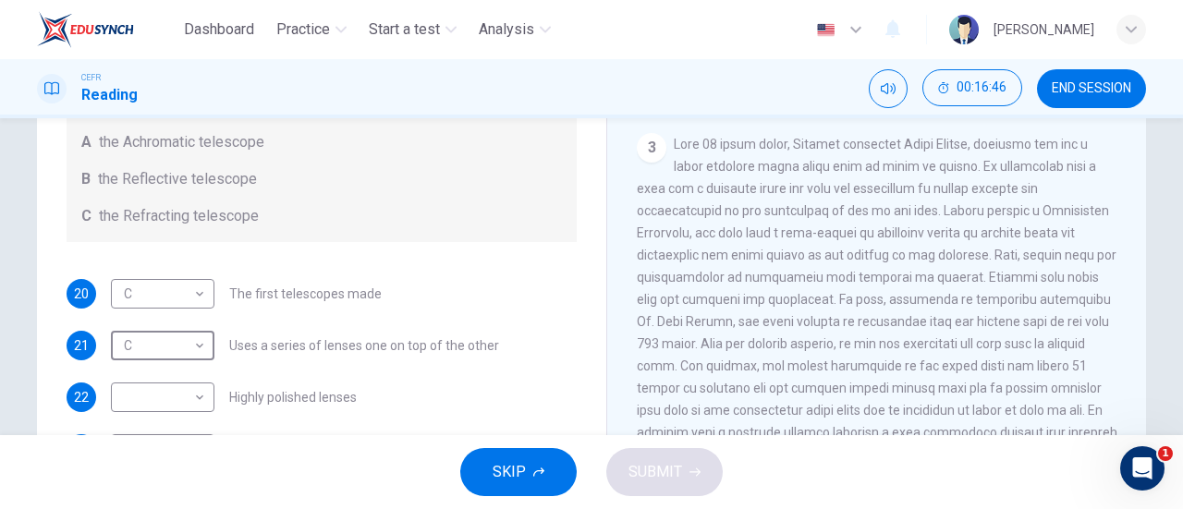
scroll to position [797, 0]
click at [182, 377] on body "Dashboard Practice Start a test Analysis English en ​ NUR IRDINA BINTI NOR AZHA…" at bounding box center [591, 254] width 1183 height 509
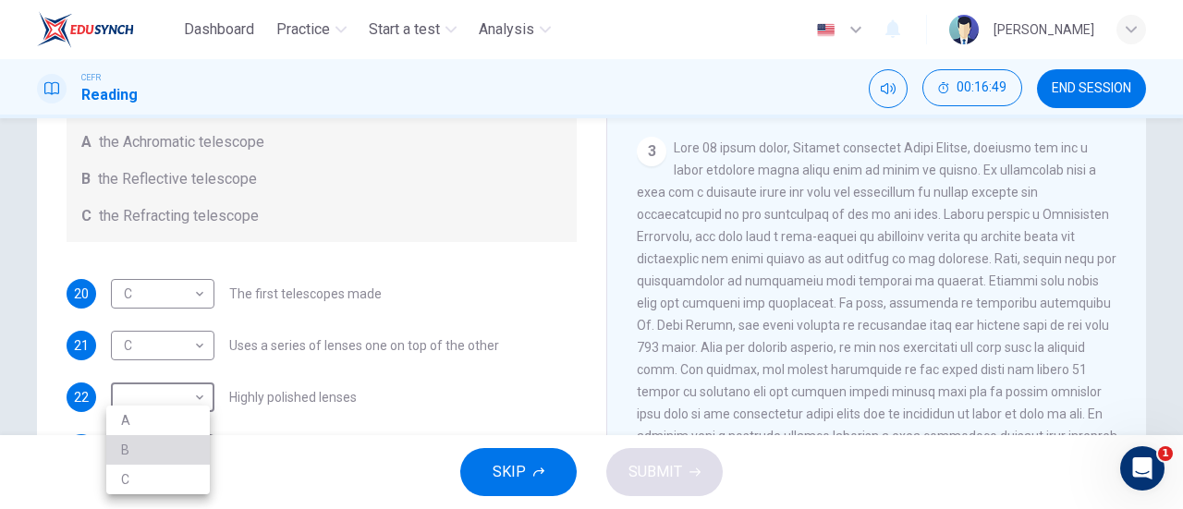
click at [154, 445] on li "B" at bounding box center [157, 450] width 103 height 30
type input "B"
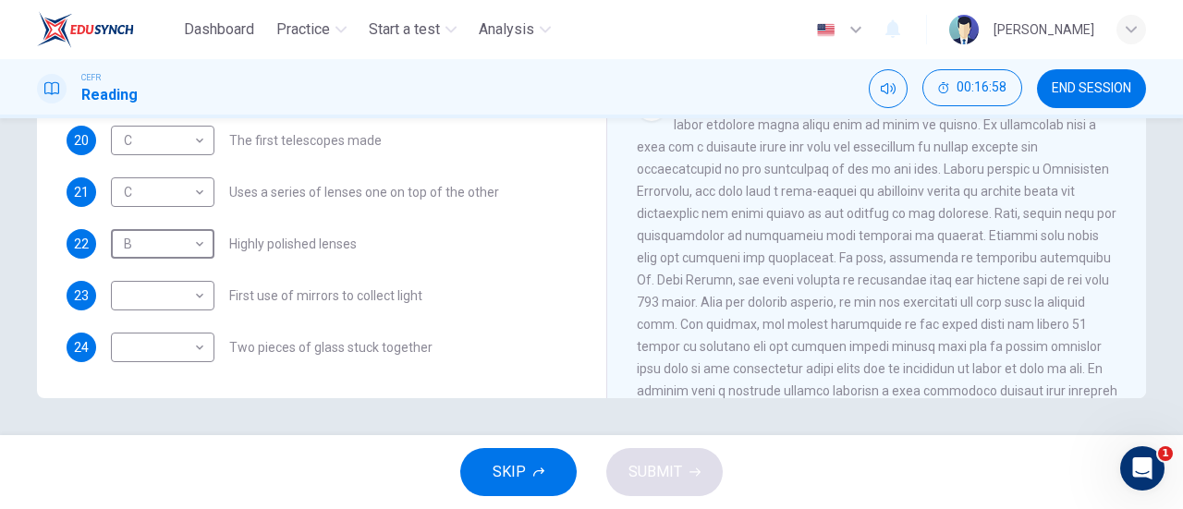
scroll to position [690, 0]
click at [181, 300] on body "Dashboard Practice Start a test Analysis English en ​ NUR IRDINA BINTI NOR AZHA…" at bounding box center [591, 254] width 1183 height 509
click at [176, 352] on li "B" at bounding box center [157, 354] width 103 height 30
type input "B"
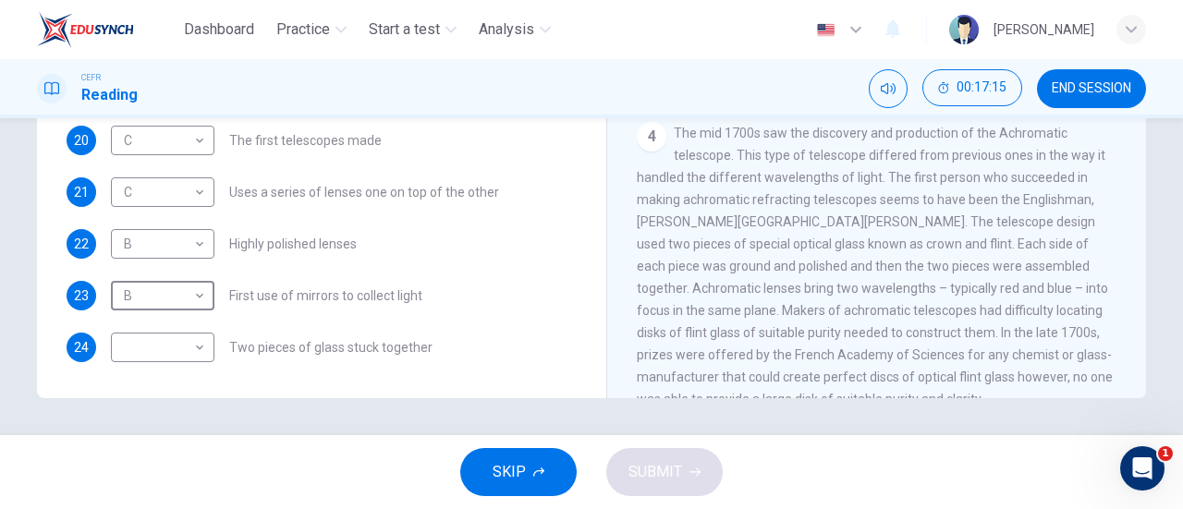
scroll to position [1014, 0]
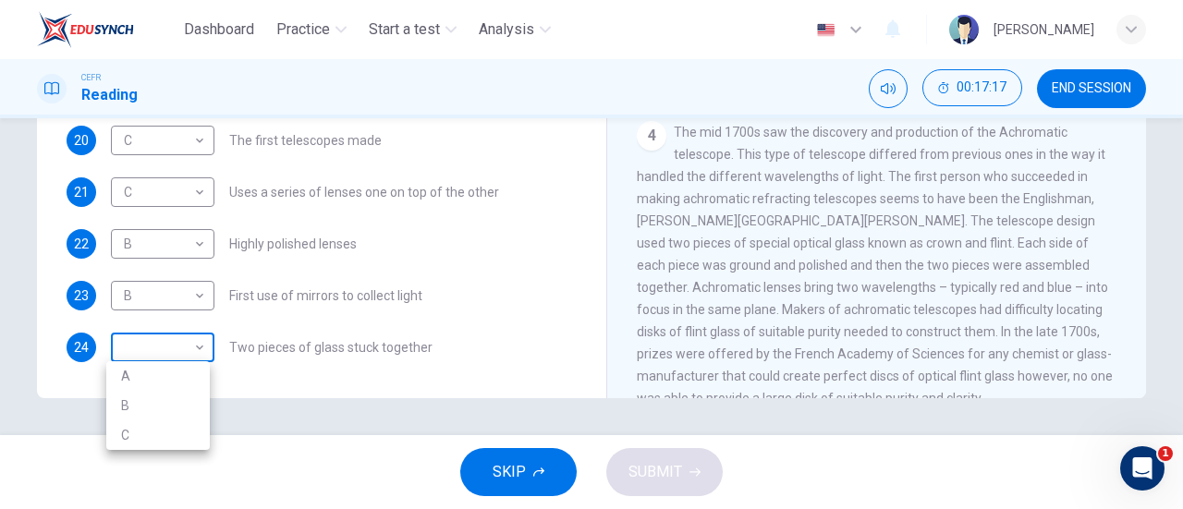
click at [193, 335] on body "Dashboard Practice Start a test Analysis English en ​ NUR IRDINA BINTI NOR AZHA…" at bounding box center [591, 254] width 1183 height 509
click at [163, 388] on li "A" at bounding box center [157, 376] width 103 height 30
type input "A"
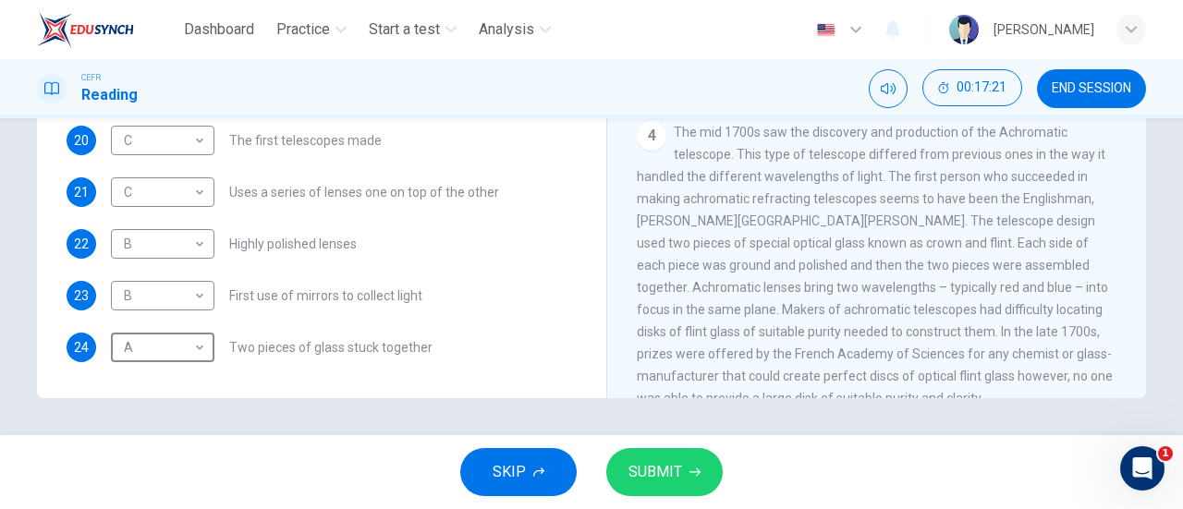
scroll to position [0, 0]
click at [698, 454] on button "SUBMIT" at bounding box center [664, 472] width 116 height 48
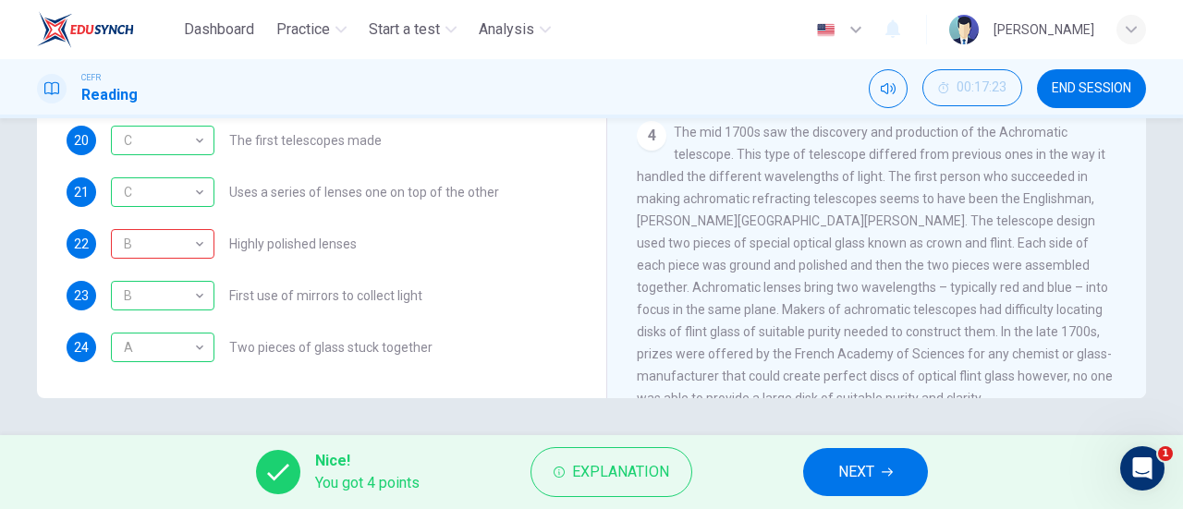
click at [582, 498] on div "Nice! You got 4 points Explanation NEXT" at bounding box center [591, 472] width 1183 height 74
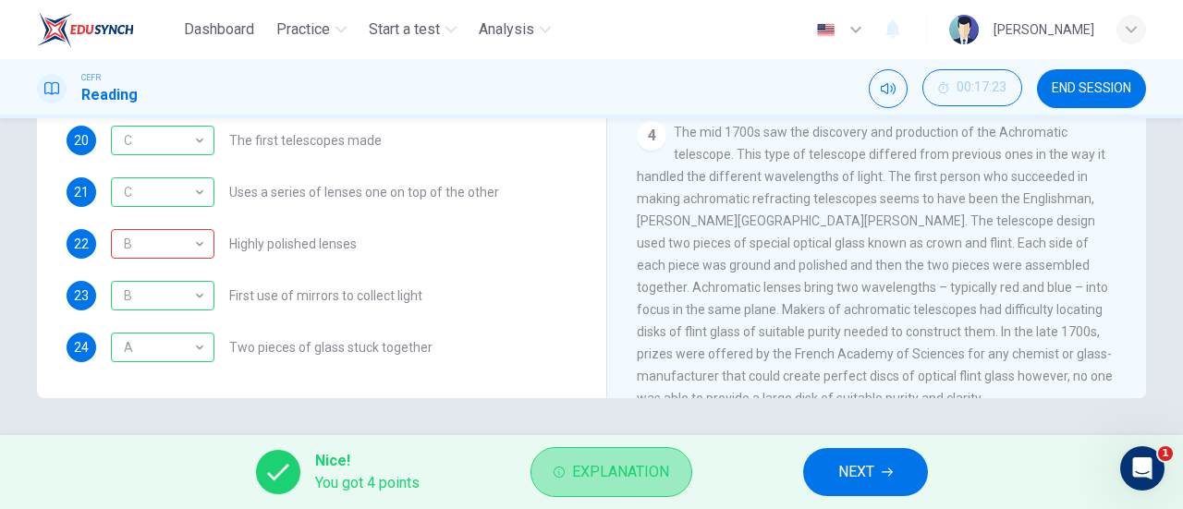
click at [557, 476] on icon "button" at bounding box center [558, 472] width 11 height 11
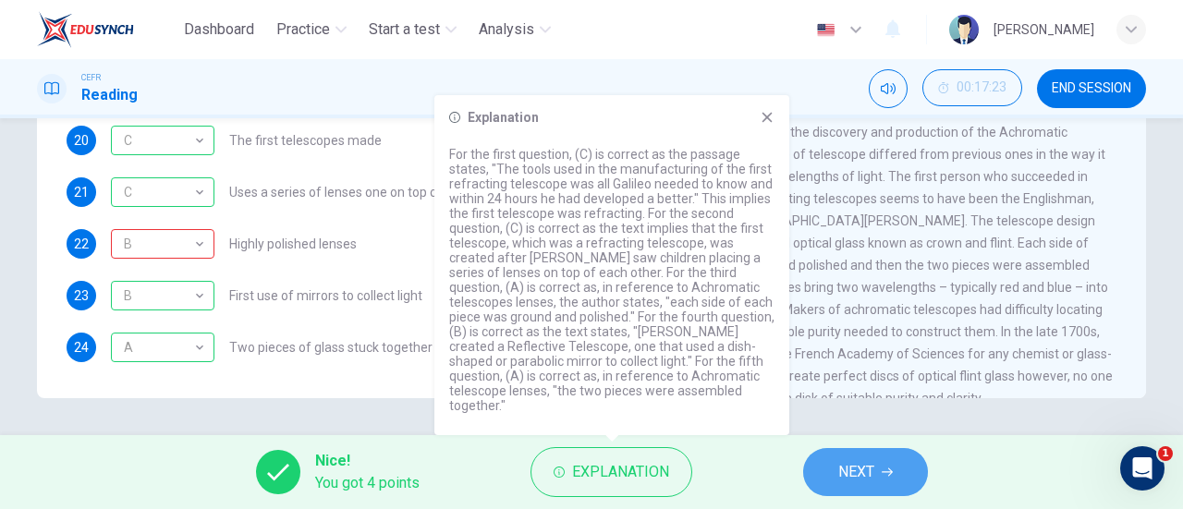
click at [863, 467] on span "NEXT" at bounding box center [856, 472] width 36 height 26
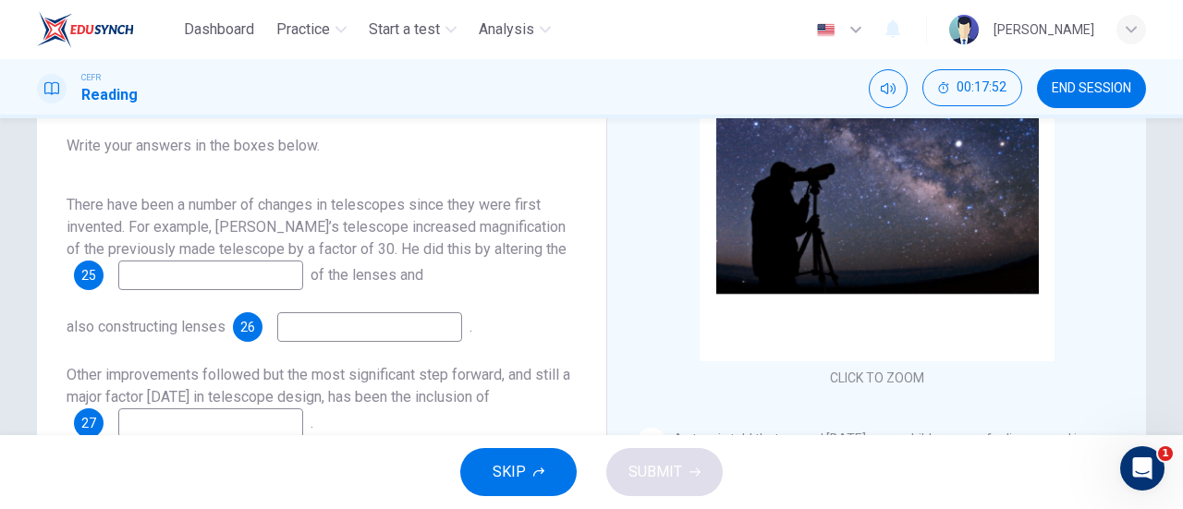
scroll to position [198, 0]
click at [262, 281] on input at bounding box center [210, 276] width 185 height 30
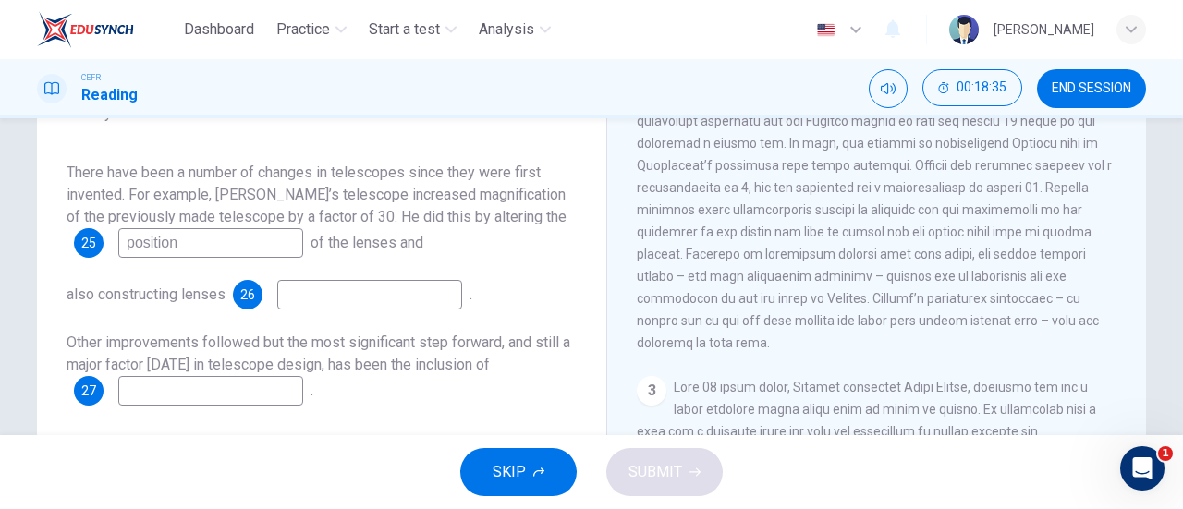
scroll to position [584, 0]
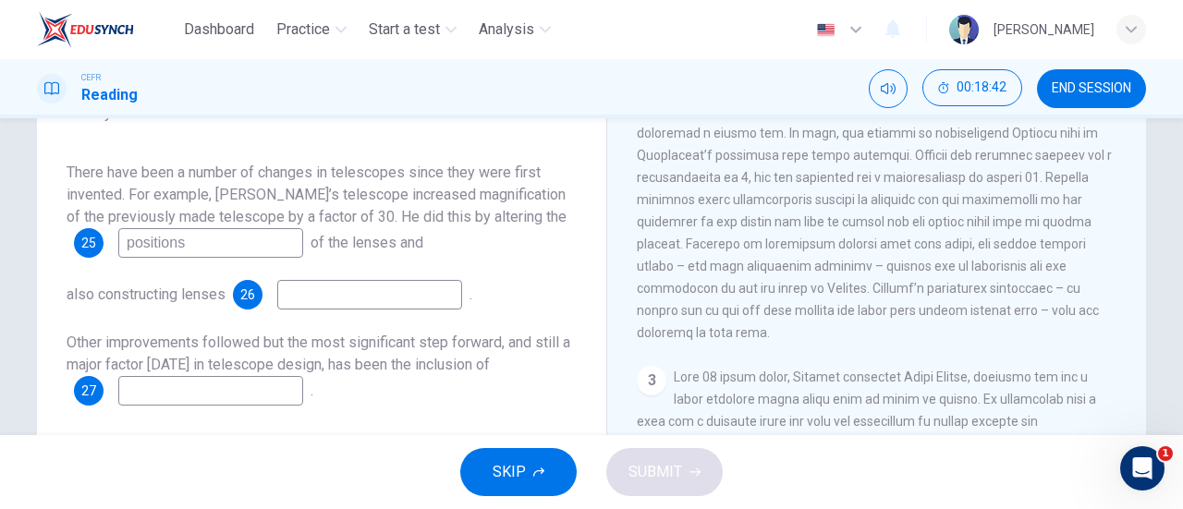
type input "positions"
click at [368, 298] on input at bounding box center [369, 295] width 185 height 30
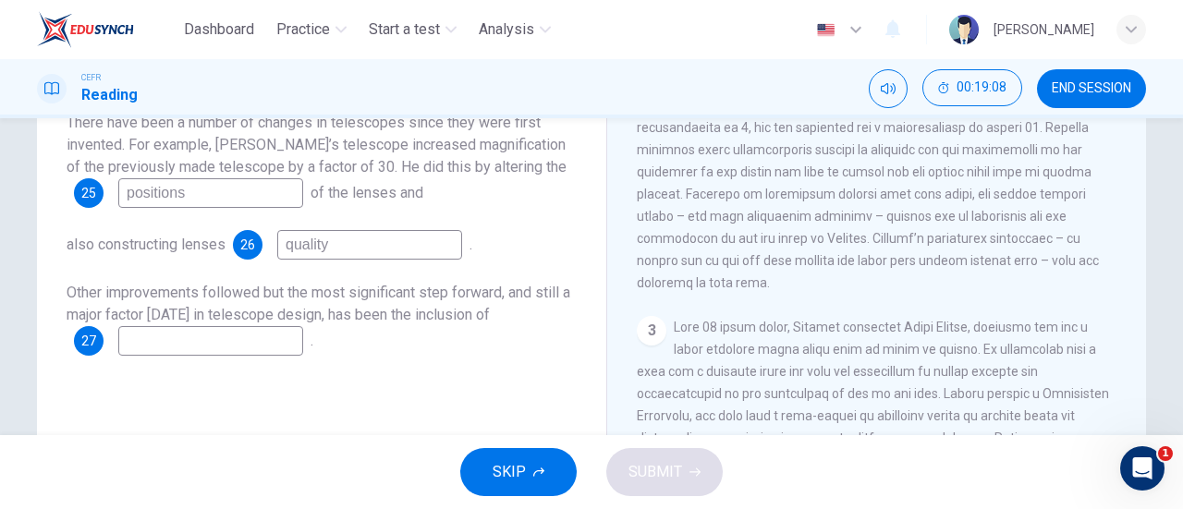
scroll to position [262, 0]
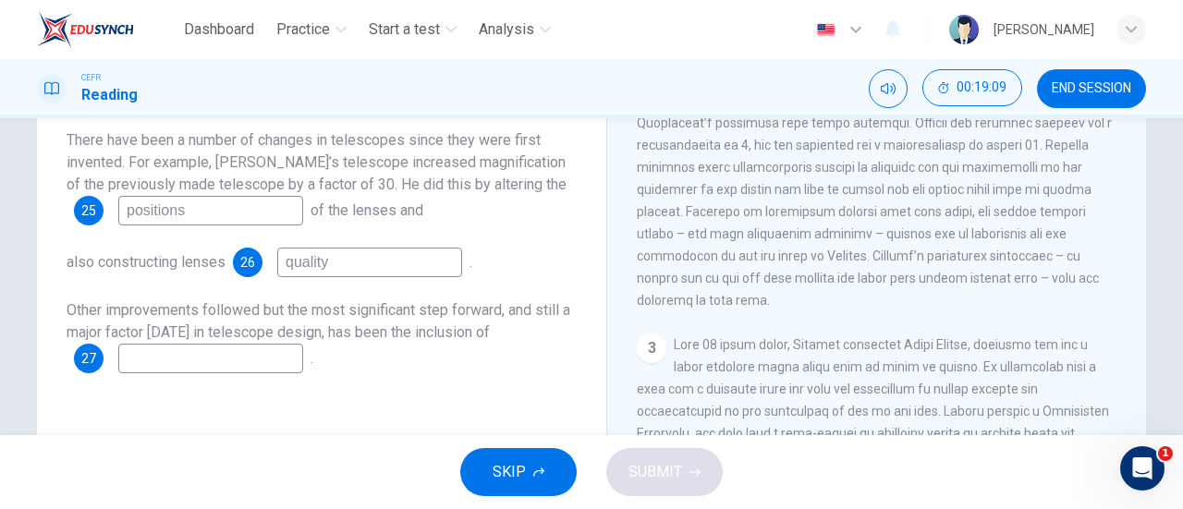
type input "quality"
click at [249, 357] on input at bounding box center [210, 359] width 185 height 30
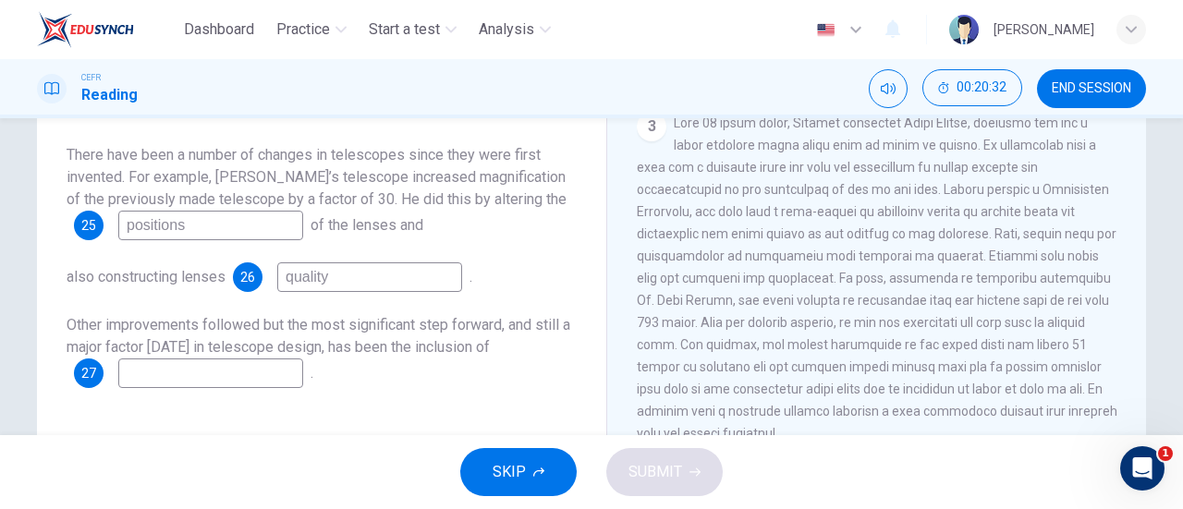
scroll to position [824, 0]
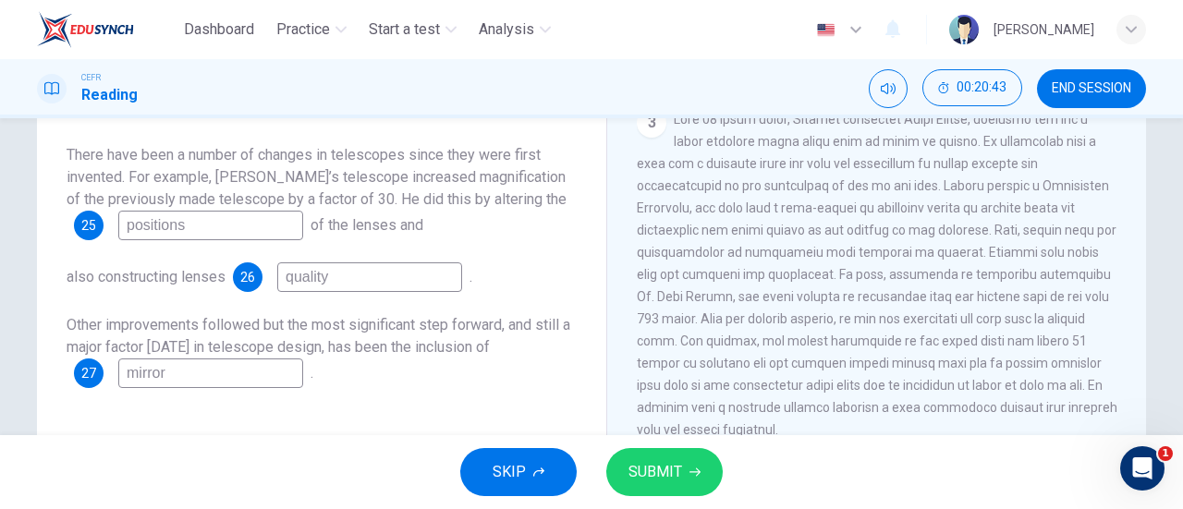
type input "mirror"
click at [632, 461] on span "SUBMIT" at bounding box center [655, 472] width 54 height 26
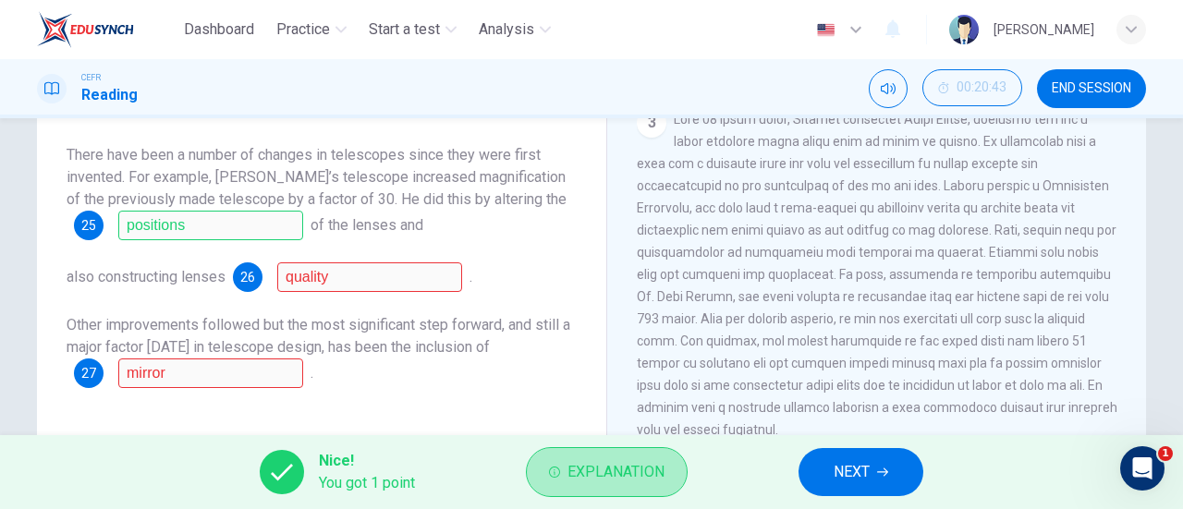
click at [632, 461] on span "Explanation" at bounding box center [615, 472] width 97 height 26
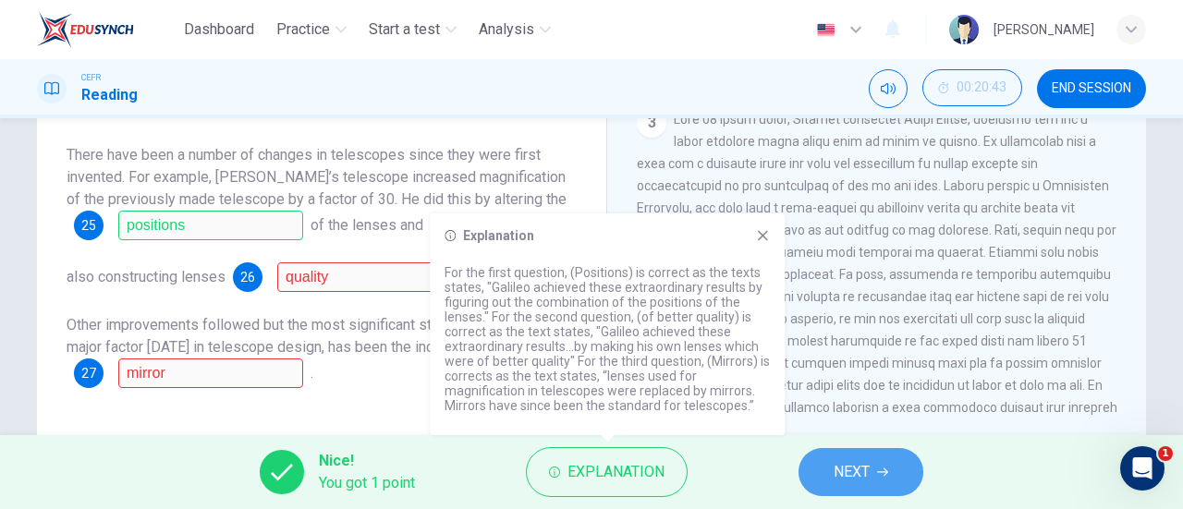
click at [872, 474] on button "NEXT" at bounding box center [860, 472] width 125 height 48
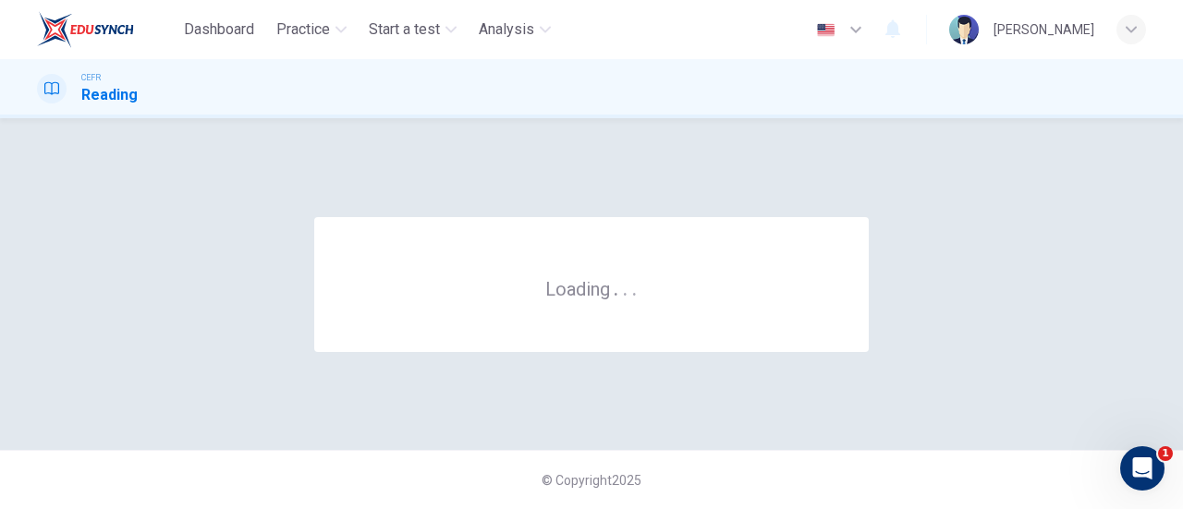
scroll to position [0, 0]
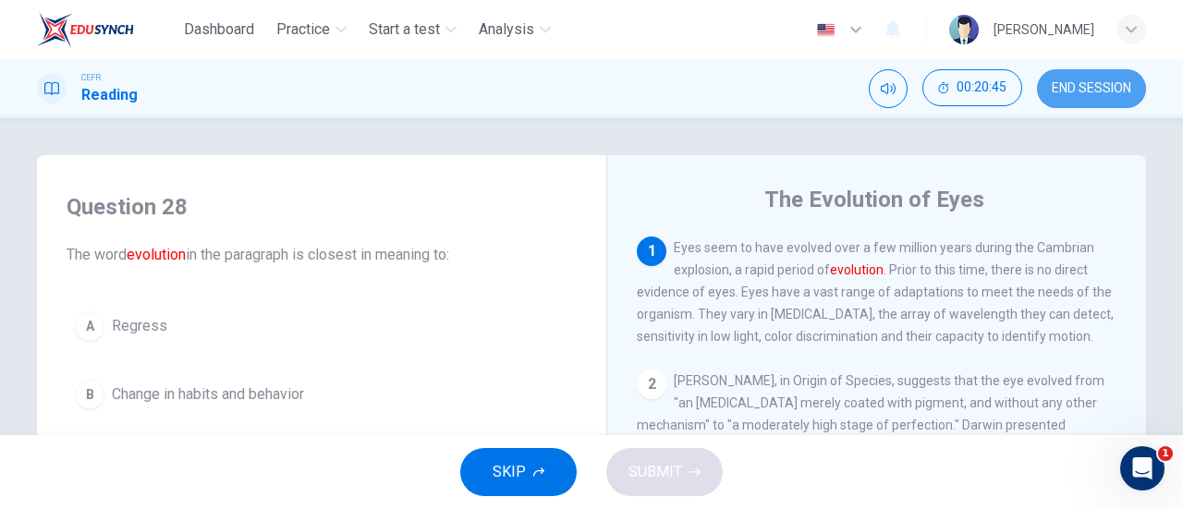
click at [1088, 95] on span "END SESSION" at bounding box center [1090, 88] width 79 height 15
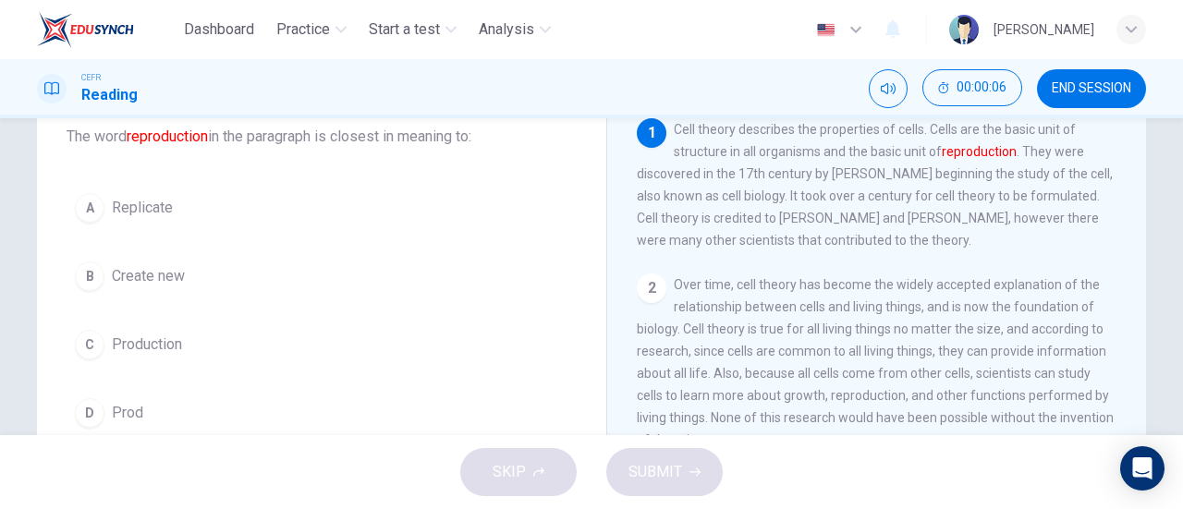
scroll to position [123, 0]
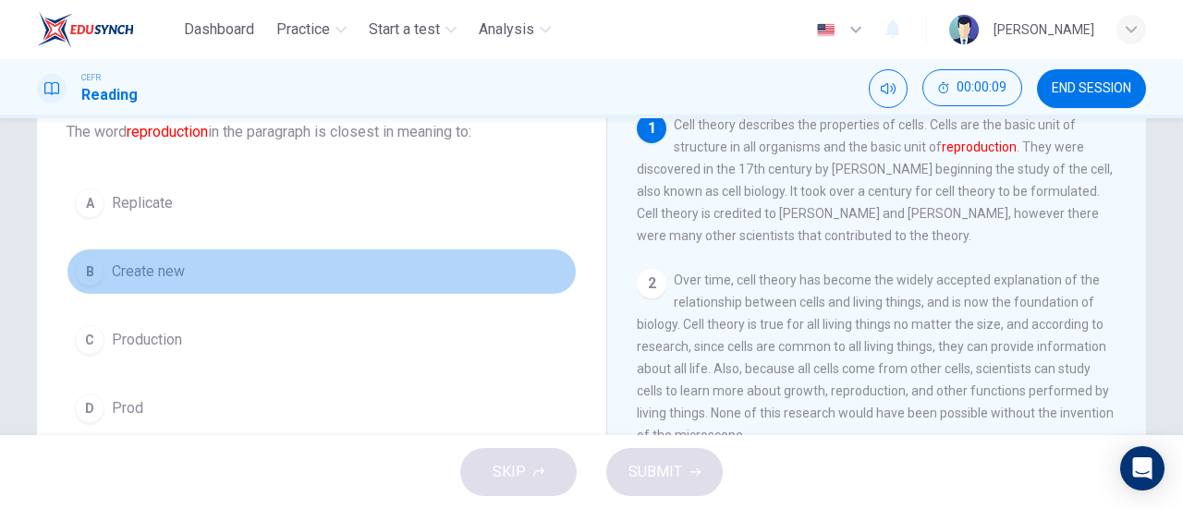
click at [176, 282] on button "B Create new" at bounding box center [322, 272] width 510 height 46
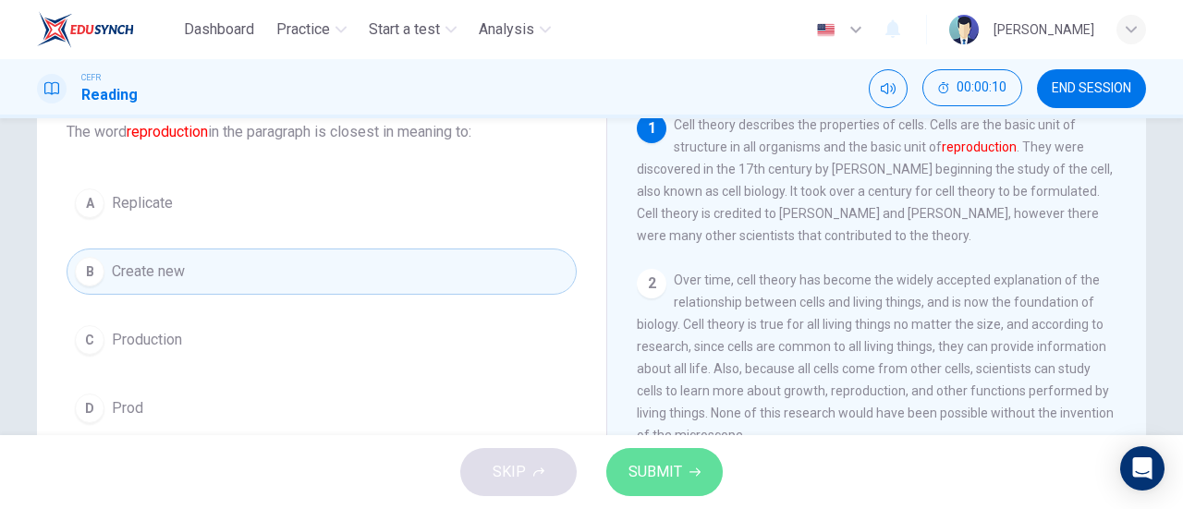
click at [678, 472] on span "SUBMIT" at bounding box center [655, 472] width 54 height 26
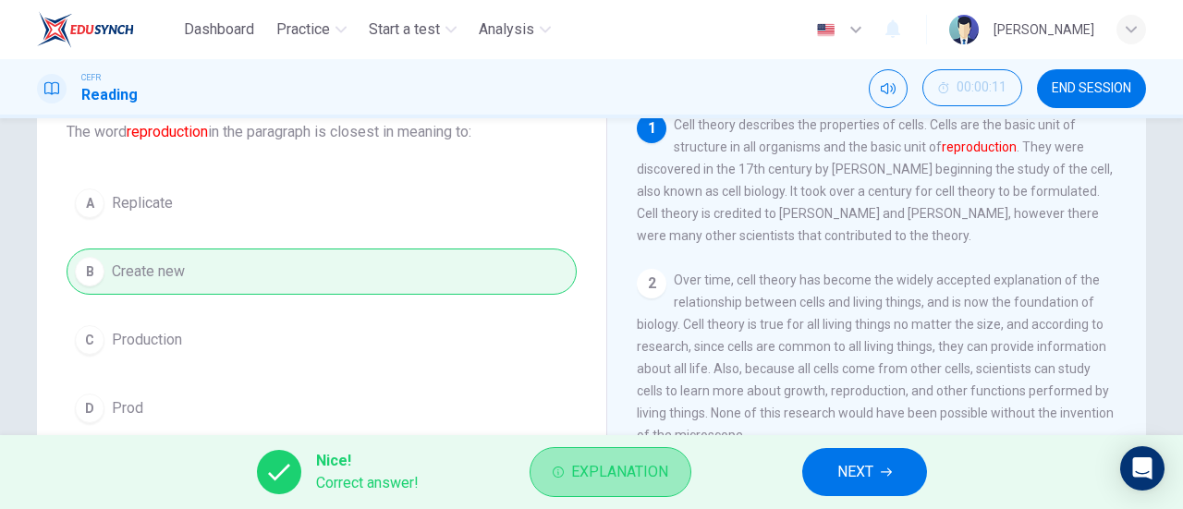
click at [645, 468] on span "Explanation" at bounding box center [619, 472] width 97 height 26
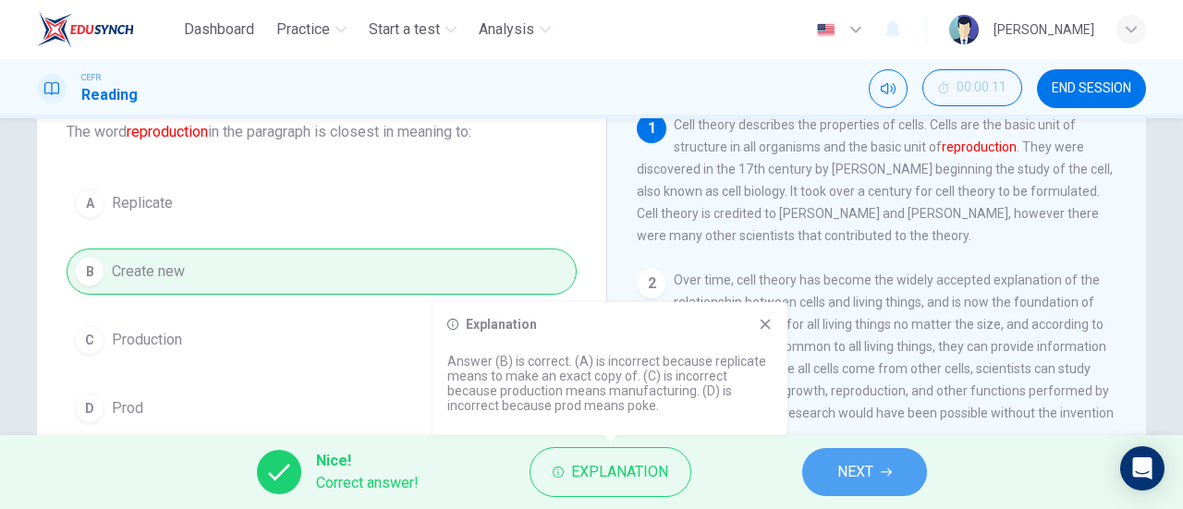
click at [832, 465] on button "NEXT" at bounding box center [864, 472] width 125 height 48
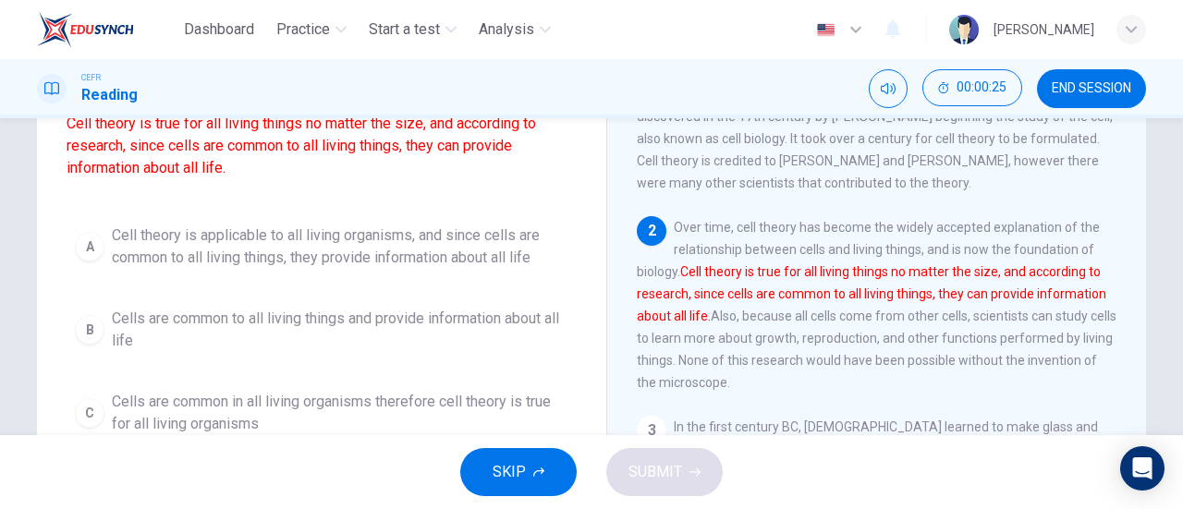
scroll to position [179, 0]
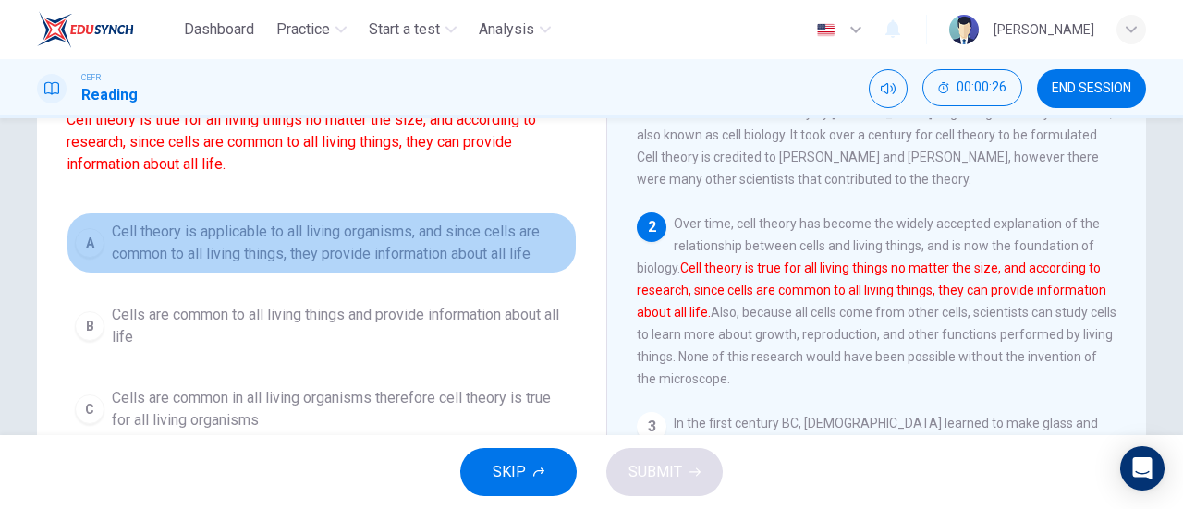
click at [395, 238] on span "Cell theory is applicable to all living organisms, and since cells are common t…" at bounding box center [340, 243] width 456 height 44
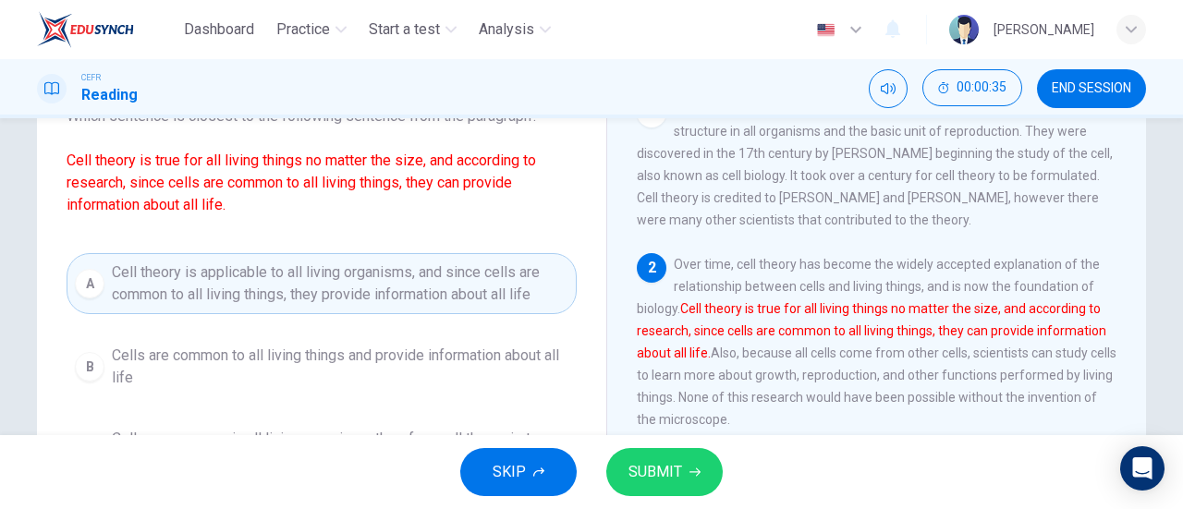
scroll to position [138, 0]
click at [688, 461] on button "SUBMIT" at bounding box center [664, 472] width 116 height 48
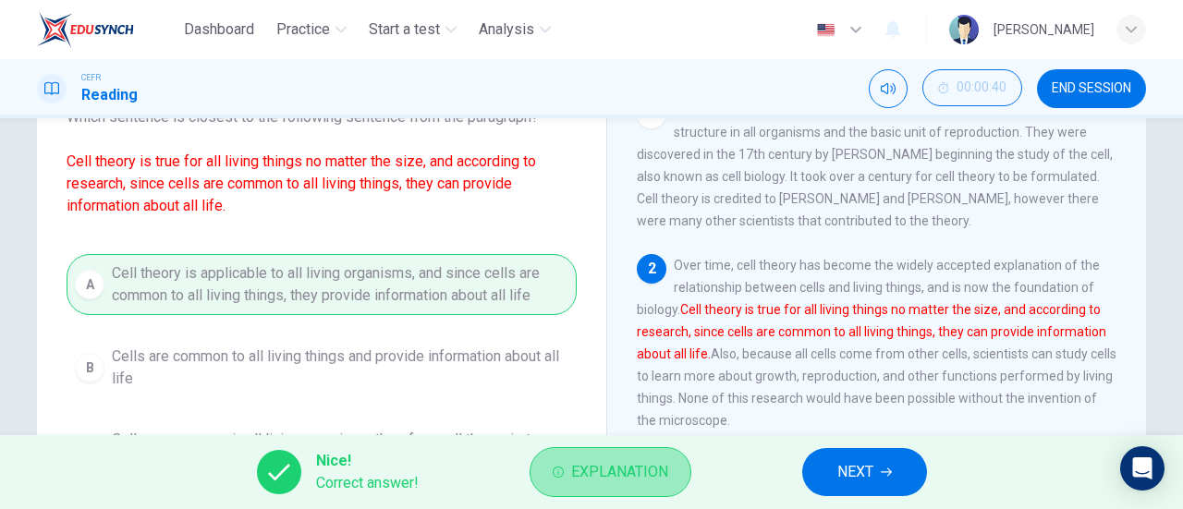
click at [620, 476] on span "Explanation" at bounding box center [619, 472] width 97 height 26
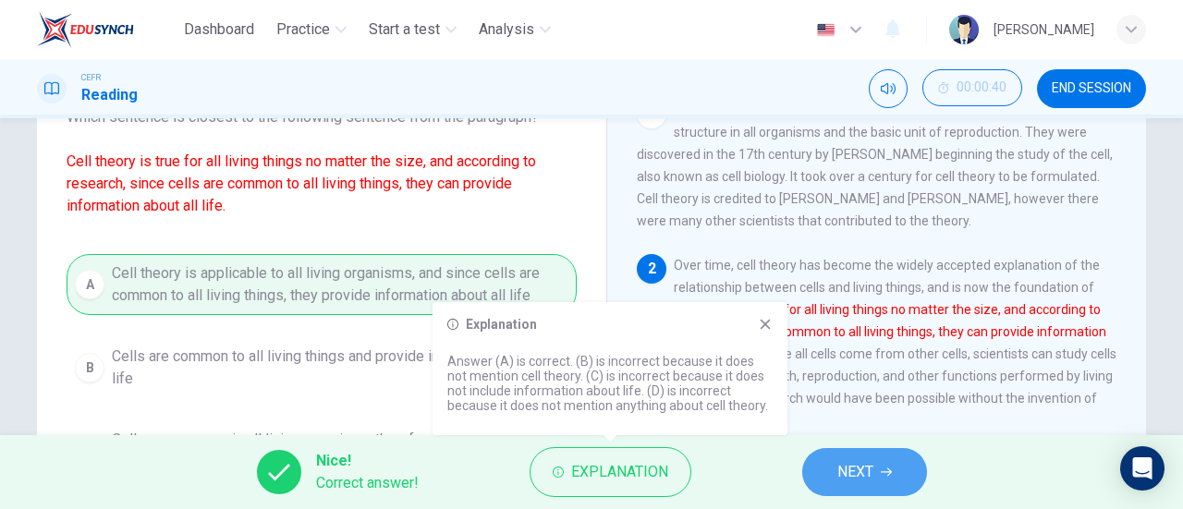
click at [869, 462] on span "NEXT" at bounding box center [855, 472] width 36 height 26
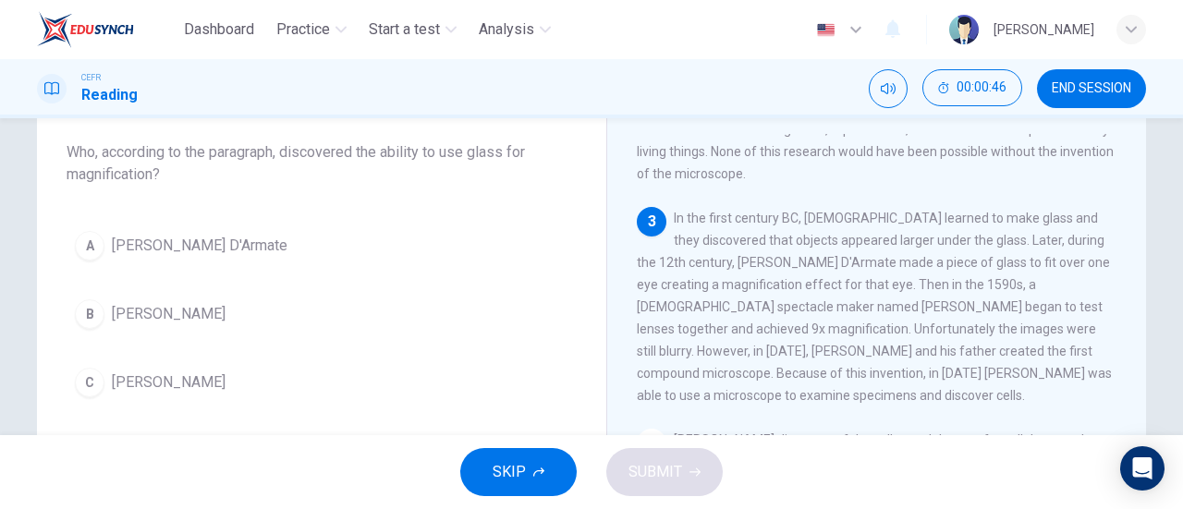
scroll to position [102, 0]
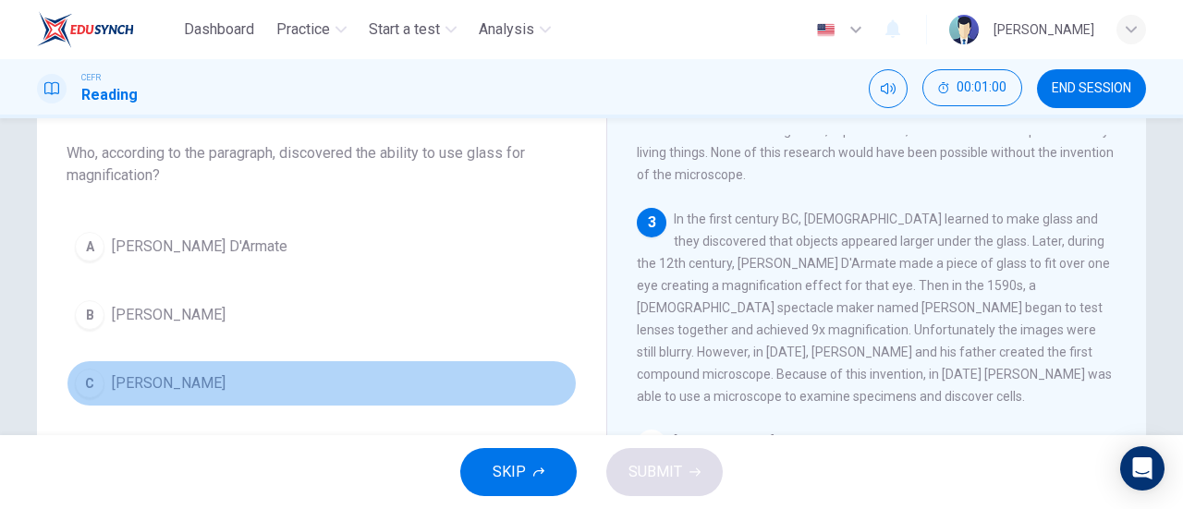
click at [181, 389] on span "Zacharias Jansen" at bounding box center [169, 383] width 114 height 22
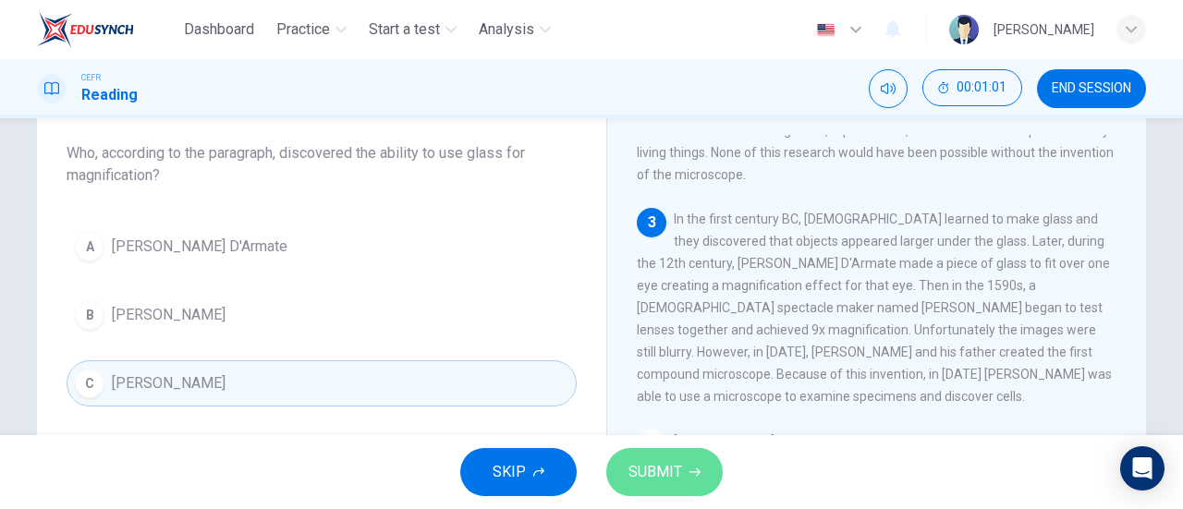
click at [629, 470] on span "SUBMIT" at bounding box center [655, 472] width 54 height 26
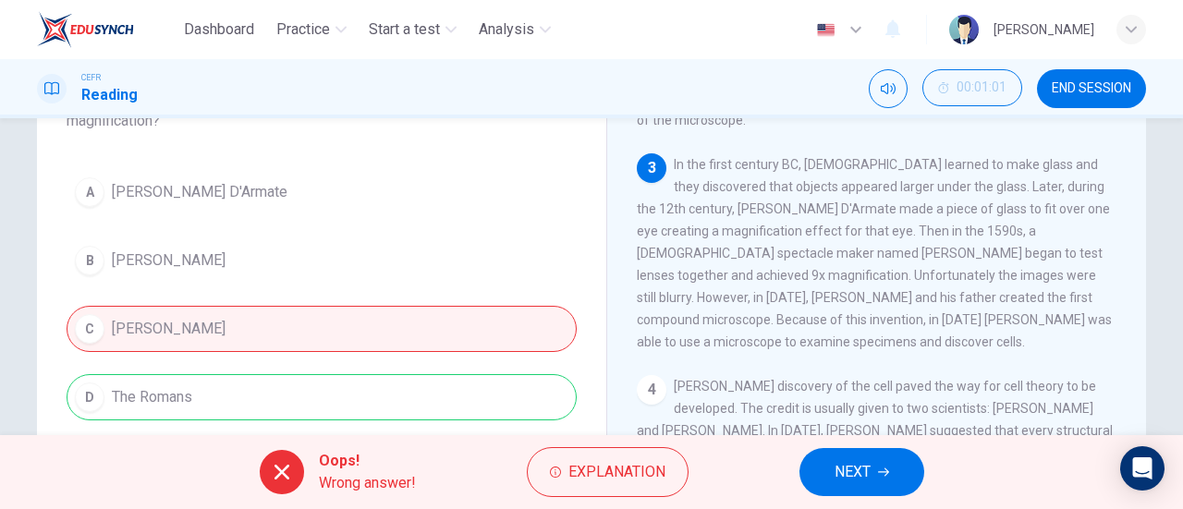
scroll to position [157, 0]
click at [616, 485] on button "Explanation" at bounding box center [608, 472] width 162 height 50
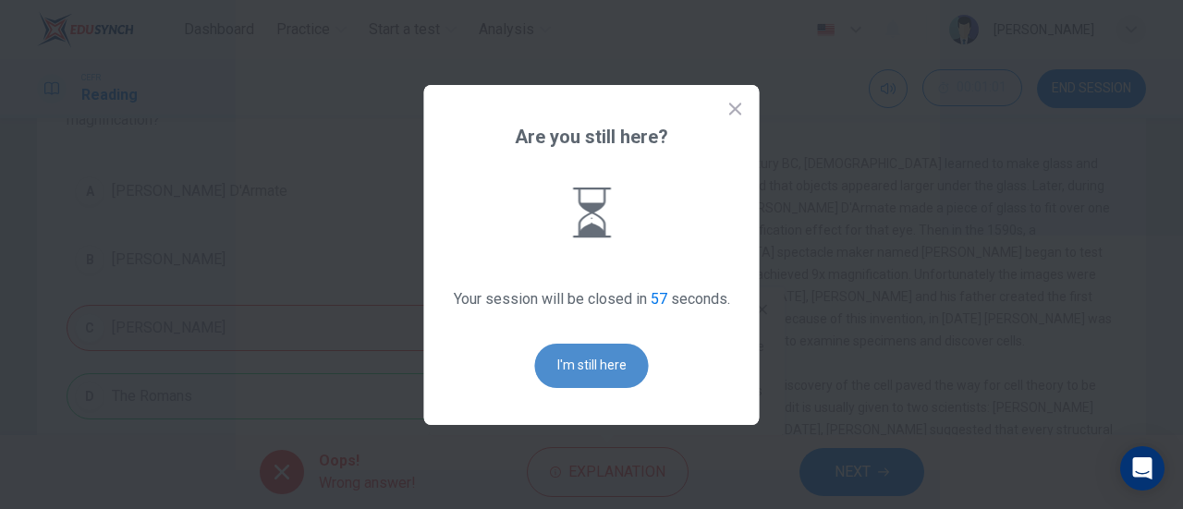
click at [598, 362] on button "I'm still here" at bounding box center [592, 366] width 114 height 44
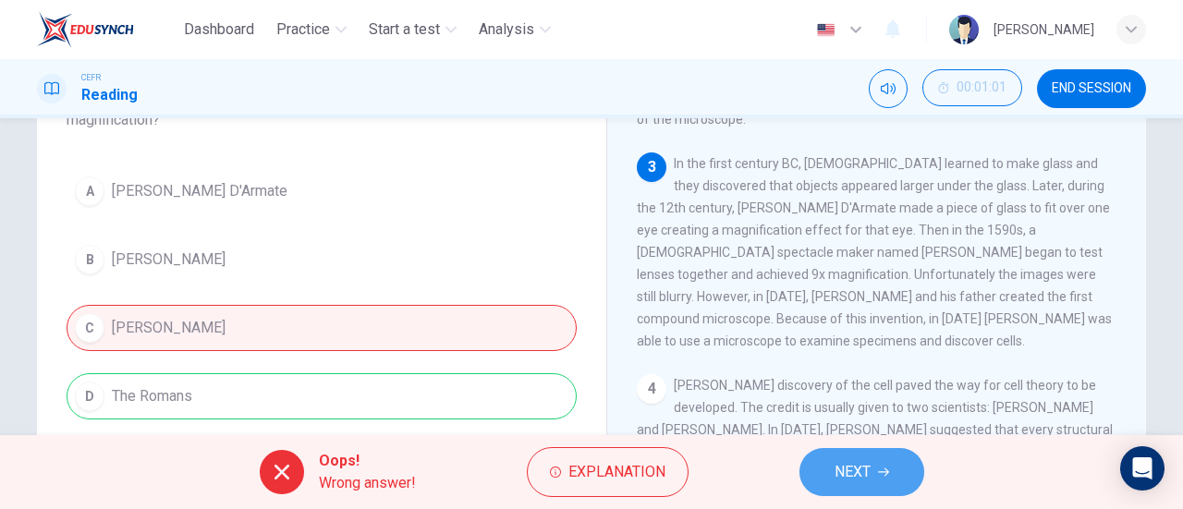
click at [844, 463] on span "NEXT" at bounding box center [852, 472] width 36 height 26
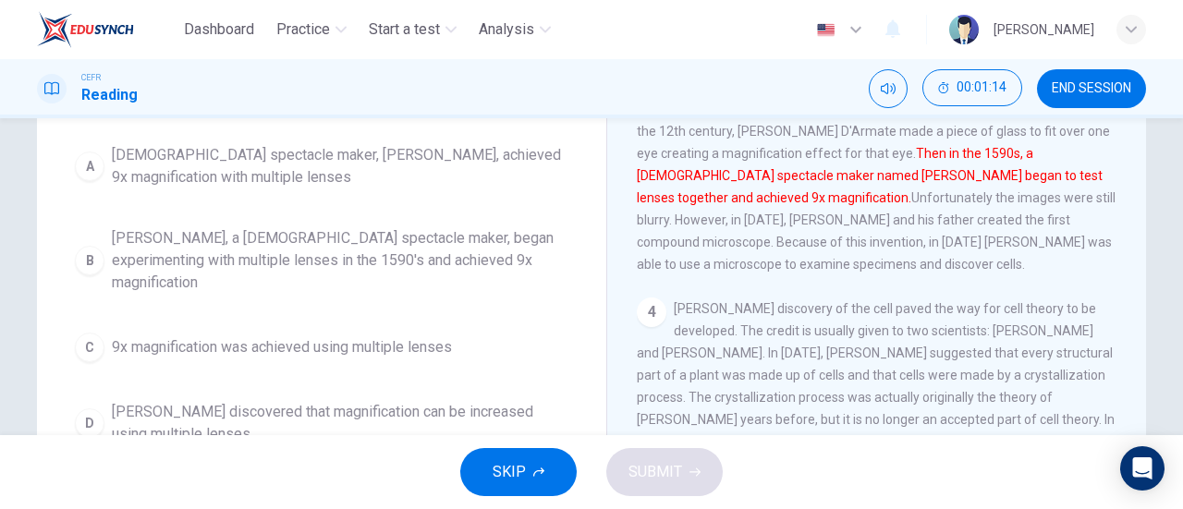
scroll to position [253, 0]
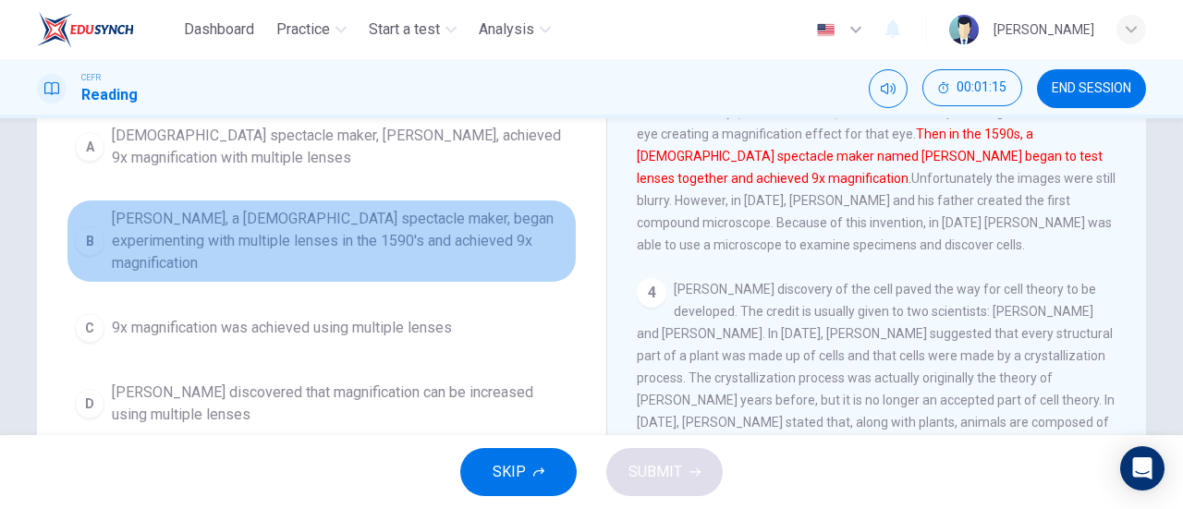
click at [375, 250] on span "Zacharias Jansen, a Dutch spectacle maker, began experimenting with multiple le…" at bounding box center [340, 241] width 456 height 67
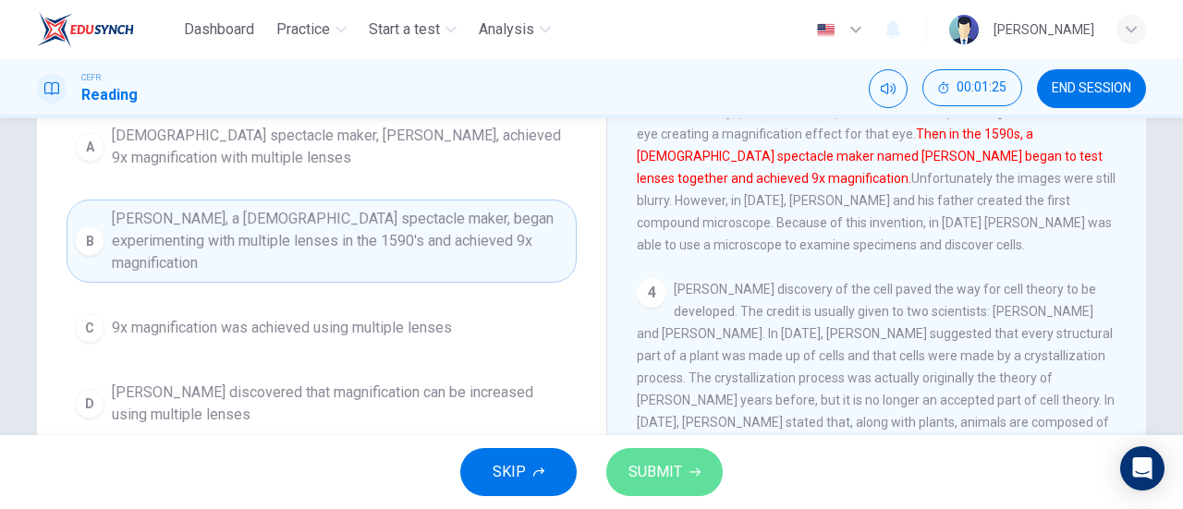
click at [692, 476] on icon "button" at bounding box center [694, 472] width 11 height 11
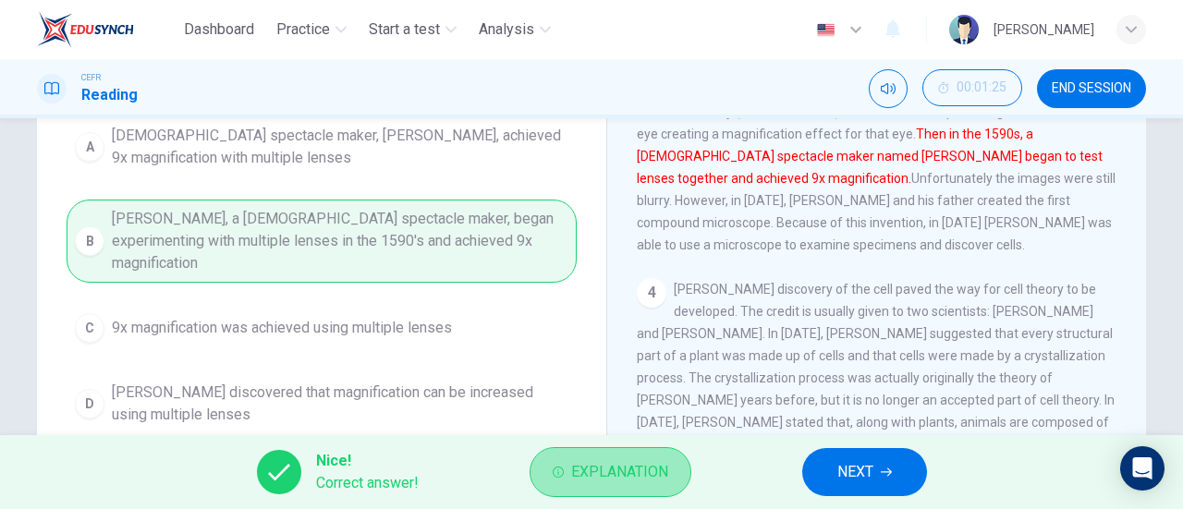
click at [676, 456] on button "Explanation" at bounding box center [610, 472] width 162 height 50
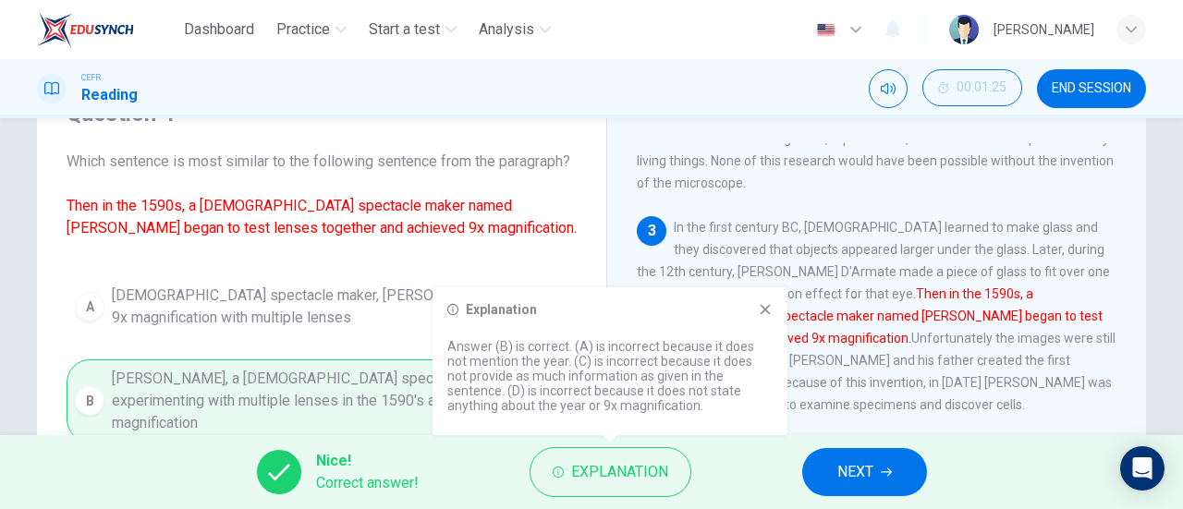
scroll to position [92, 0]
click at [853, 465] on span "NEXT" at bounding box center [855, 472] width 36 height 26
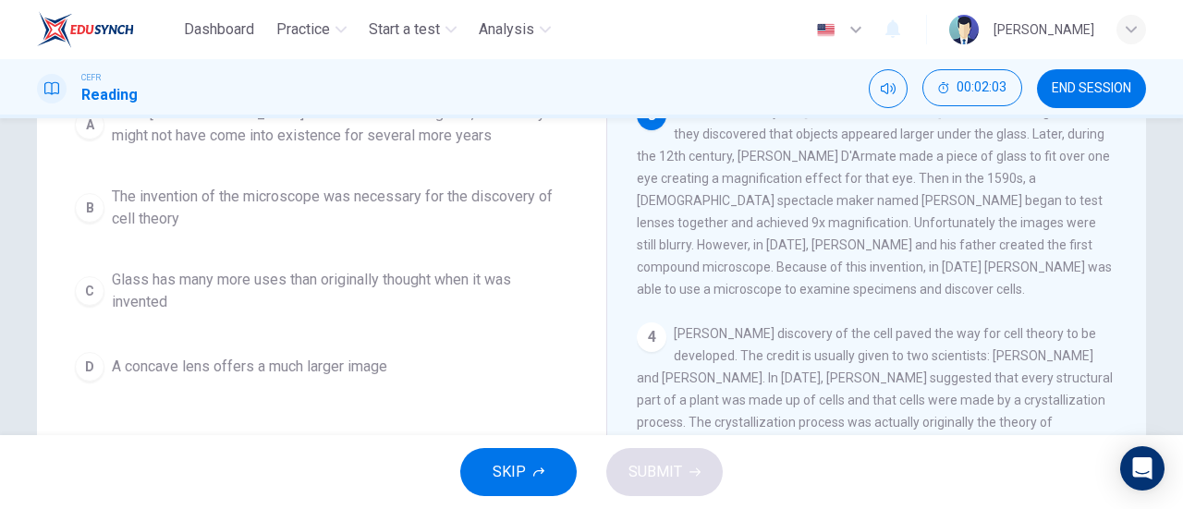
scroll to position [213, 0]
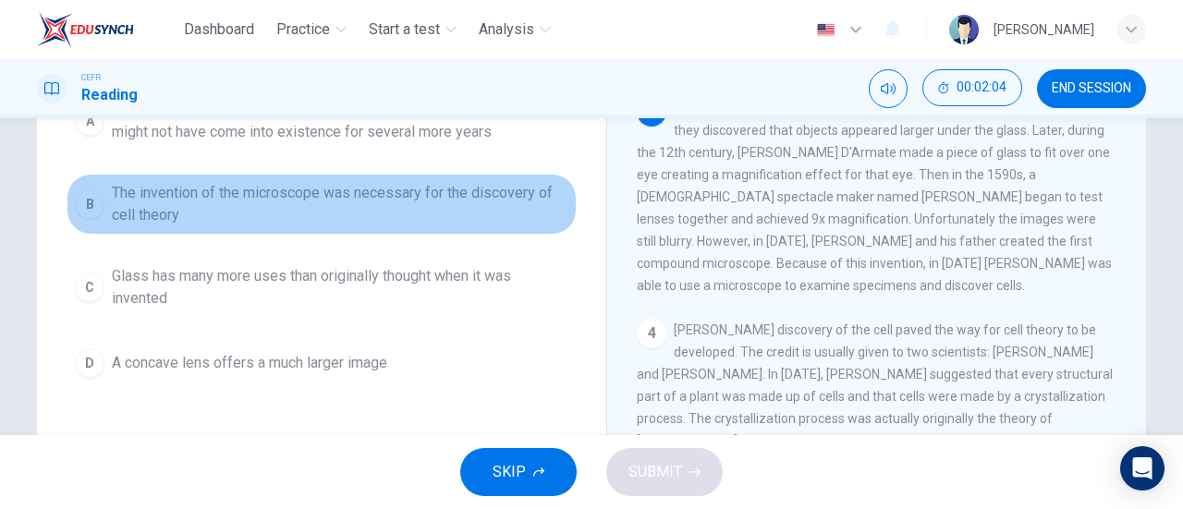
click at [454, 208] on span "The invention of the microscope was necessary for the discovery of cell theory" at bounding box center [340, 204] width 456 height 44
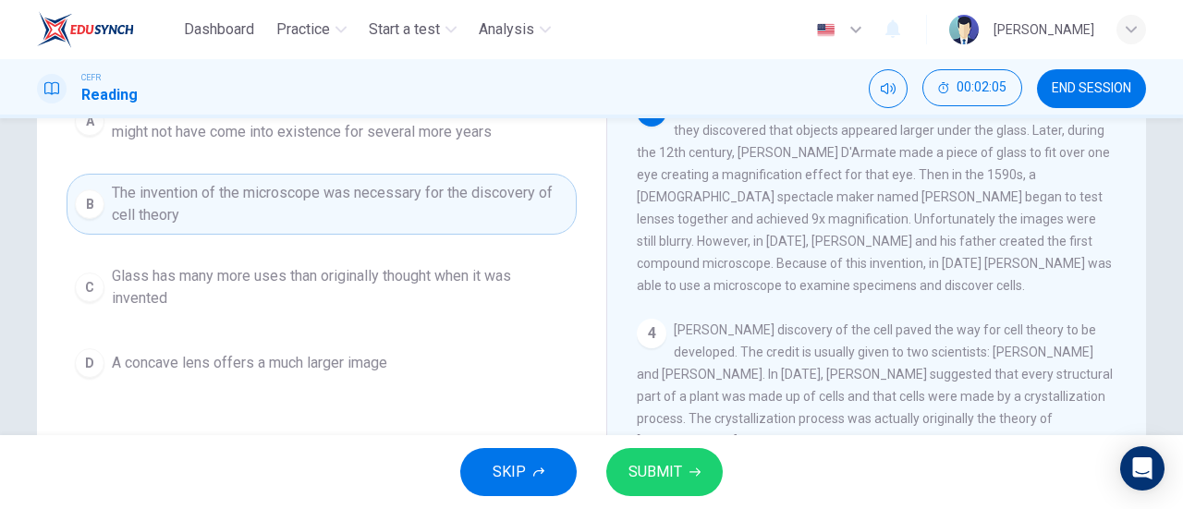
click at [645, 468] on span "SUBMIT" at bounding box center [655, 472] width 54 height 26
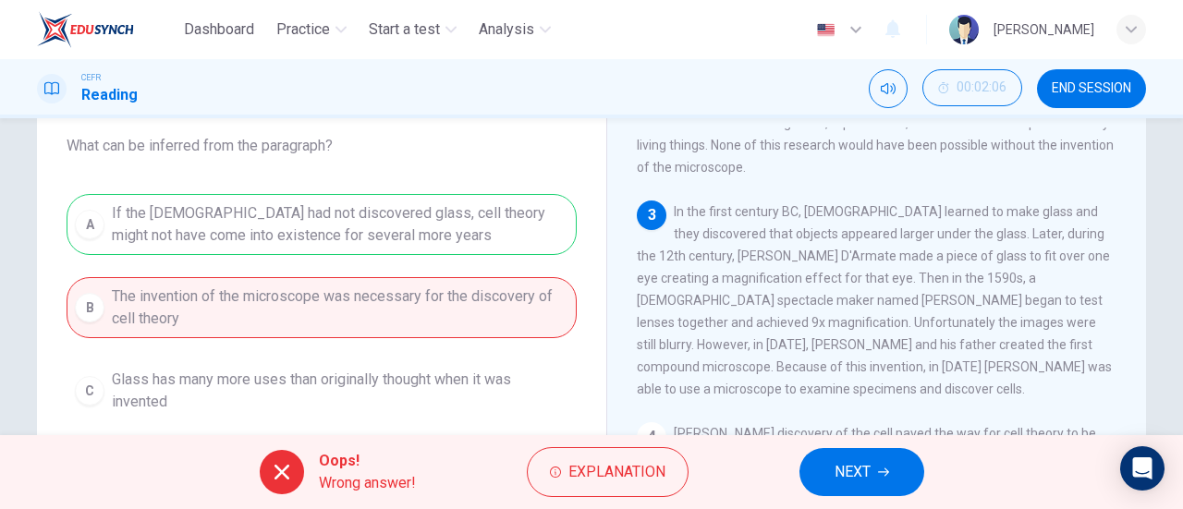
scroll to position [106, 0]
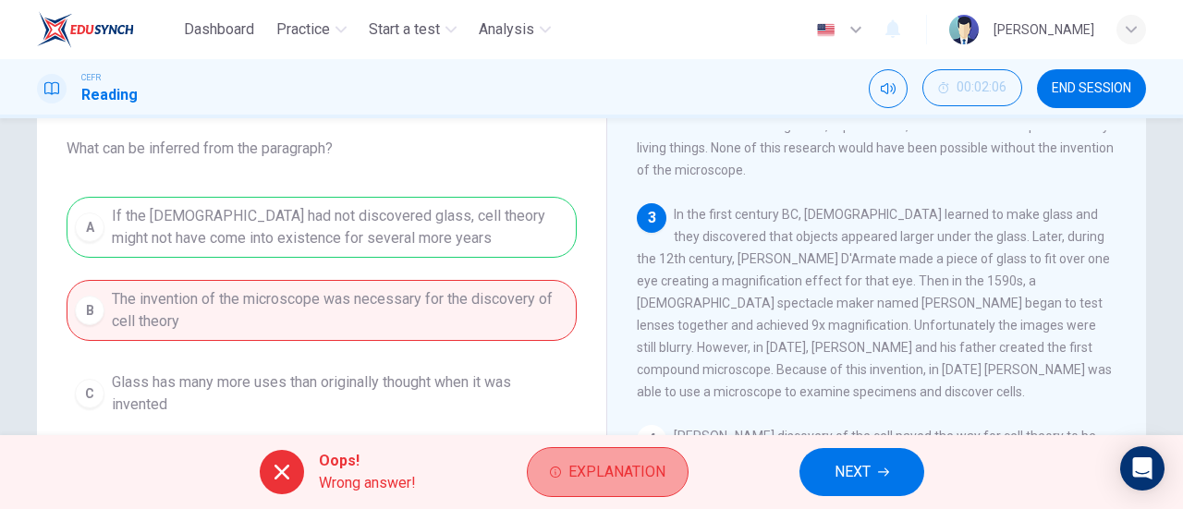
click at [620, 452] on button "Explanation" at bounding box center [608, 472] width 162 height 50
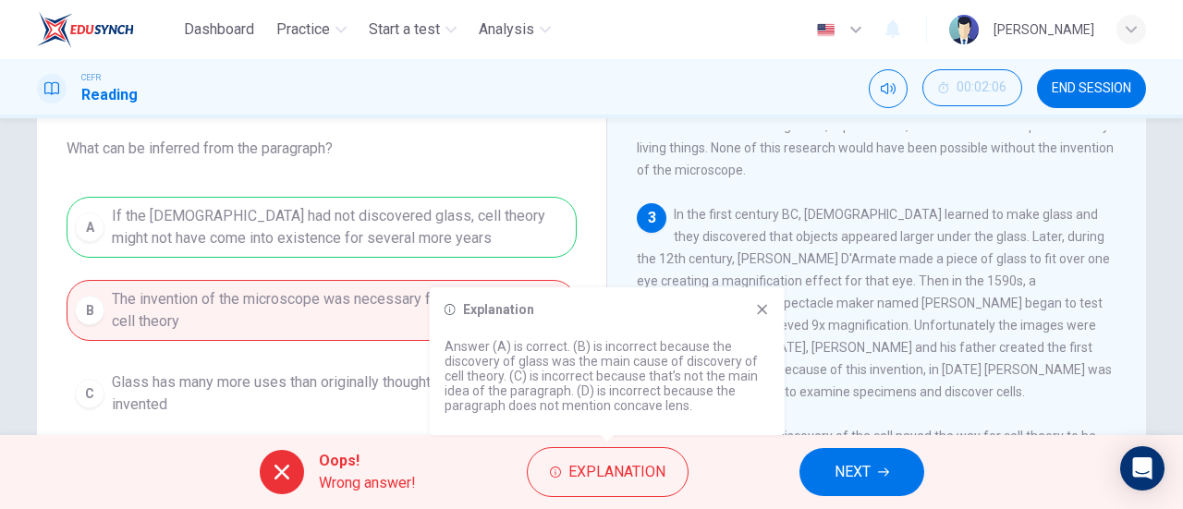
click at [885, 443] on div "Oops! Wrong answer! Explanation NEXT" at bounding box center [591, 472] width 1183 height 74
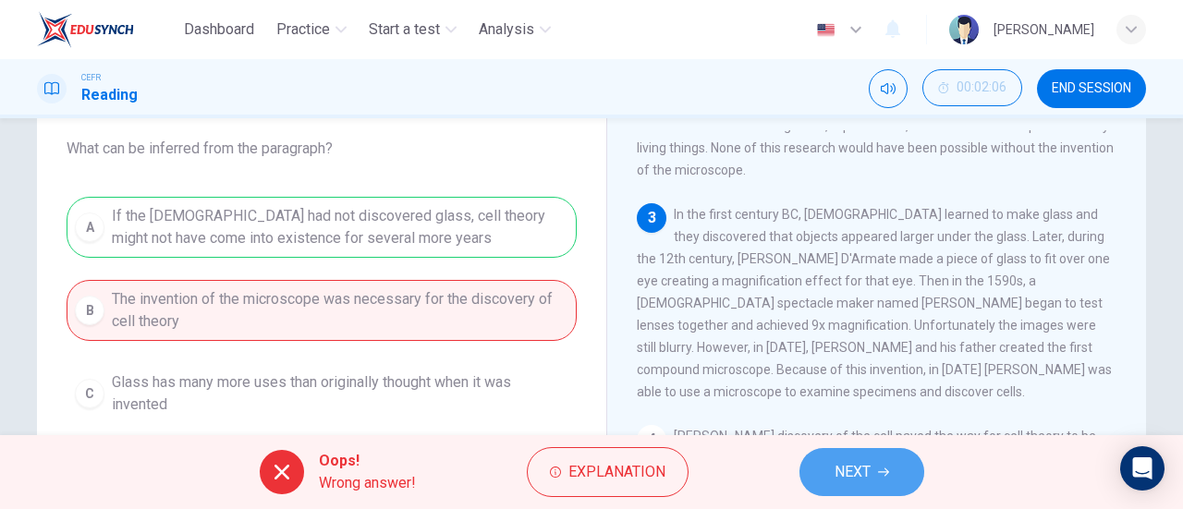
click at [882, 457] on button "NEXT" at bounding box center [861, 472] width 125 height 48
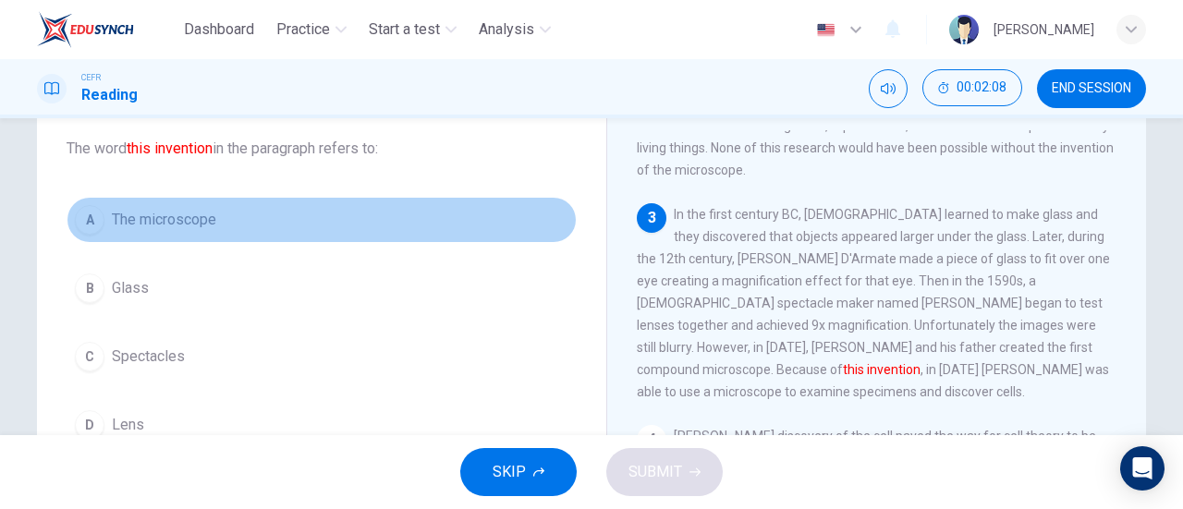
click at [213, 209] on span "The microscope" at bounding box center [164, 220] width 104 height 22
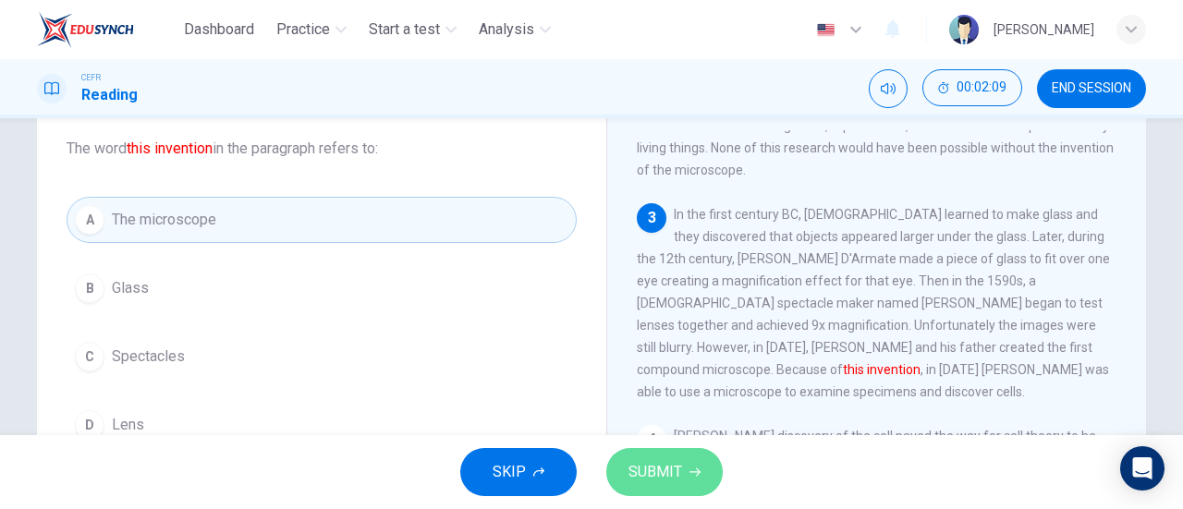
click at [684, 474] on button "SUBMIT" at bounding box center [664, 472] width 116 height 48
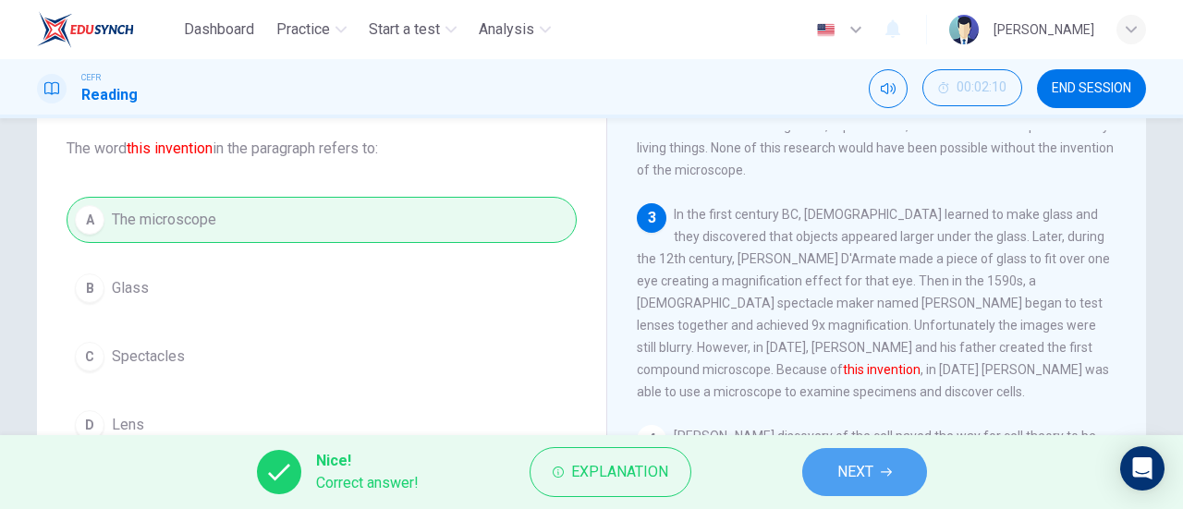
click at [863, 458] on button "NEXT" at bounding box center [864, 472] width 125 height 48
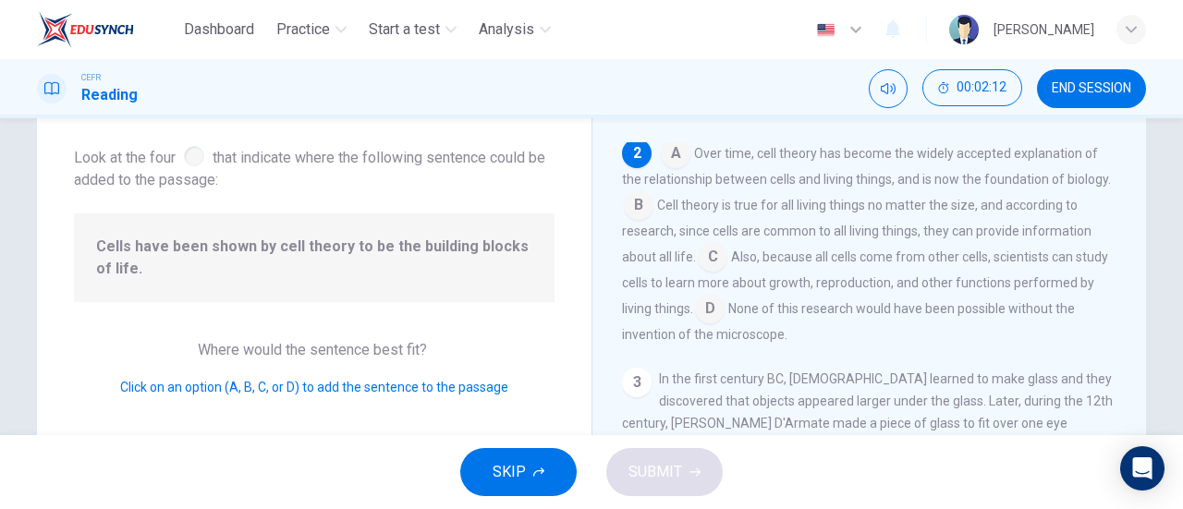
scroll to position [91, 0]
click at [711, 257] on input at bounding box center [713, 262] width 30 height 30
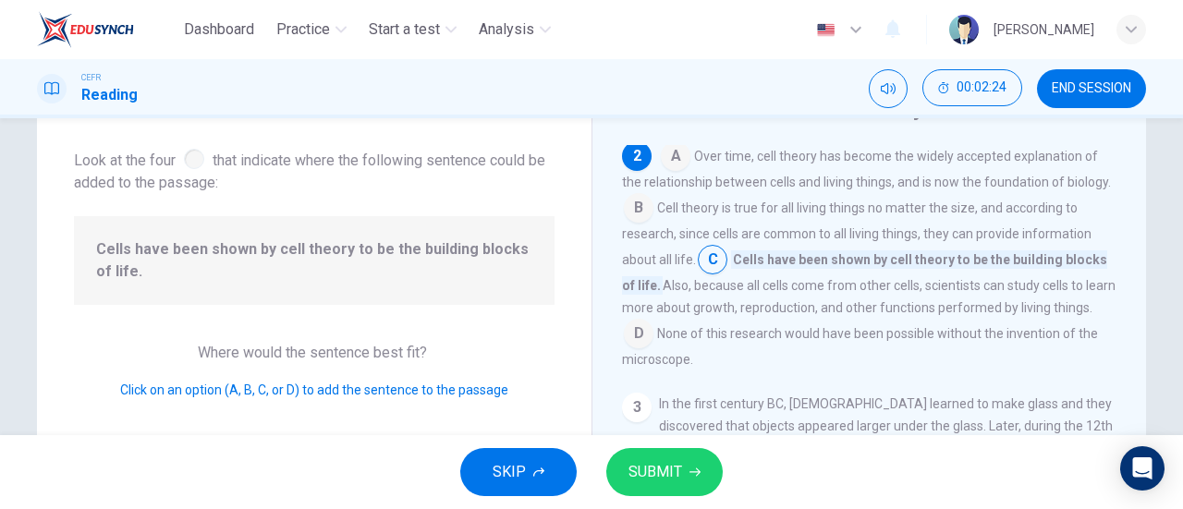
click at [645, 234] on span "Cell theory is true for all living things no matter the size, and according to …" at bounding box center [856, 233] width 469 height 67
click at [636, 219] on input at bounding box center [639, 210] width 30 height 30
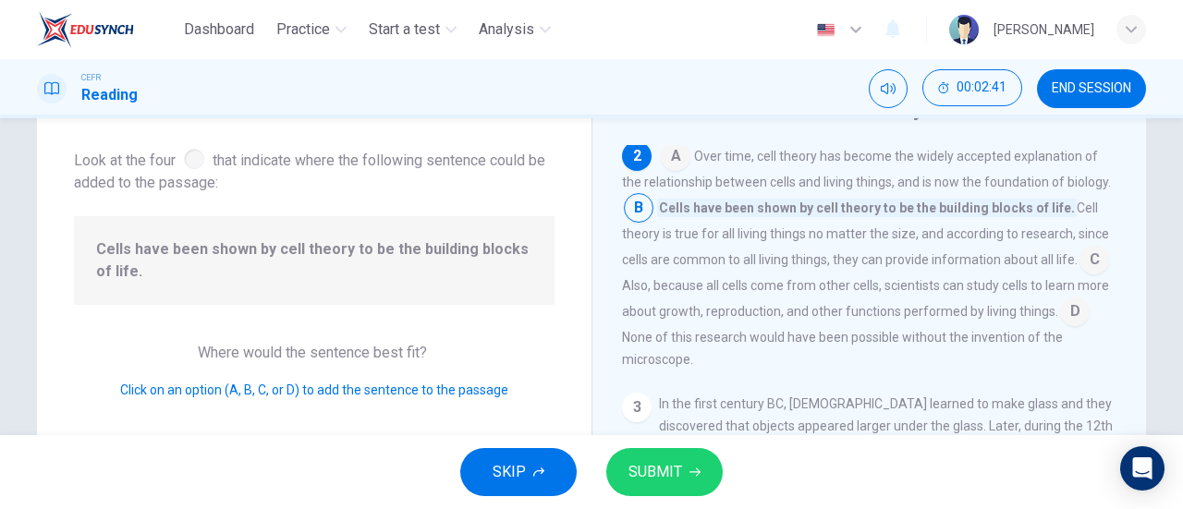
click at [682, 168] on input at bounding box center [676, 158] width 30 height 30
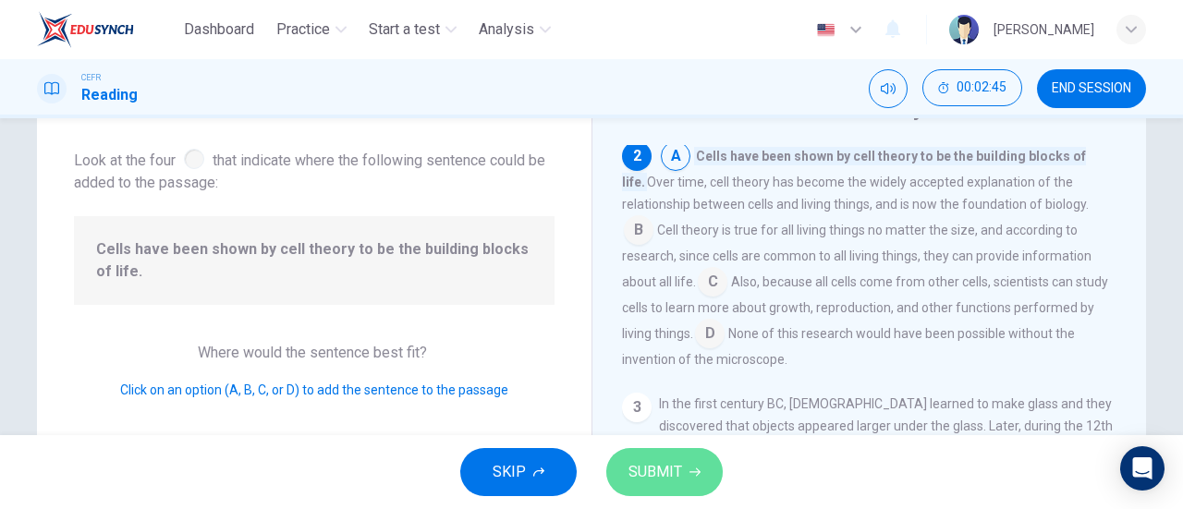
click at [688, 482] on button "SUBMIT" at bounding box center [664, 472] width 116 height 48
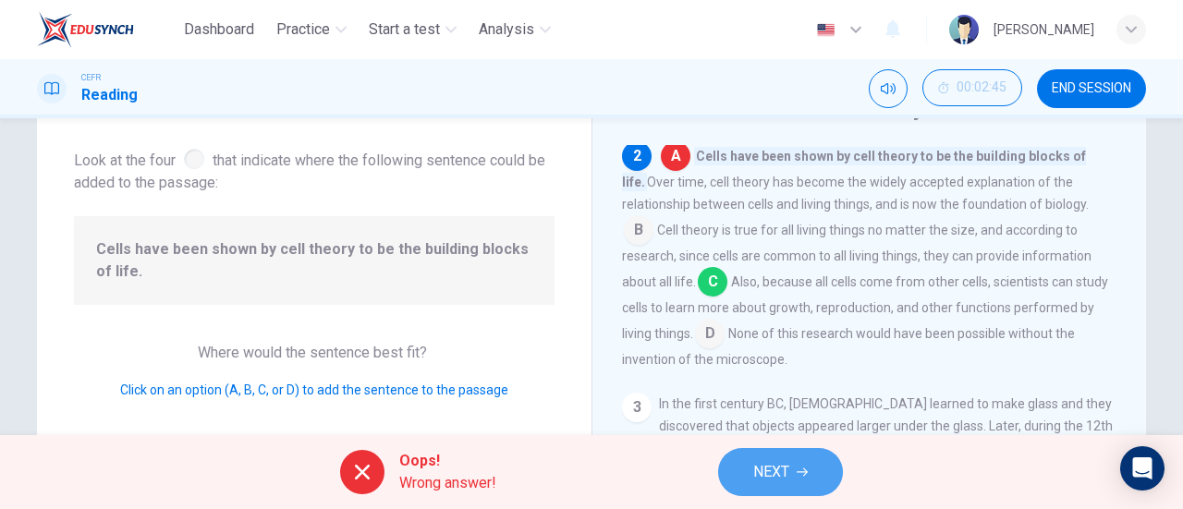
click at [752, 476] on button "NEXT" at bounding box center [780, 472] width 125 height 48
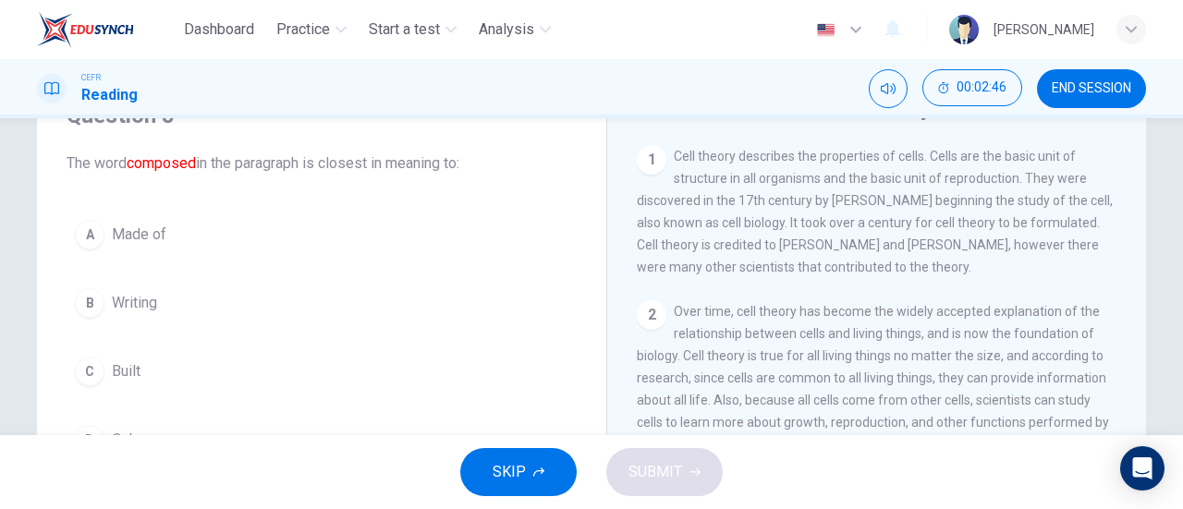
scroll to position [98, 0]
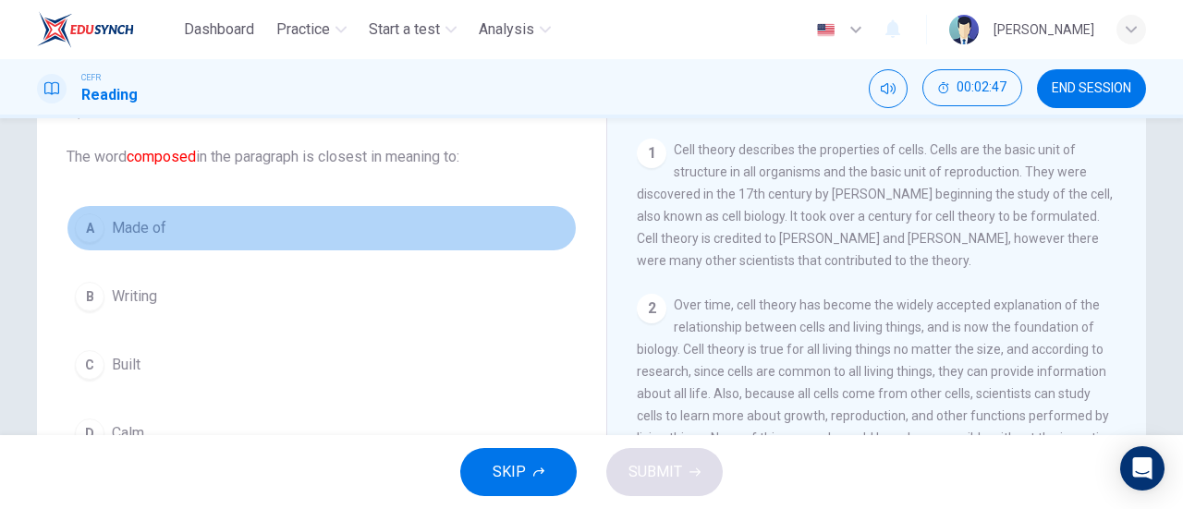
click at [212, 238] on button "A Made of" at bounding box center [322, 228] width 510 height 46
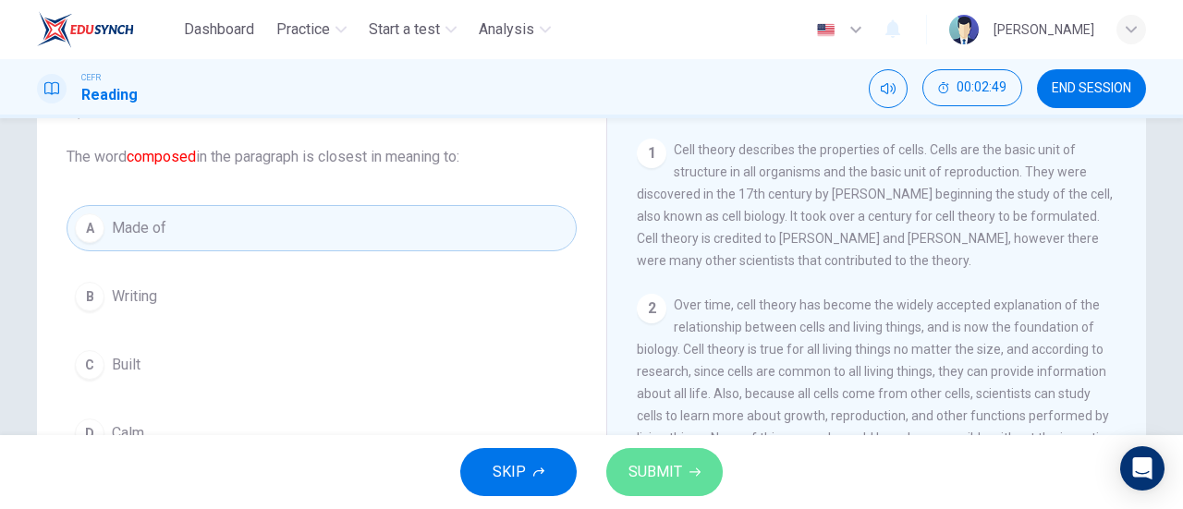
click at [658, 471] on span "SUBMIT" at bounding box center [655, 472] width 54 height 26
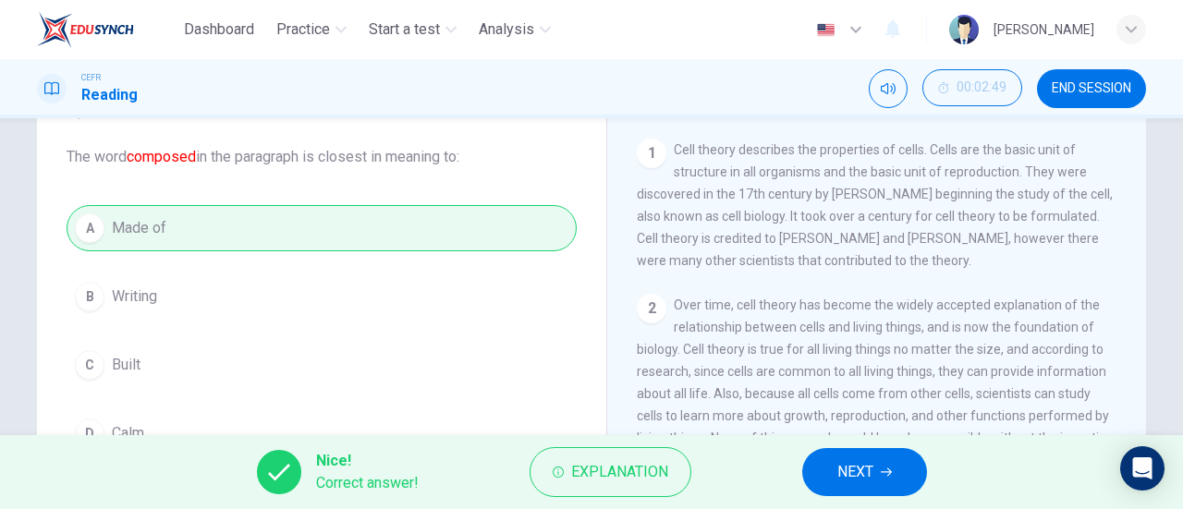
click at [863, 444] on div "Nice! Correct answer! Explanation NEXT" at bounding box center [591, 472] width 1183 height 74
click at [858, 475] on span "NEXT" at bounding box center [855, 472] width 36 height 26
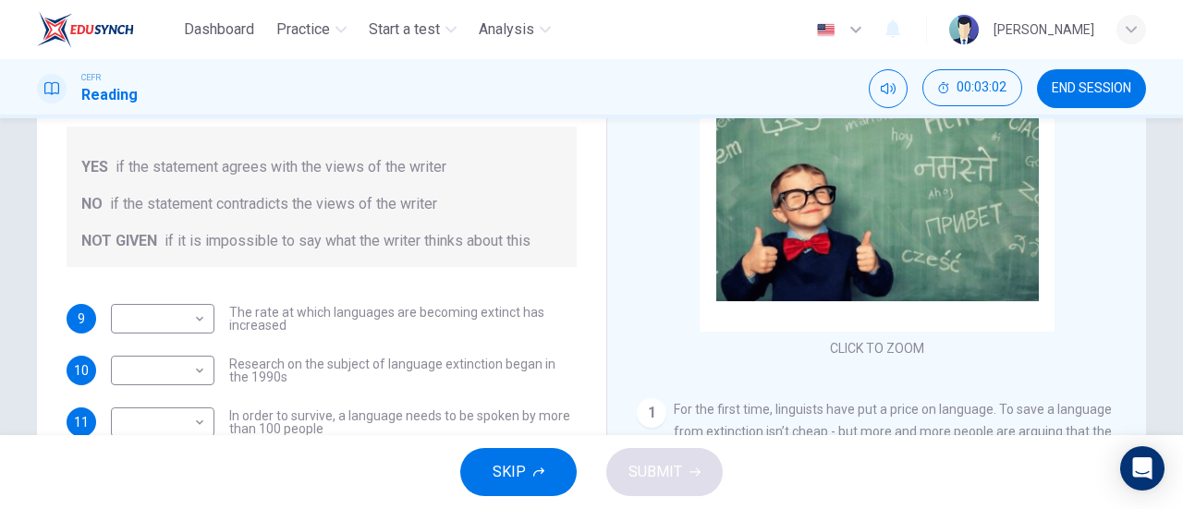
scroll to position [22, 0]
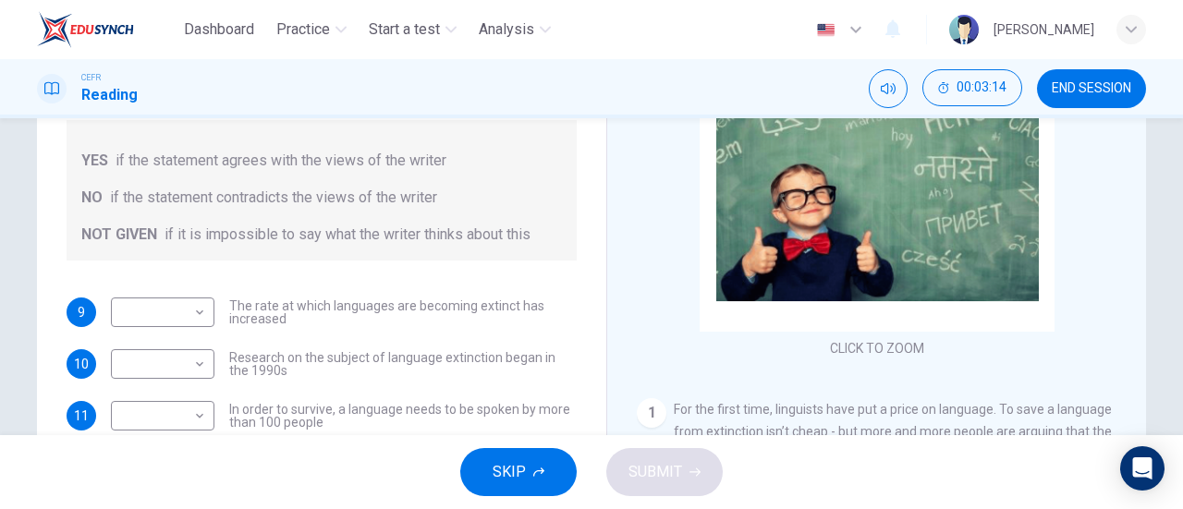
click at [1117, 73] on button "END SESSION" at bounding box center [1091, 88] width 109 height 39
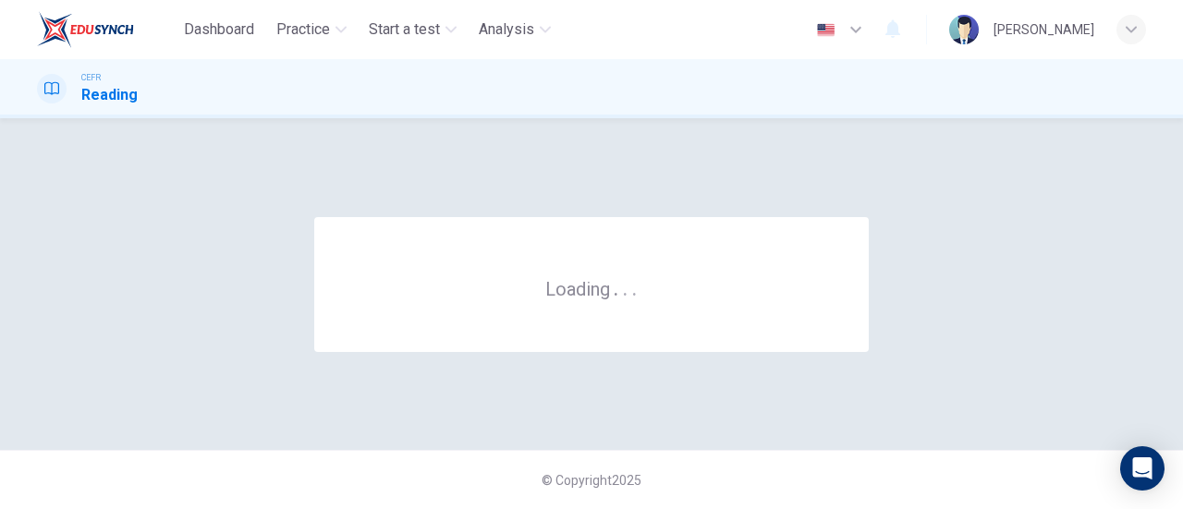
scroll to position [0, 0]
